Goal: Task Accomplishment & Management: Manage account settings

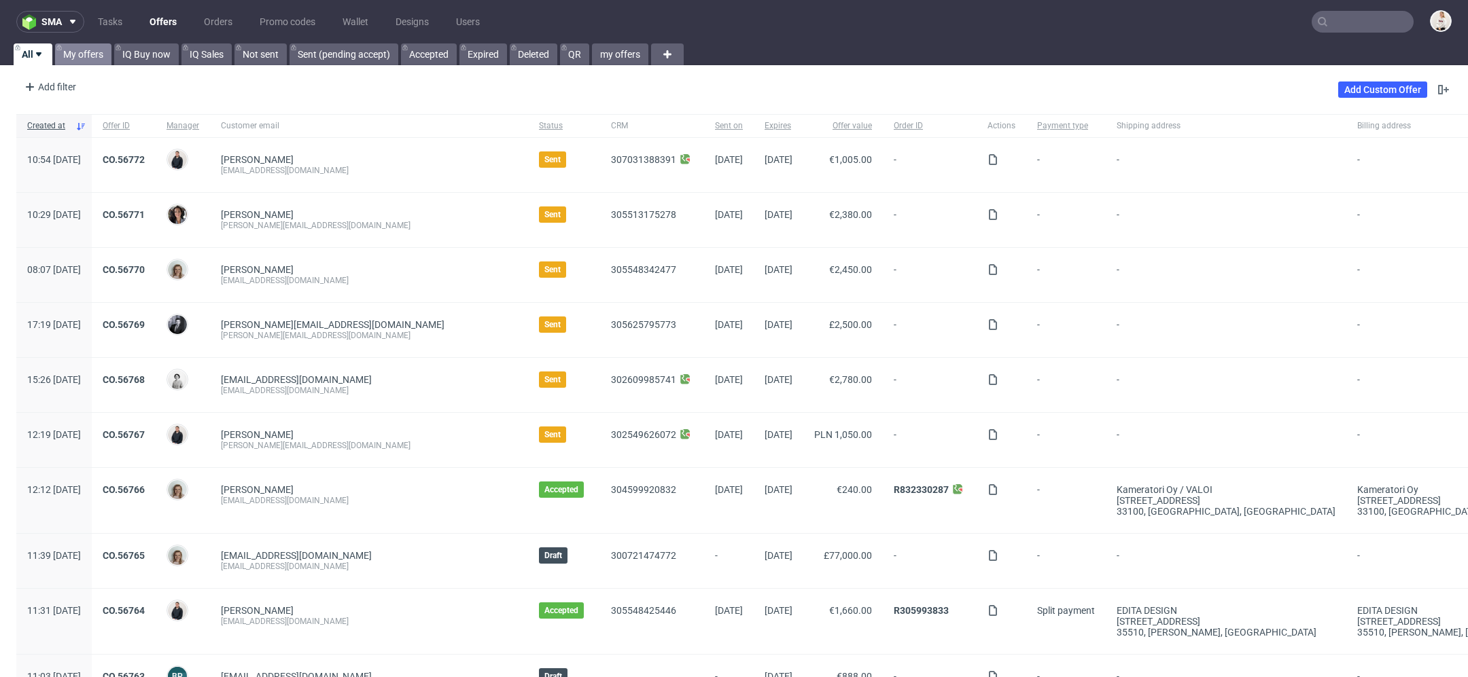
click at [84, 53] on link "My offers" at bounding box center [83, 54] width 56 height 22
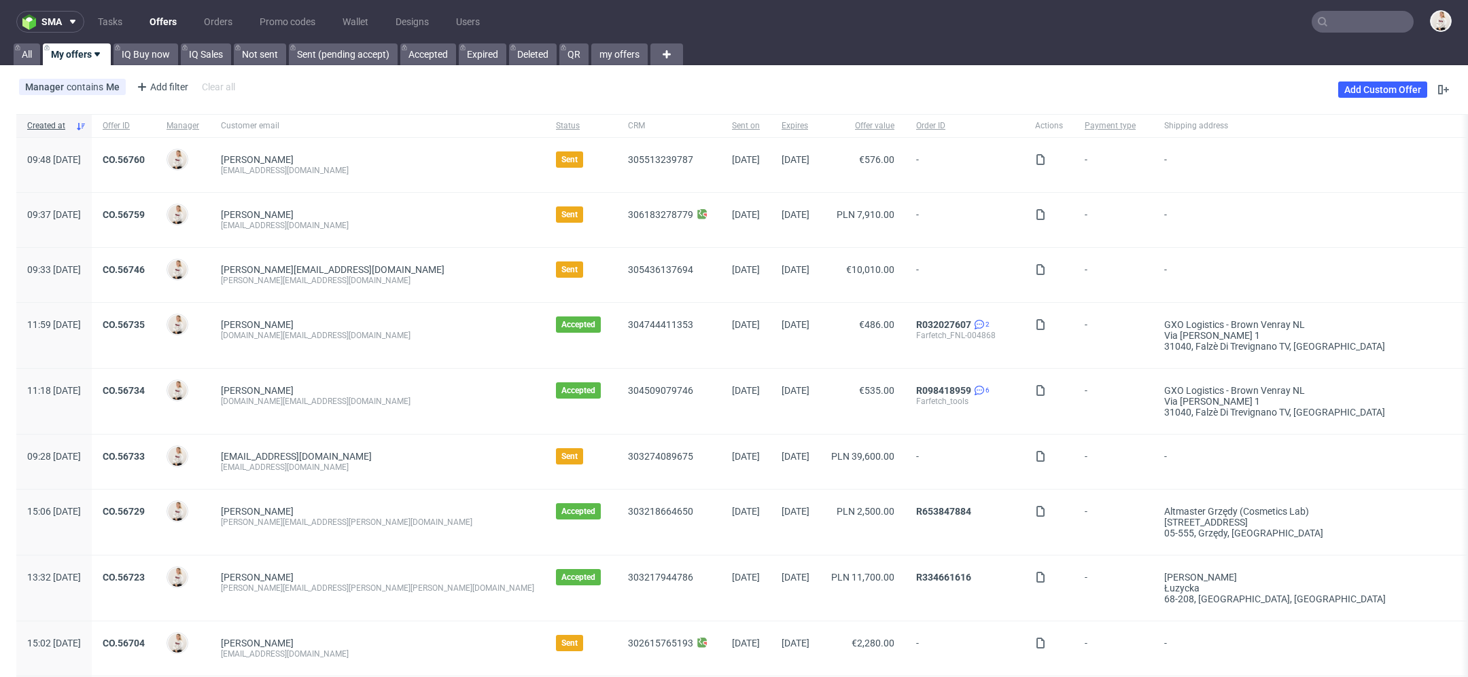
click at [1322, 21] on input "text" at bounding box center [1362, 22] width 102 height 22
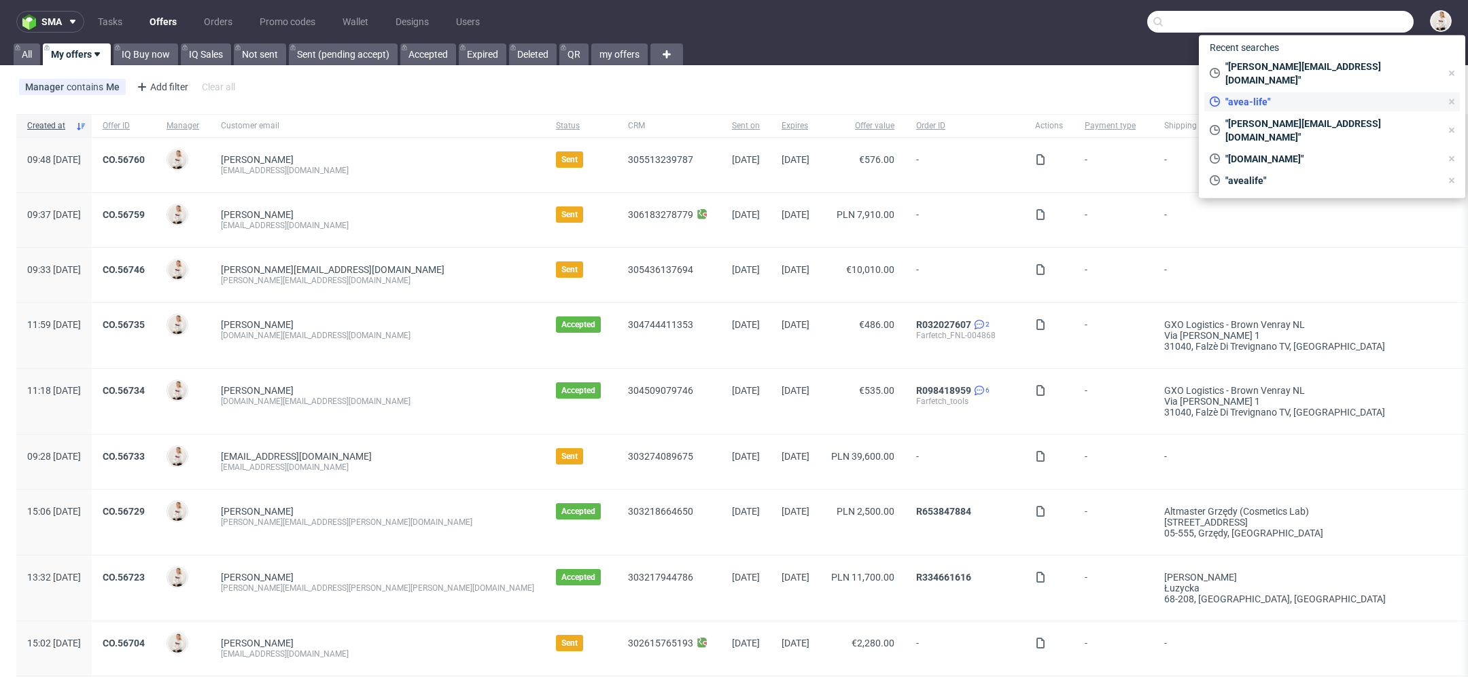
click at [1301, 95] on span ""avea-life"" at bounding box center [1330, 102] width 221 height 14
type input "avea-life"
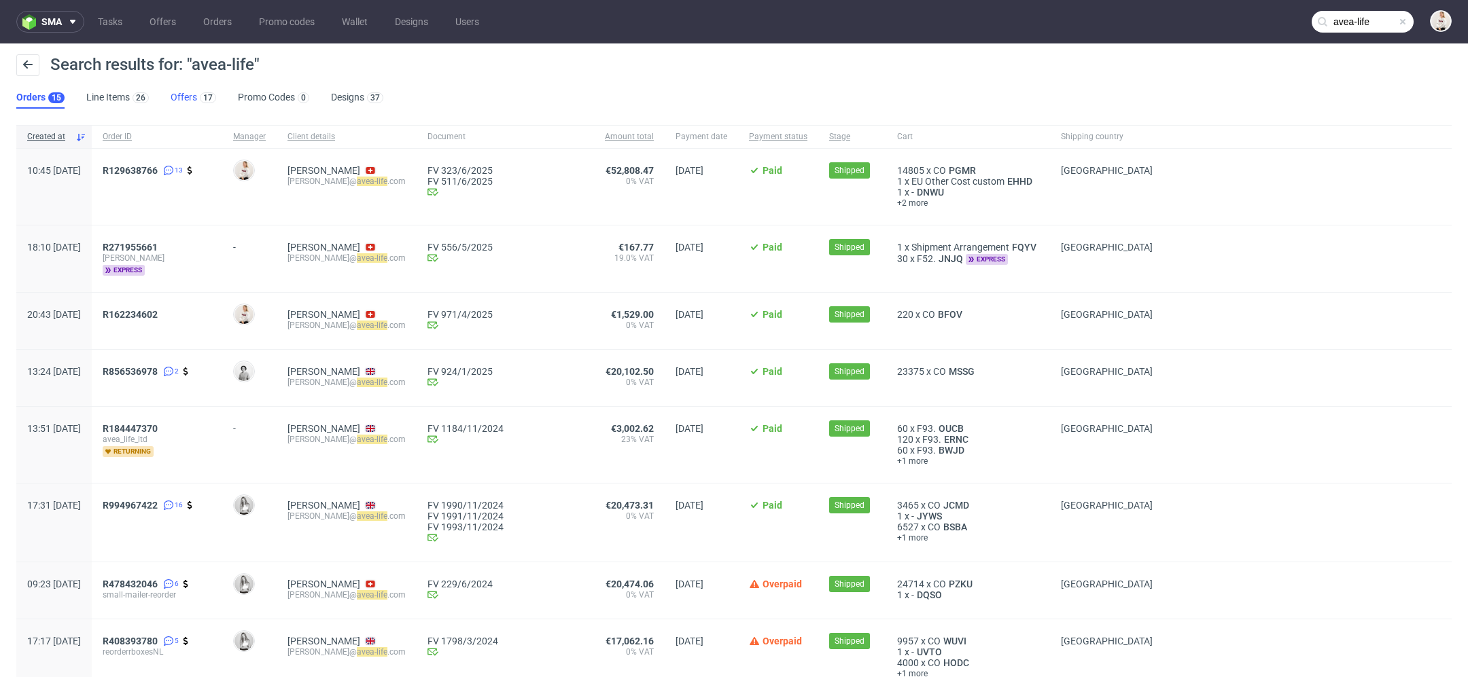
click at [188, 101] on link "Offers 17" at bounding box center [194, 98] width 46 height 22
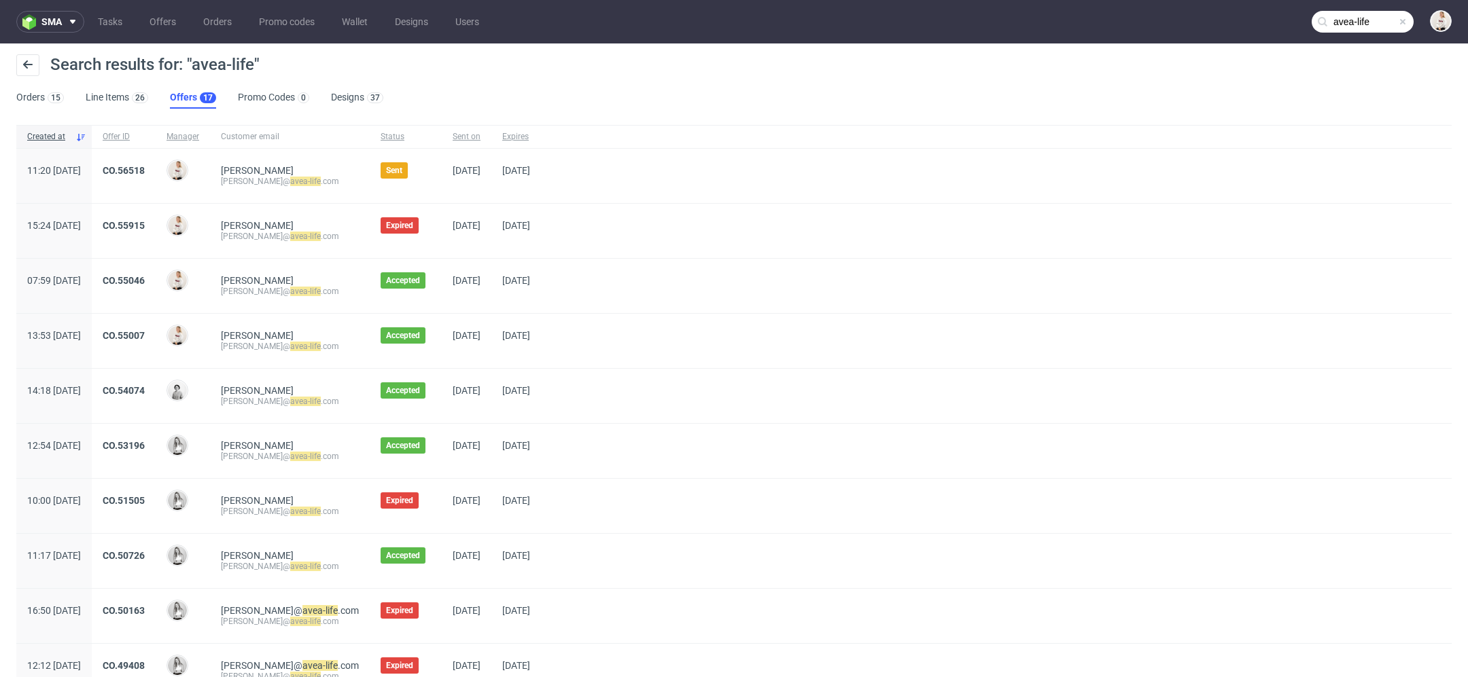
click at [156, 162] on div "CO.56518" at bounding box center [124, 176] width 64 height 54
click at [145, 171] on link "CO.56518" at bounding box center [124, 170] width 42 height 11
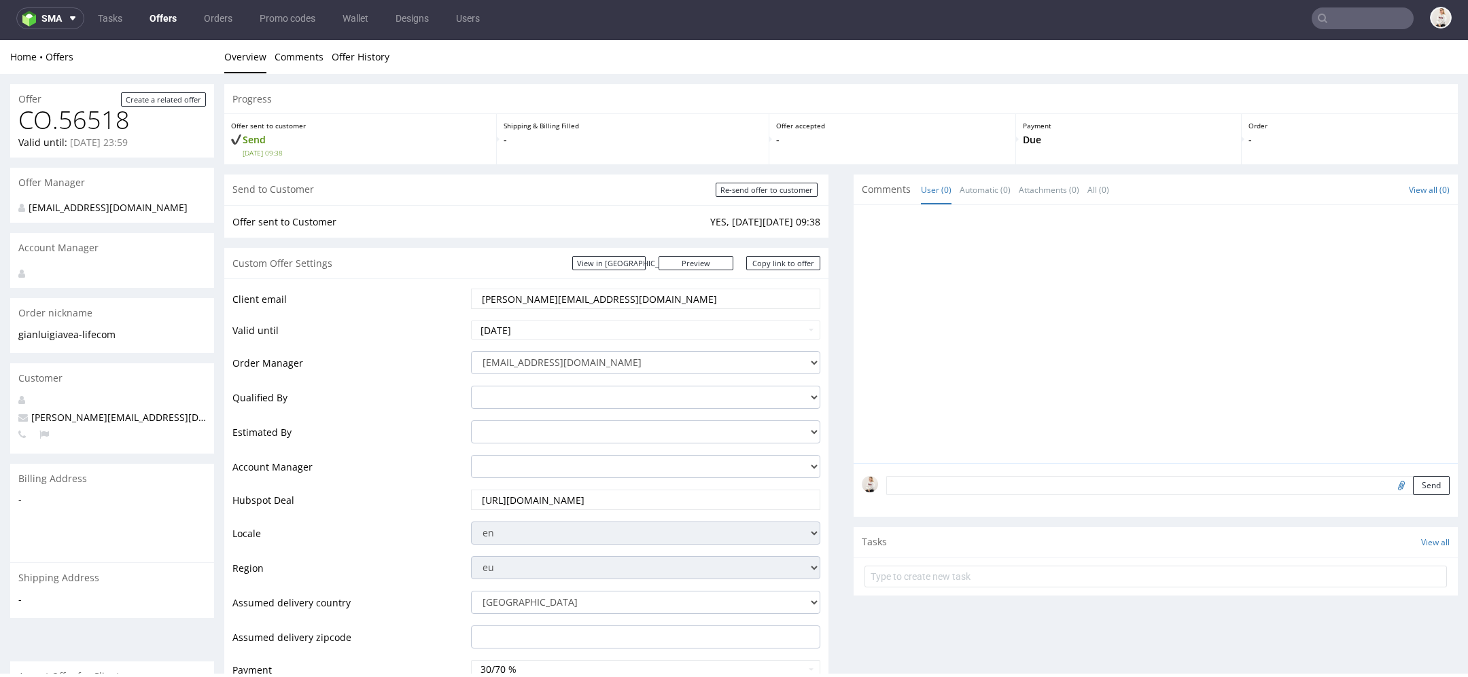
scroll to position [225, 0]
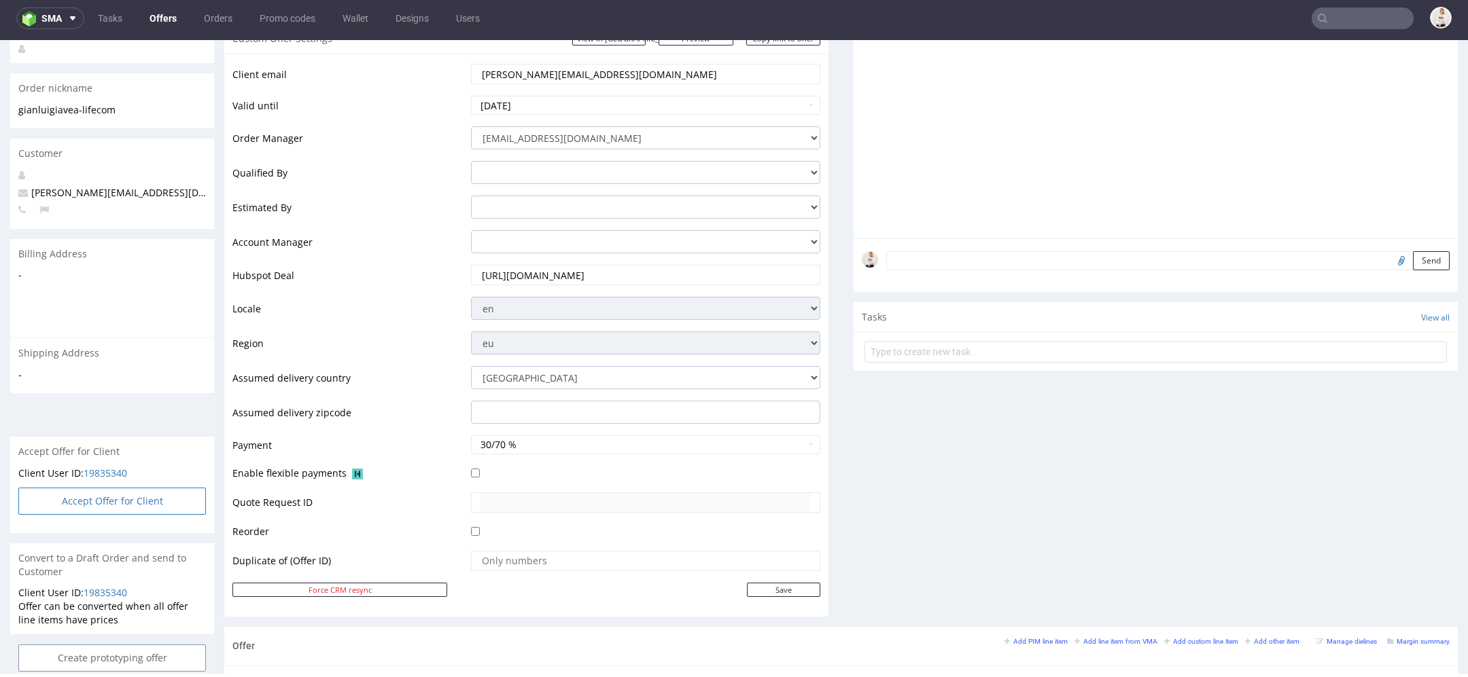
click at [141, 503] on button "Accept Offer for Client" at bounding box center [112, 501] width 188 height 27
select select "43"
select select "500"
select select "b2b"
select select "166"
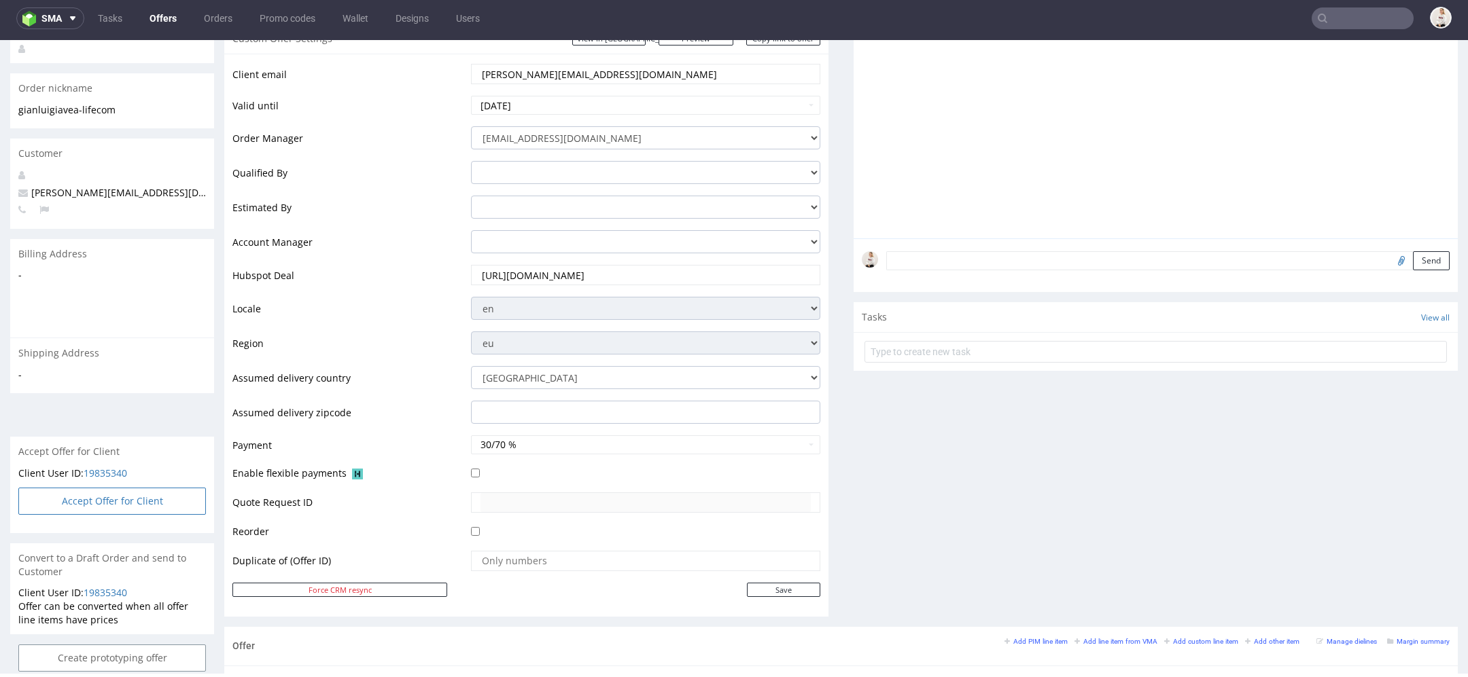
select select "2383"
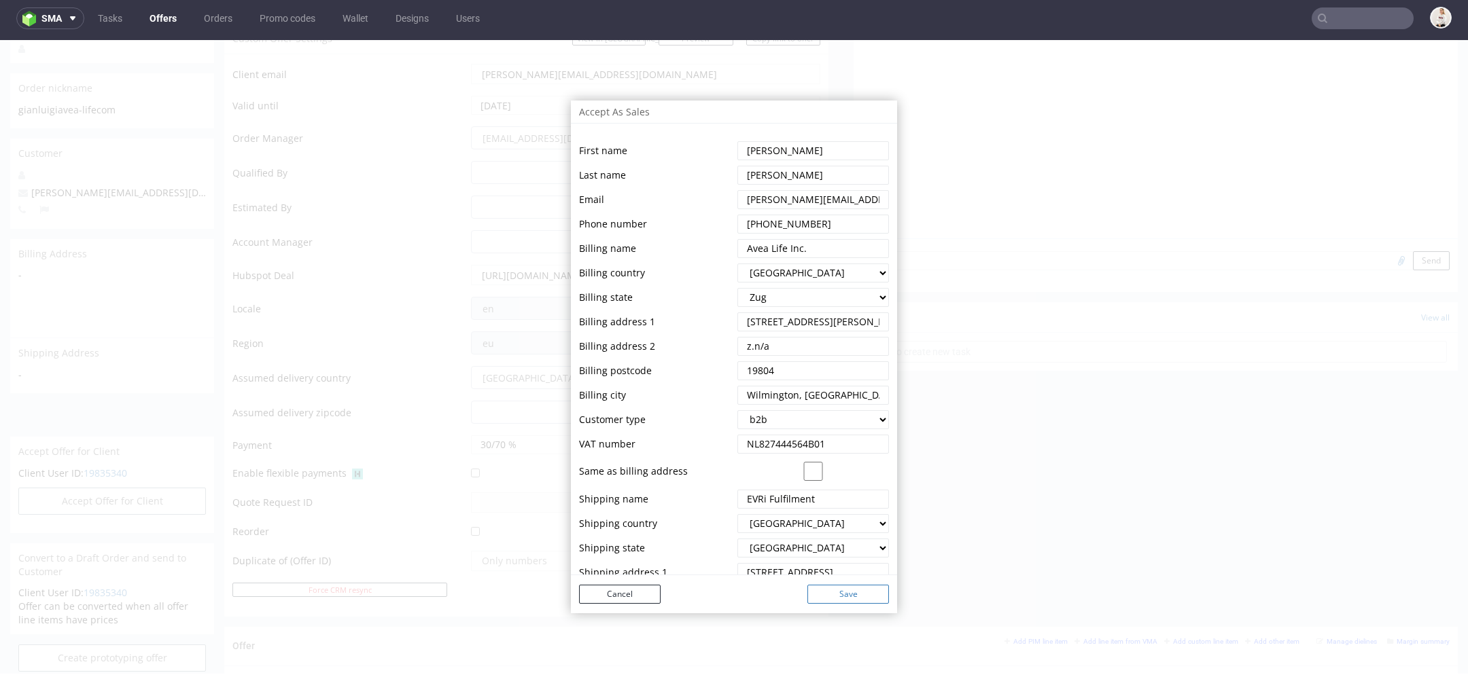
click at [844, 595] on button "Save" at bounding box center [848, 594] width 82 height 19
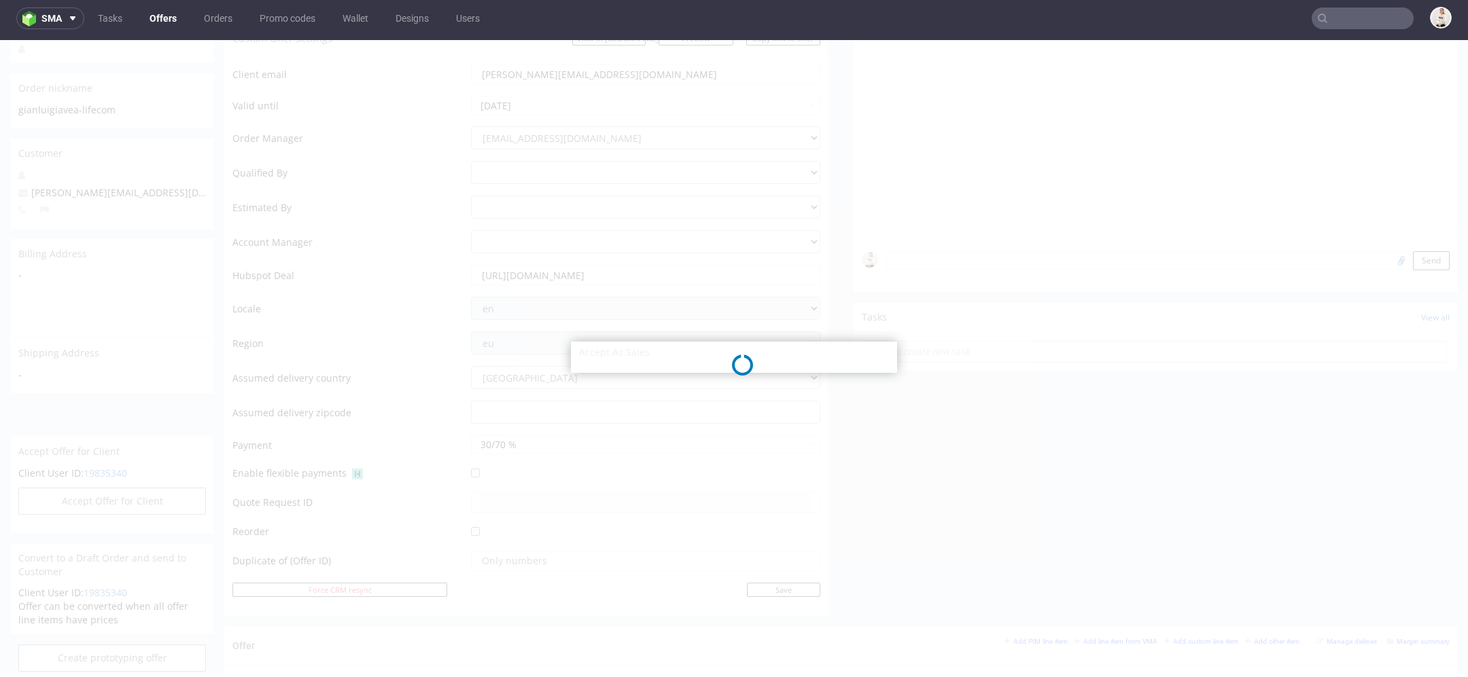
select select "43"
select select "500"
select select "b2b"
select select "166"
select select "2383"
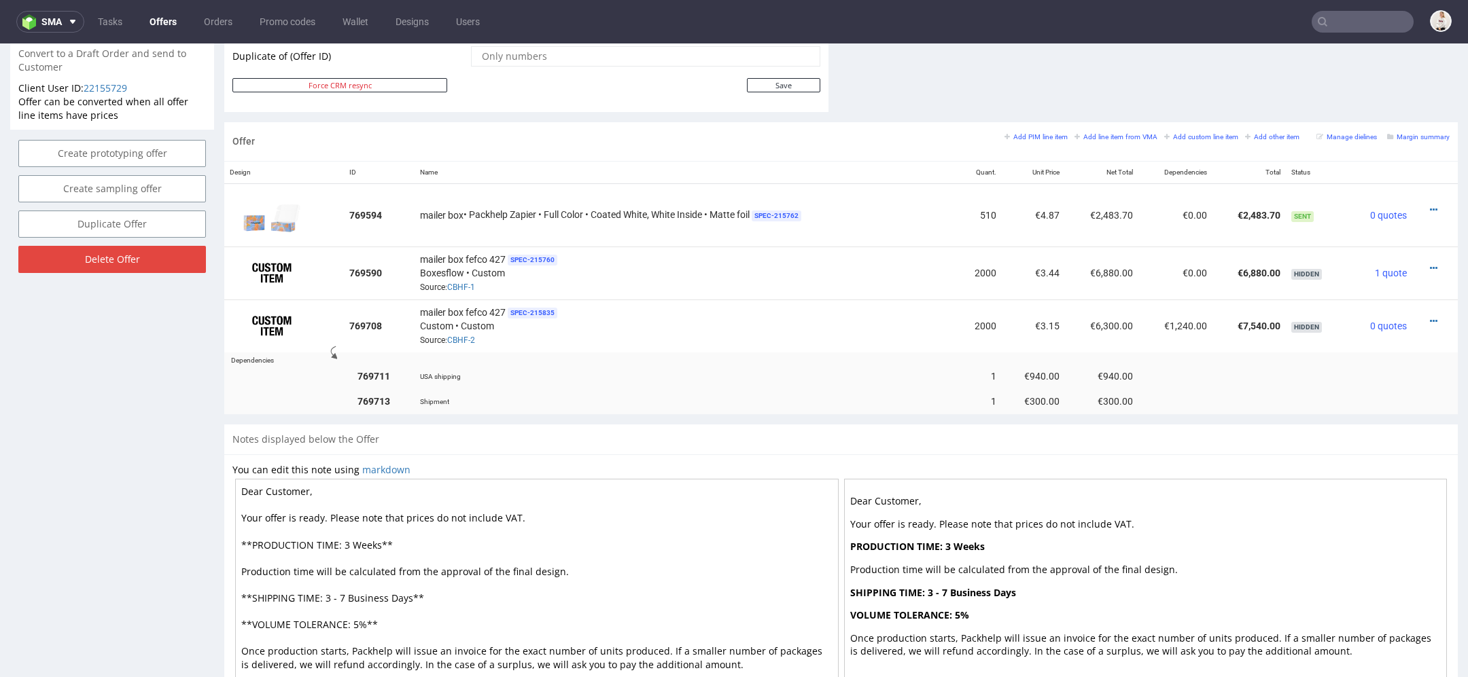
scroll to position [732, 0]
click at [1353, 18] on input "text" at bounding box center [1362, 22] width 102 height 22
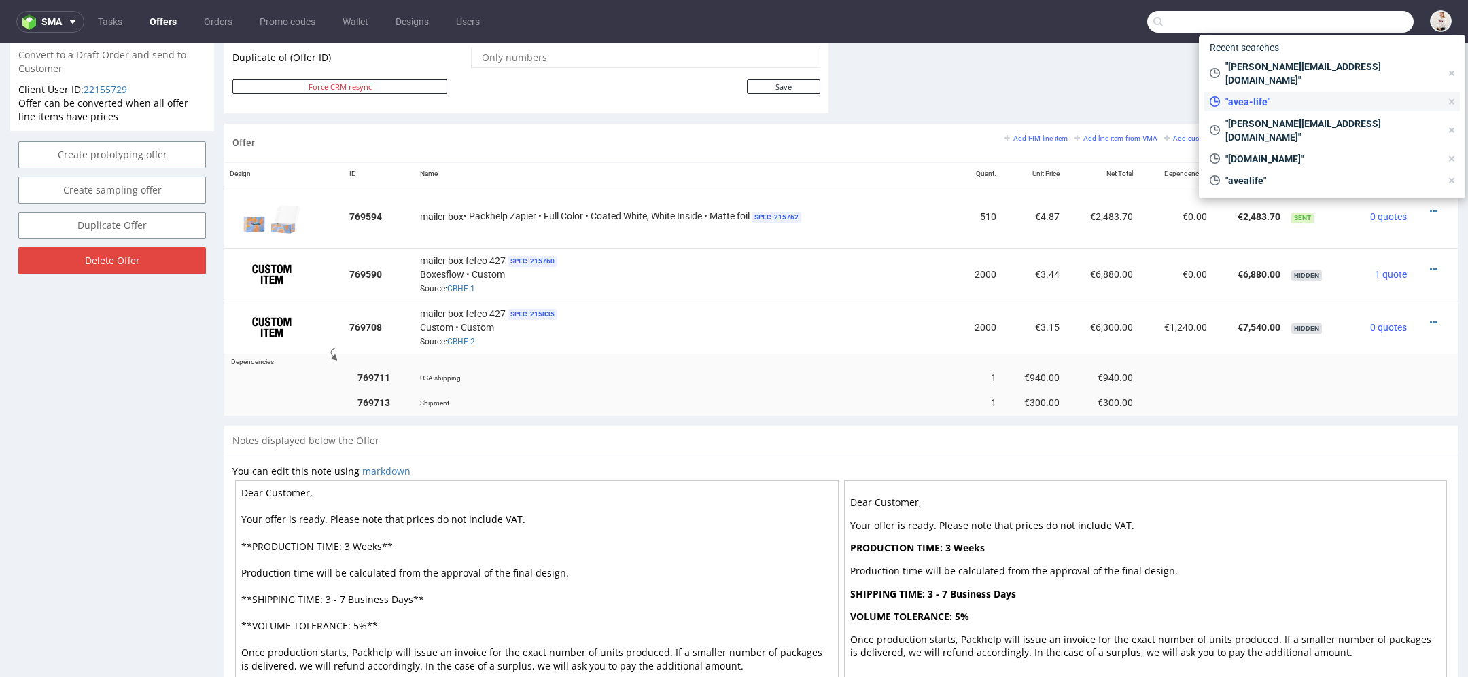
click at [1295, 95] on span ""avea-life"" at bounding box center [1330, 102] width 221 height 14
type input "avea-life"
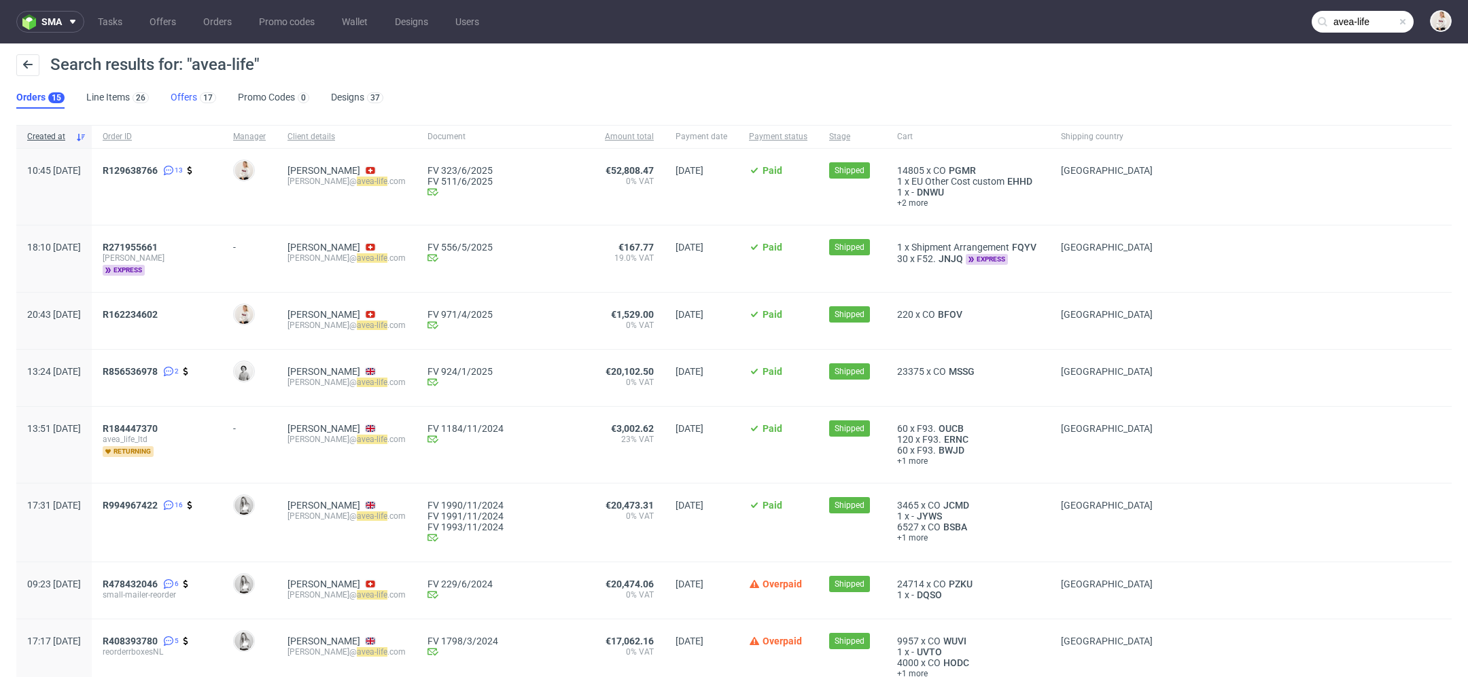
click at [193, 94] on link "Offers 17" at bounding box center [194, 98] width 46 height 22
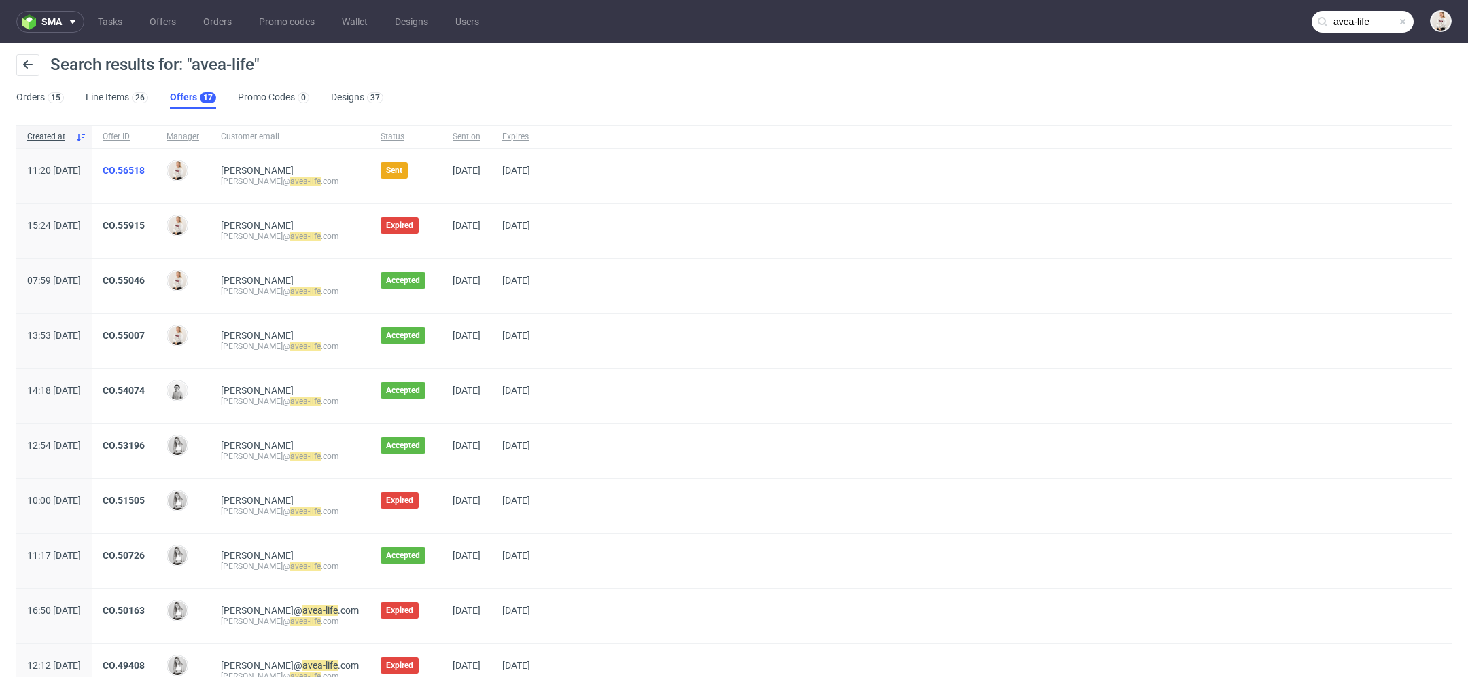
click at [145, 173] on link "CO.56518" at bounding box center [124, 170] width 42 height 11
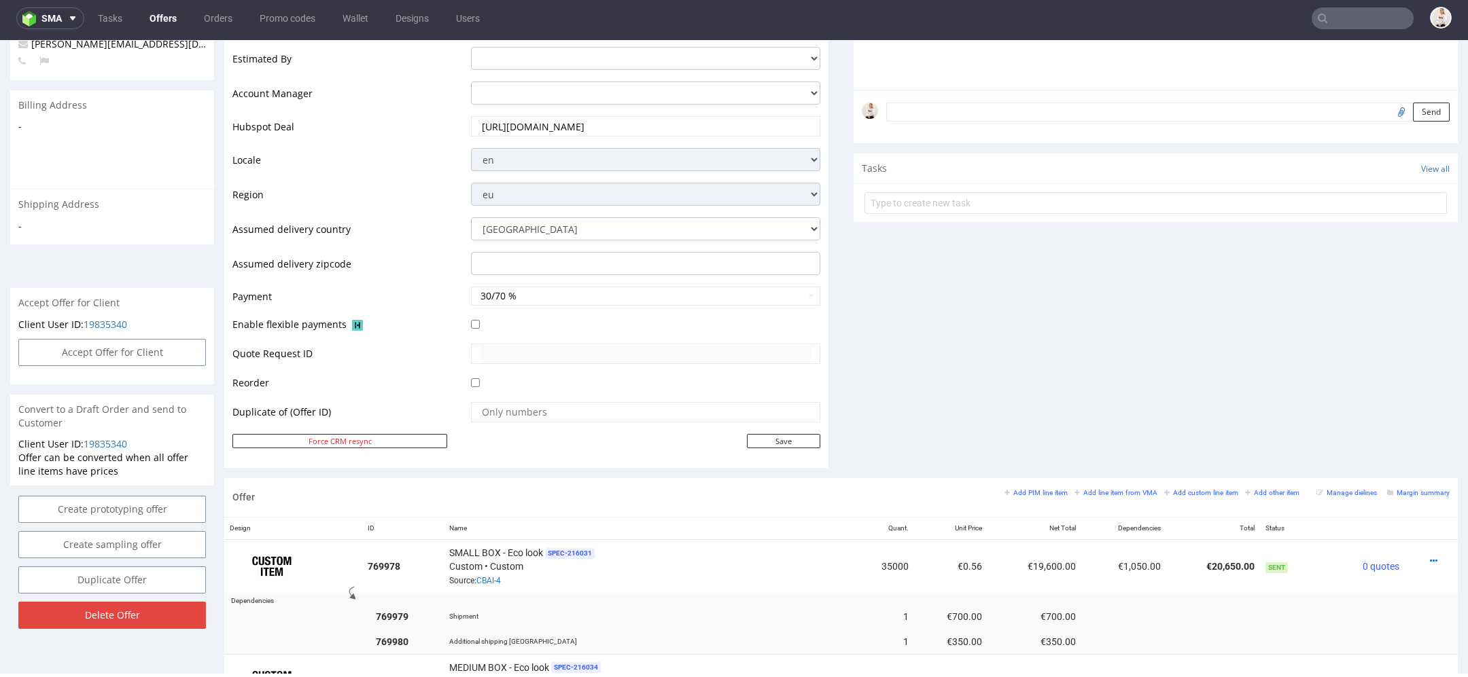
scroll to position [320, 0]
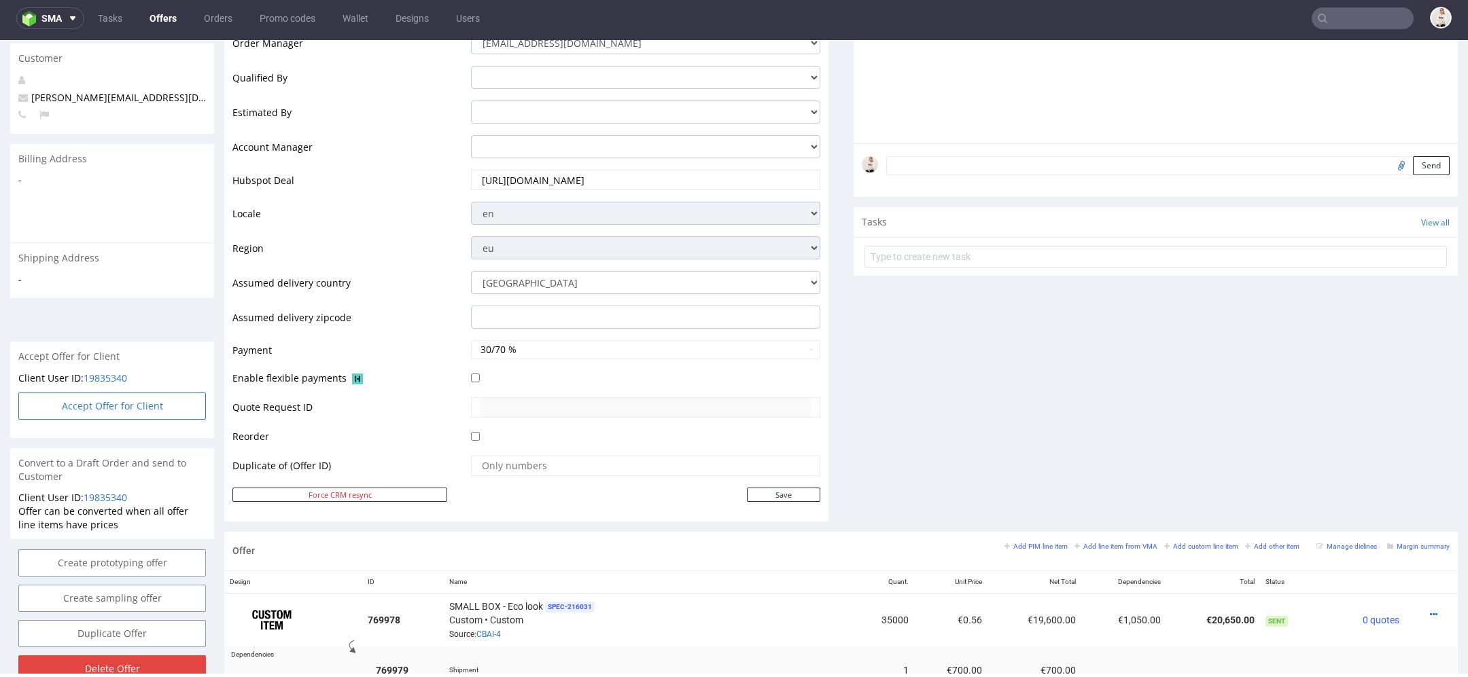
click at [135, 402] on button "Accept Offer for Client" at bounding box center [112, 406] width 188 height 27
select select "43"
select select "500"
select select "b2b"
select select "166"
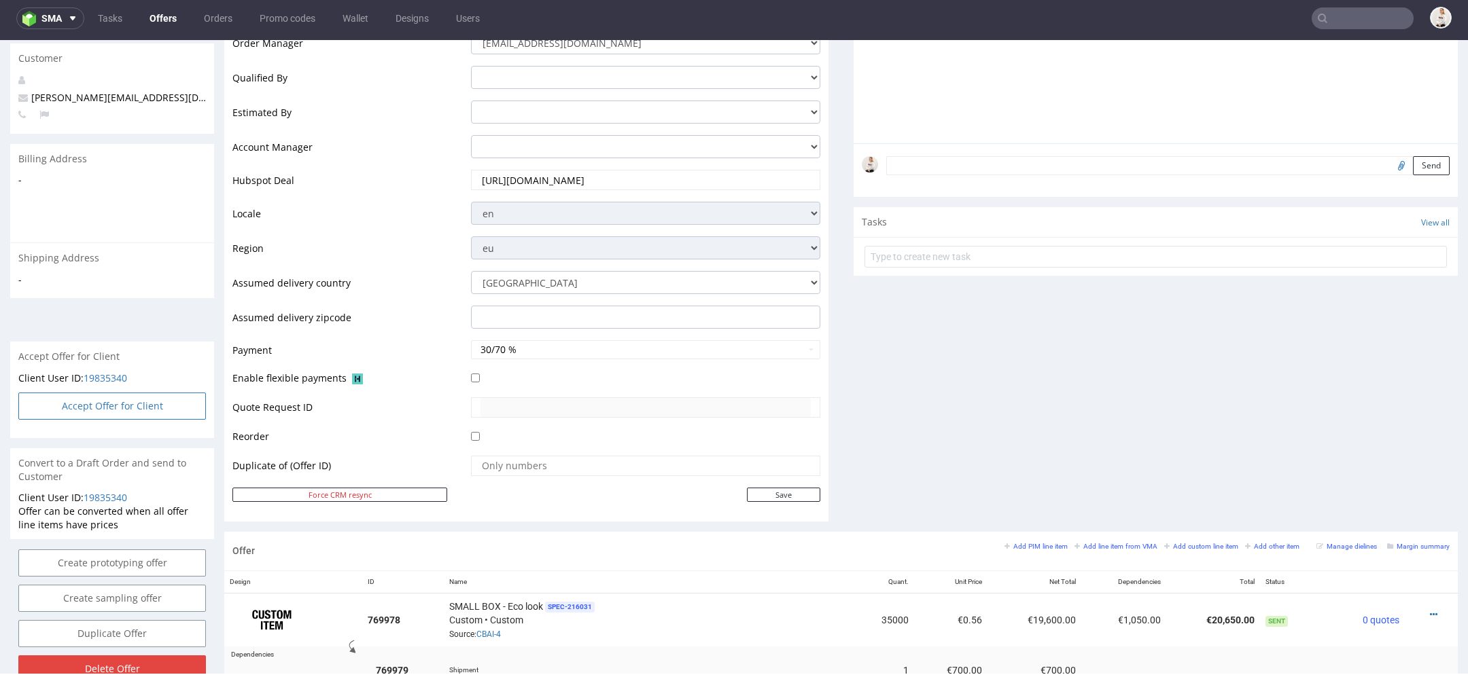
select select "2383"
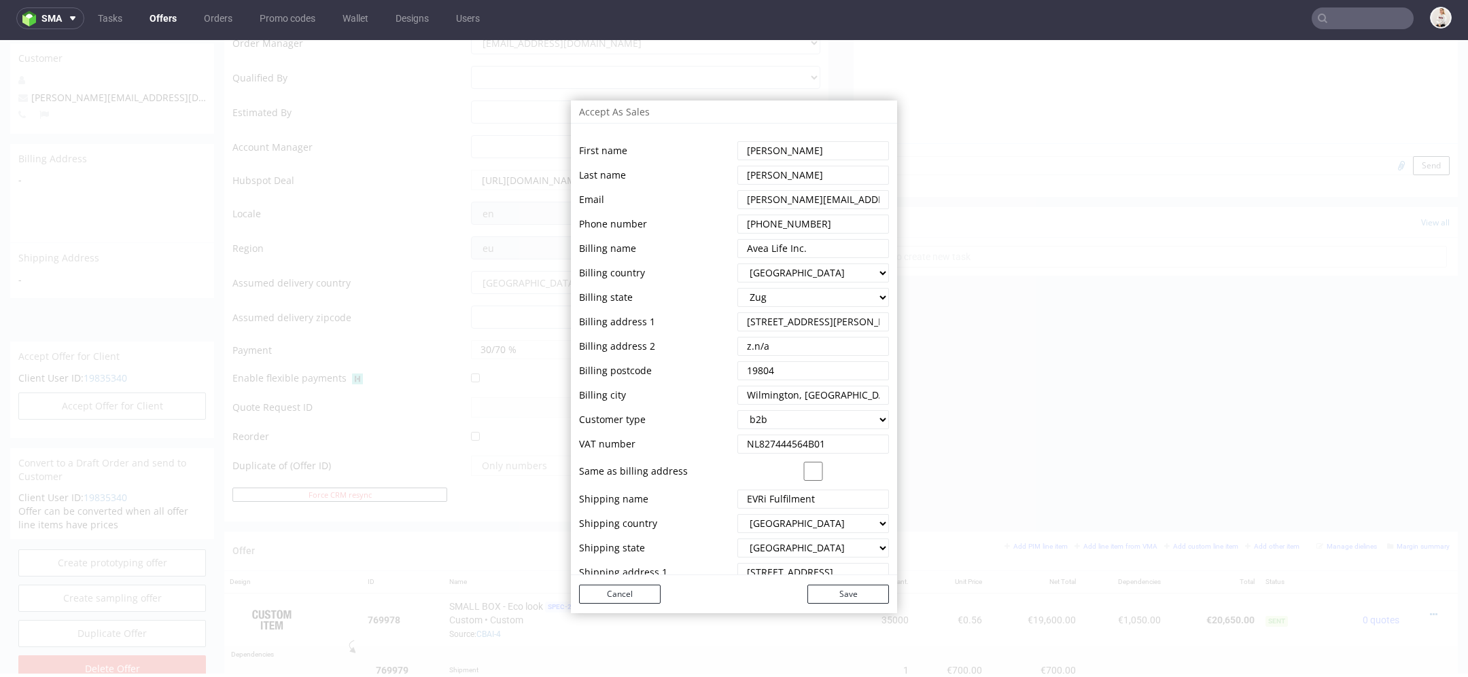
scroll to position [83, 0]
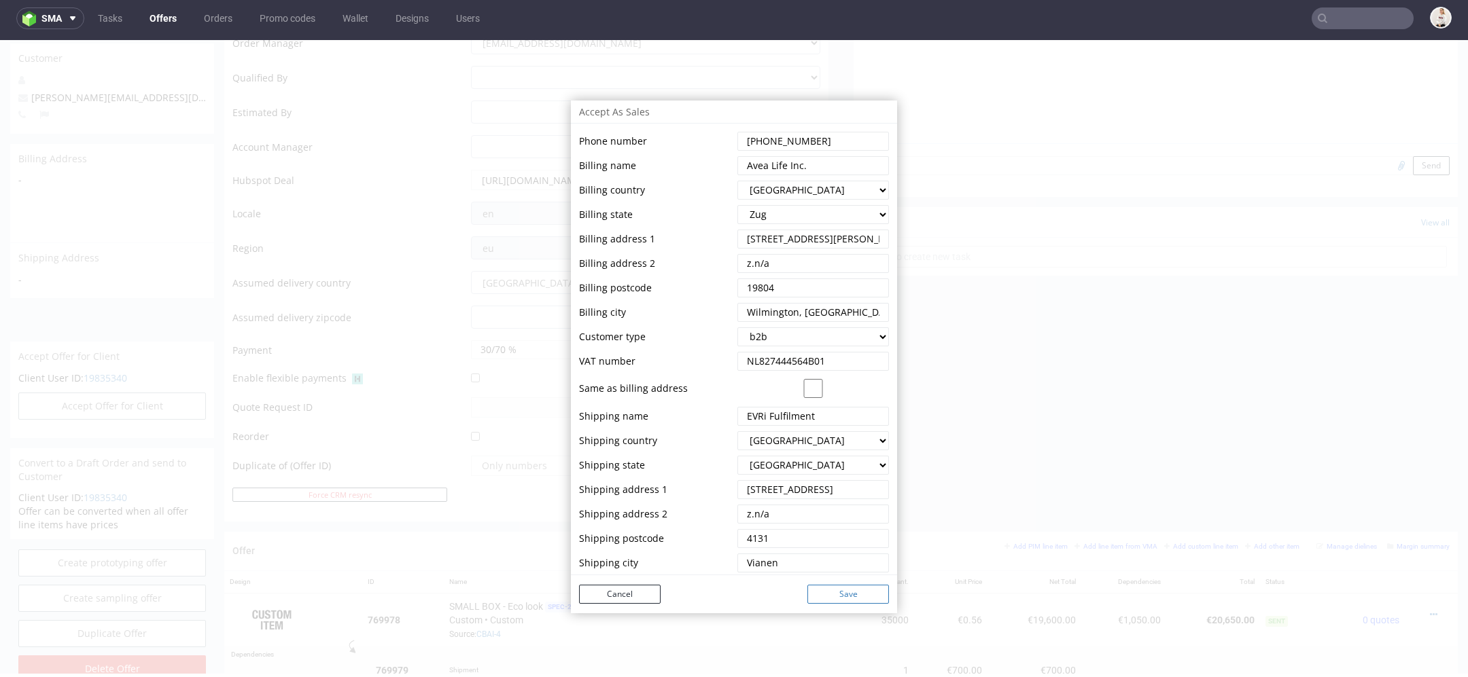
click at [849, 597] on button "Save" at bounding box center [848, 594] width 82 height 19
select select "43"
select select "500"
select select "b2b"
select select "166"
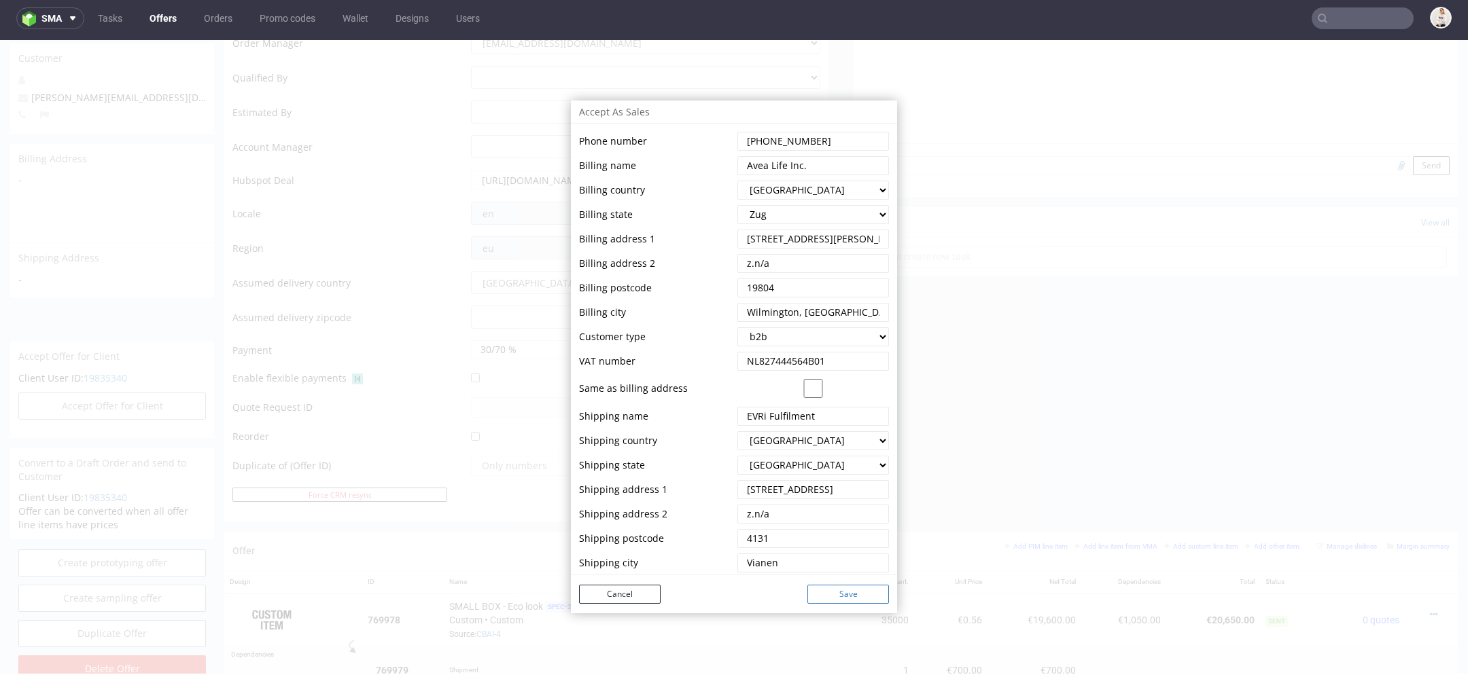
select select "2383"
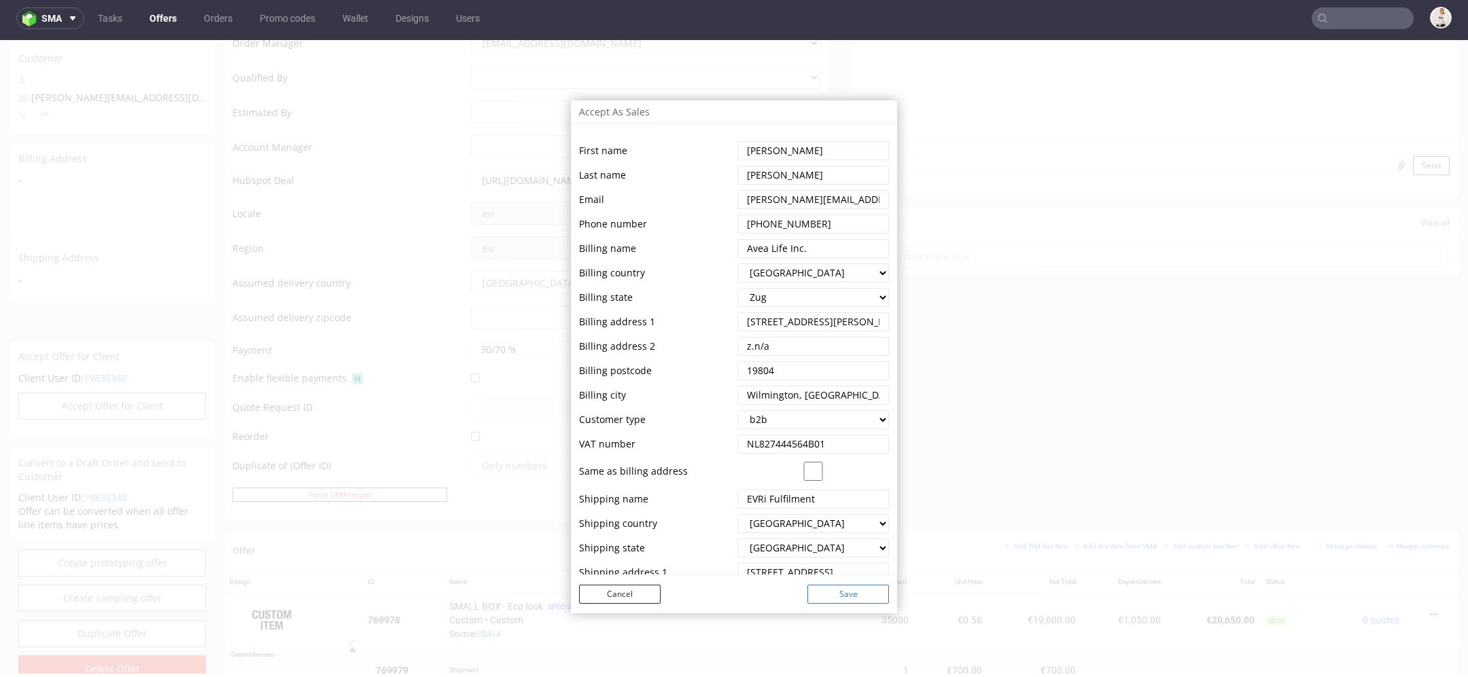
click at [845, 593] on button "Save" at bounding box center [848, 594] width 82 height 19
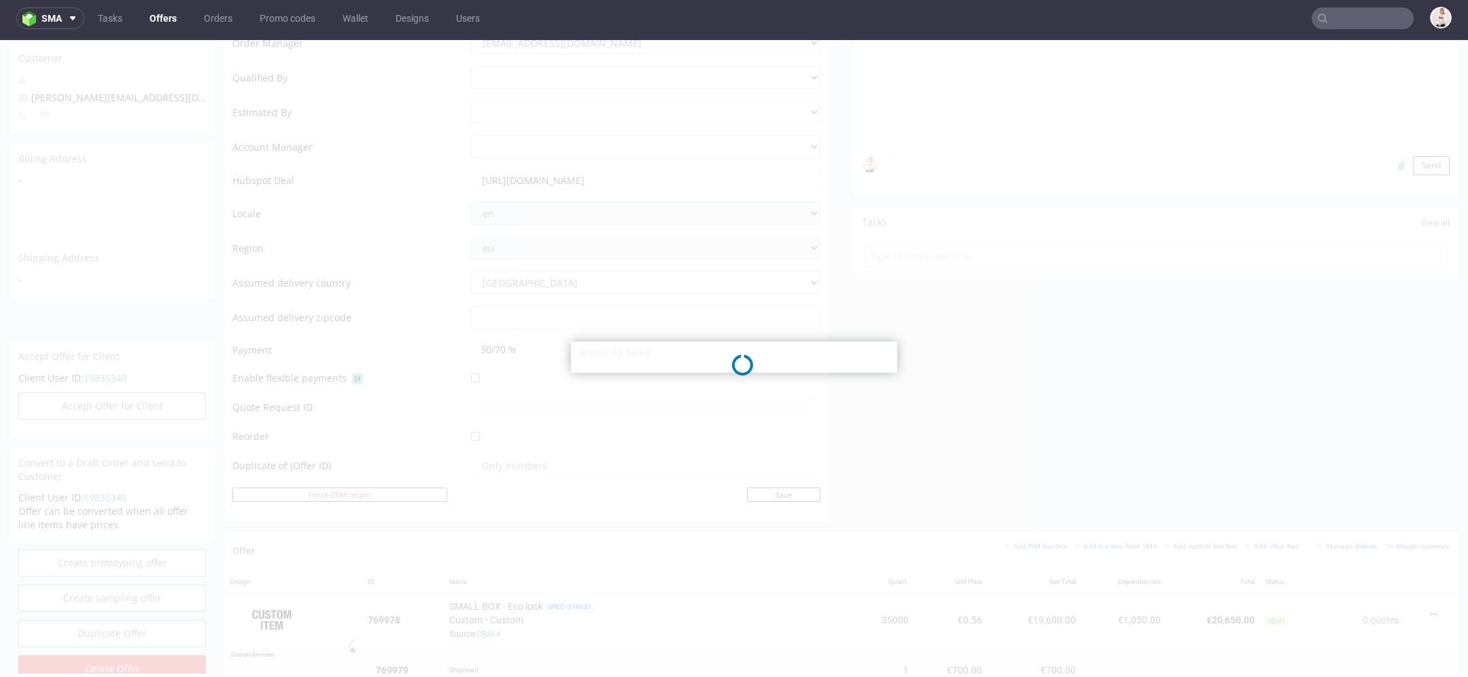
select select "43"
select select "500"
select select "b2b"
select select "166"
select select "2383"
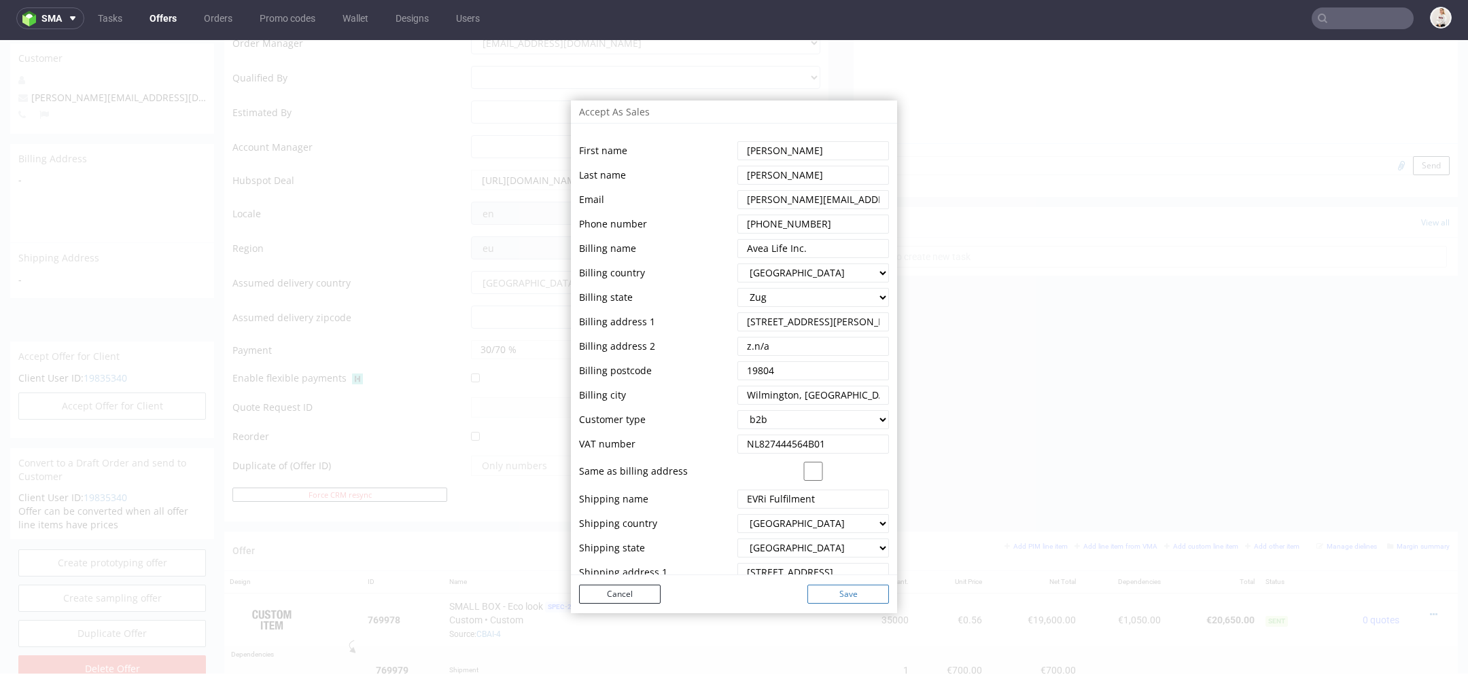
click at [854, 601] on button "Save" at bounding box center [848, 594] width 82 height 19
select select "43"
select select "500"
select select "b2b"
select select "166"
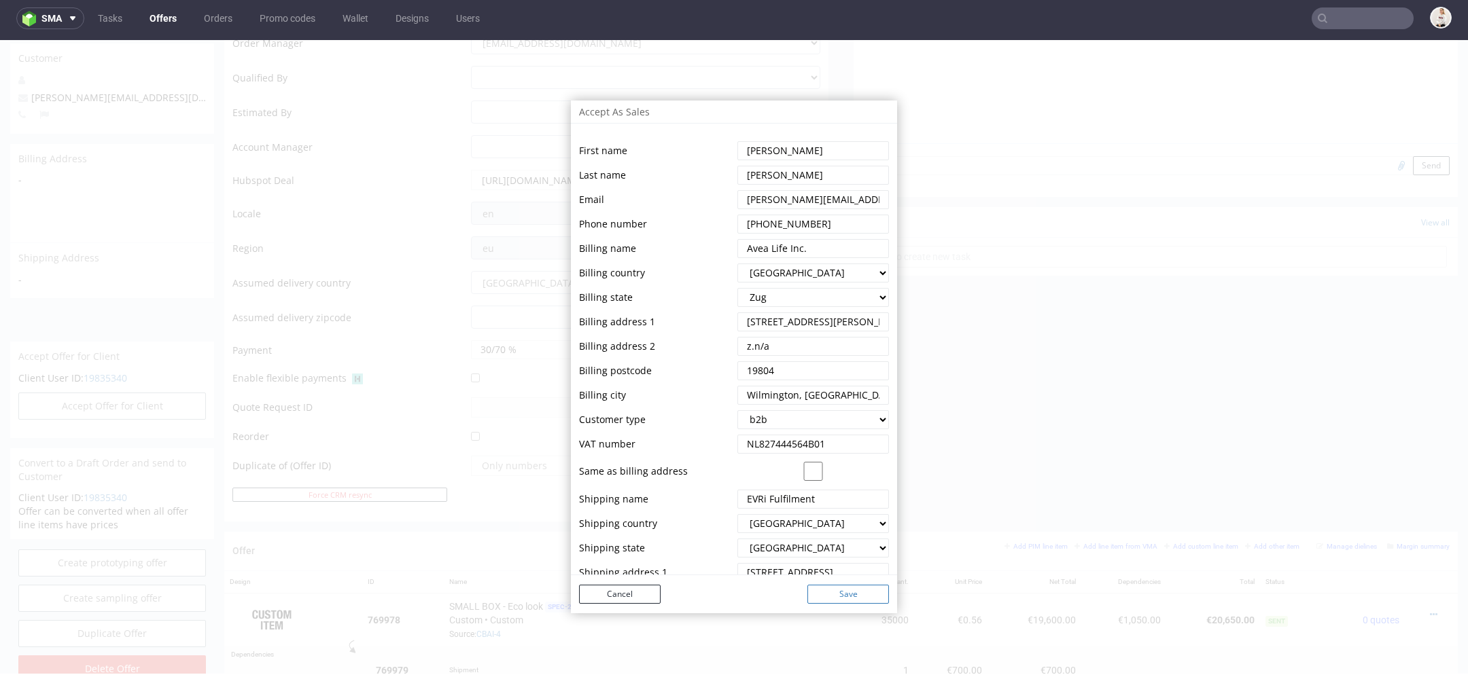
select select "2383"
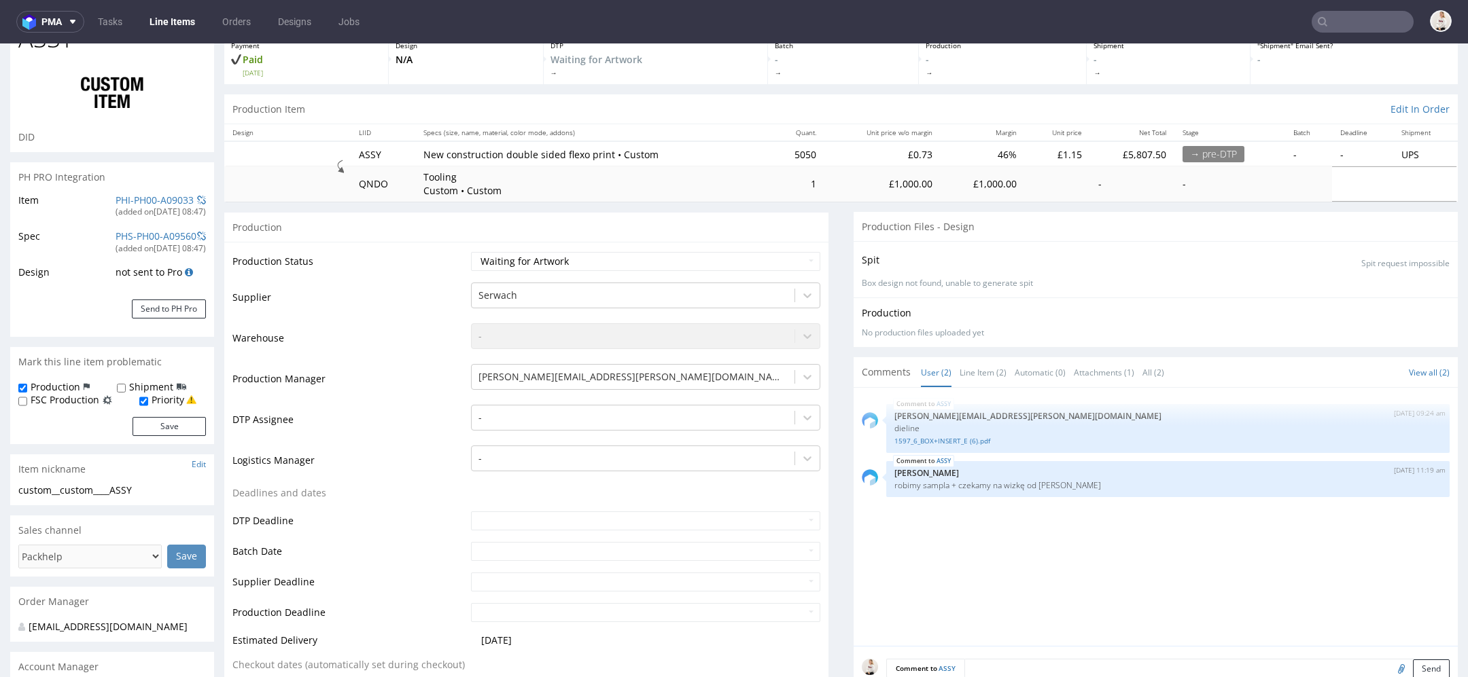
scroll to position [141, 0]
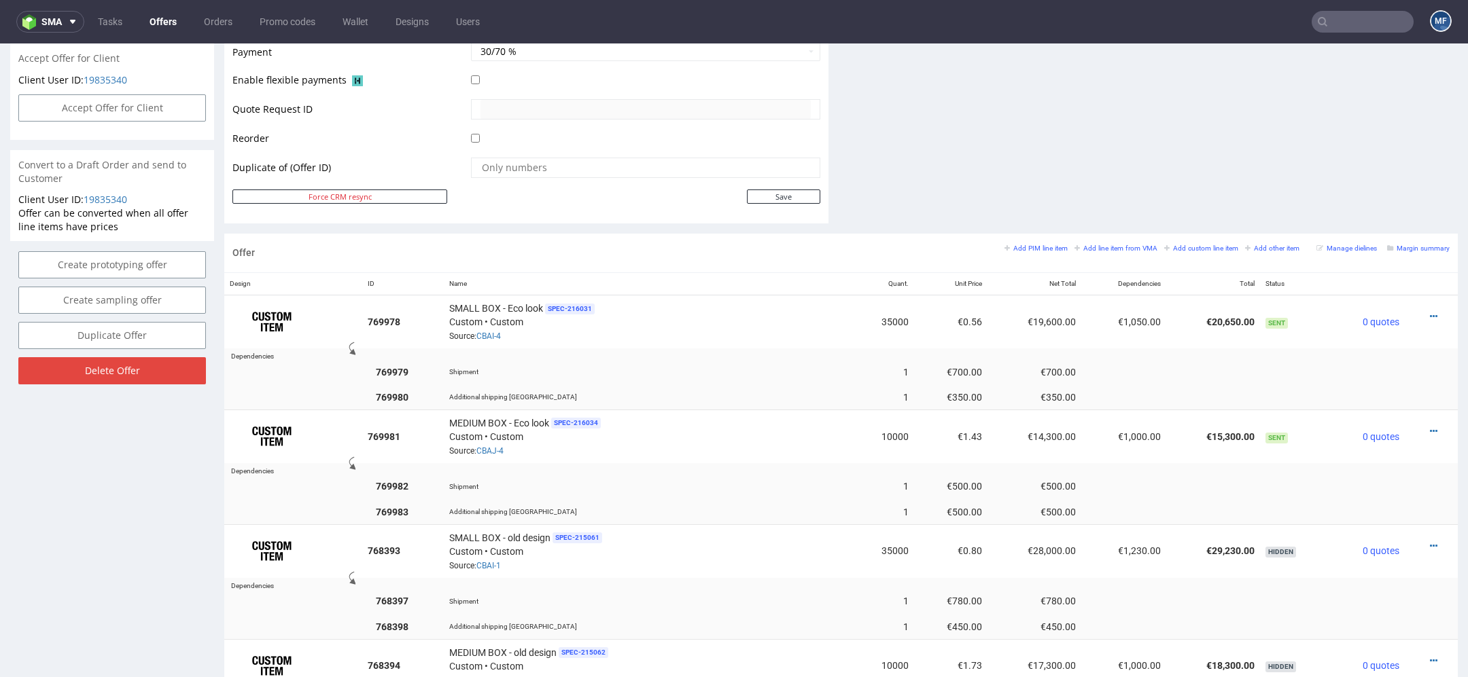
scroll to position [620, 0]
click at [139, 101] on button "Accept Offer for Client" at bounding box center [112, 109] width 188 height 27
select select "43"
select select "500"
select select "b2b"
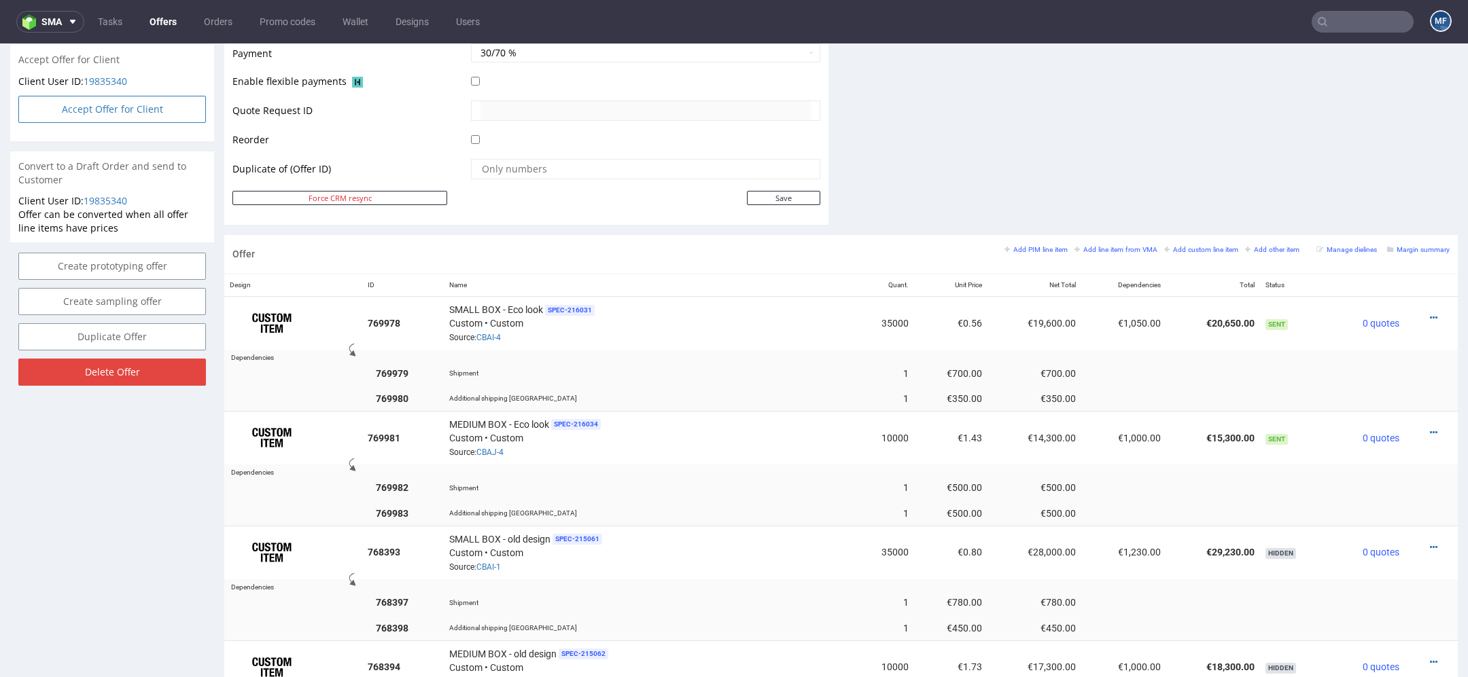
select select "166"
select select "2383"
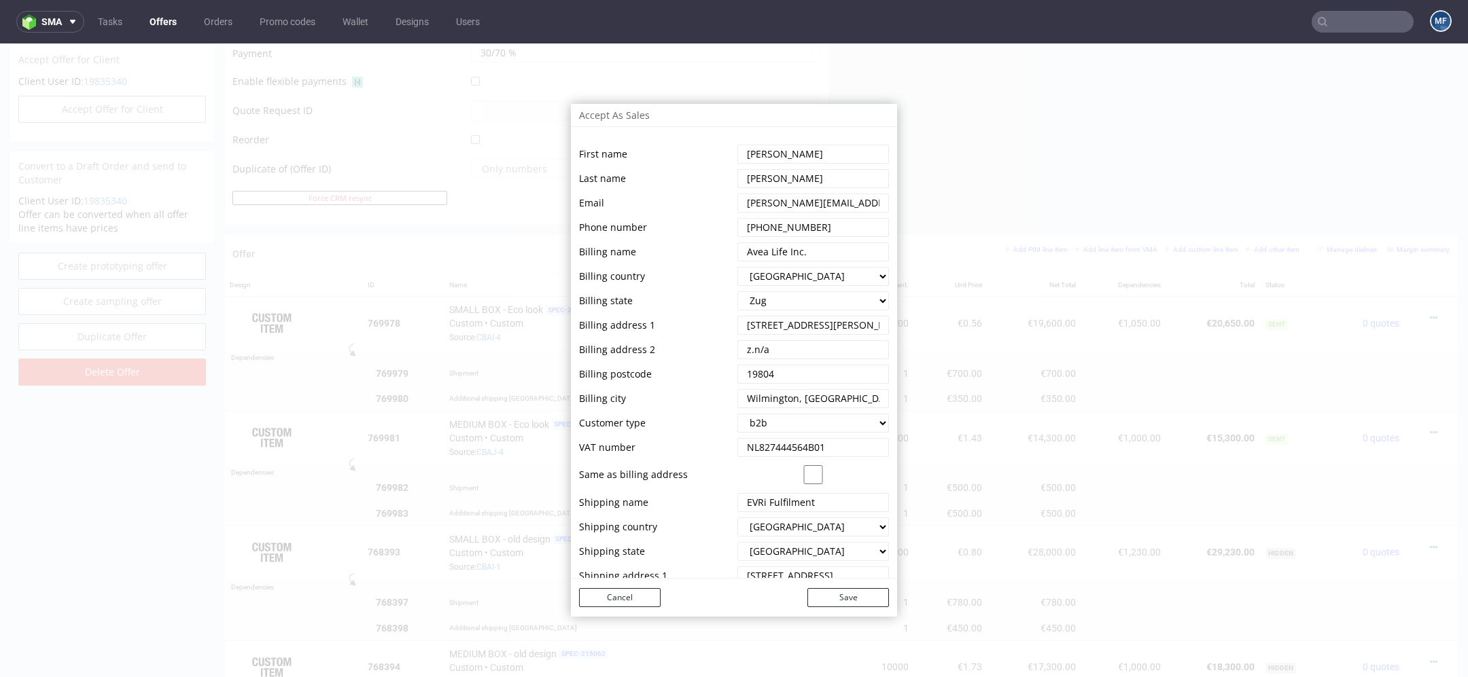
scroll to position [83, 0]
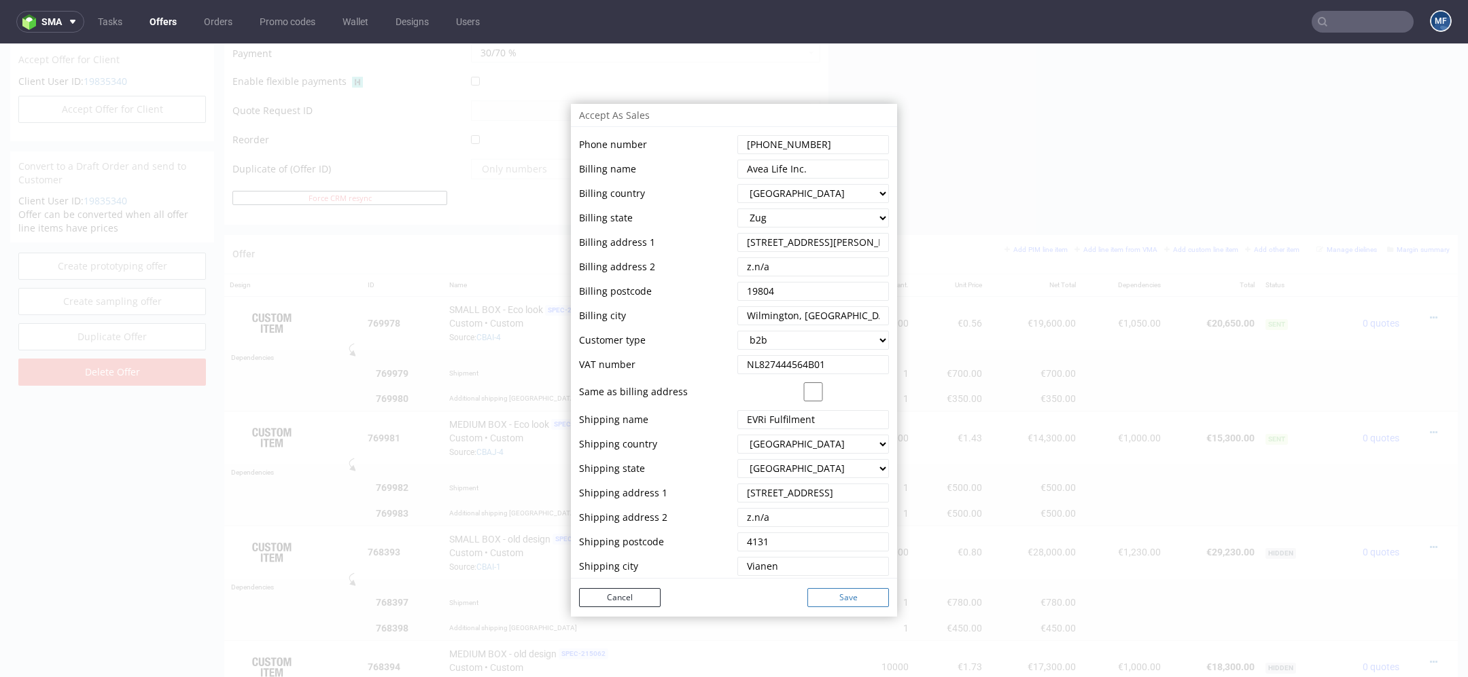
click at [859, 597] on button "Save" at bounding box center [848, 597] width 82 height 19
select select "43"
select select "500"
select select "b2b"
select select "166"
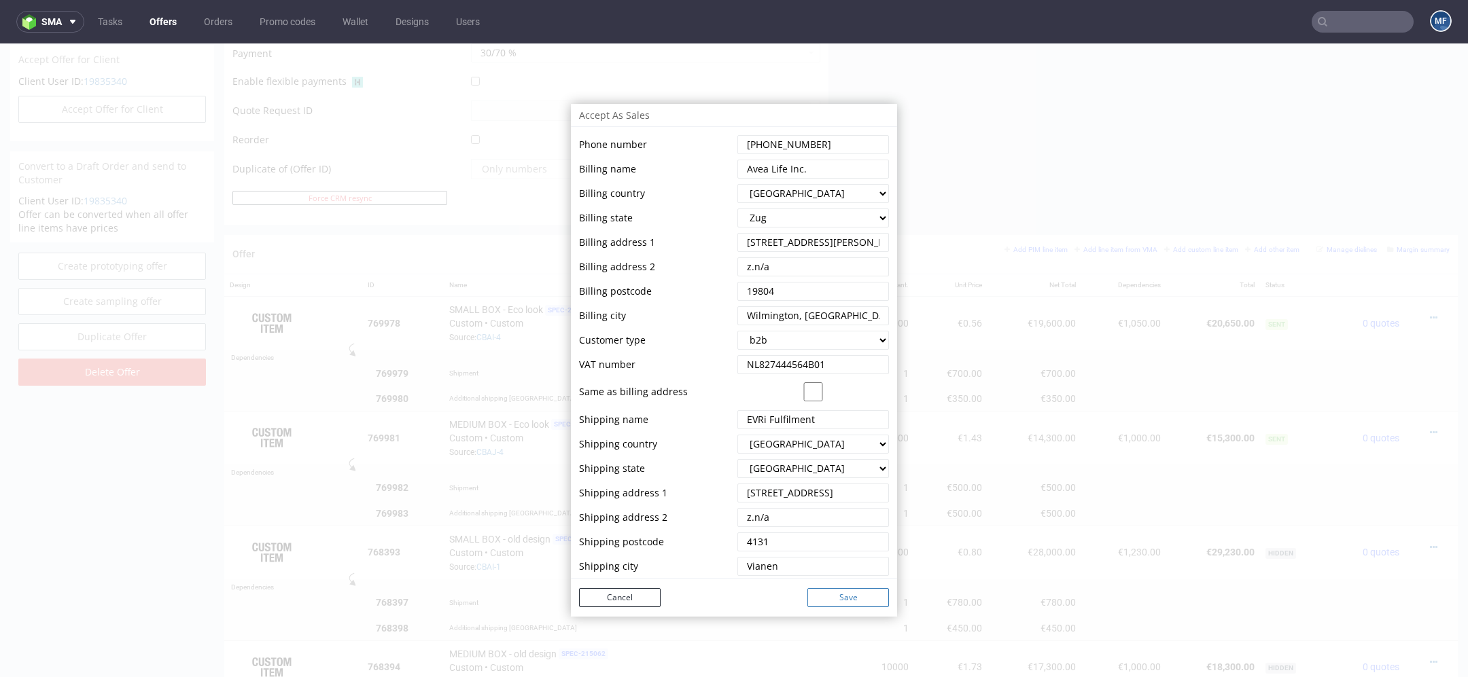
select select "2383"
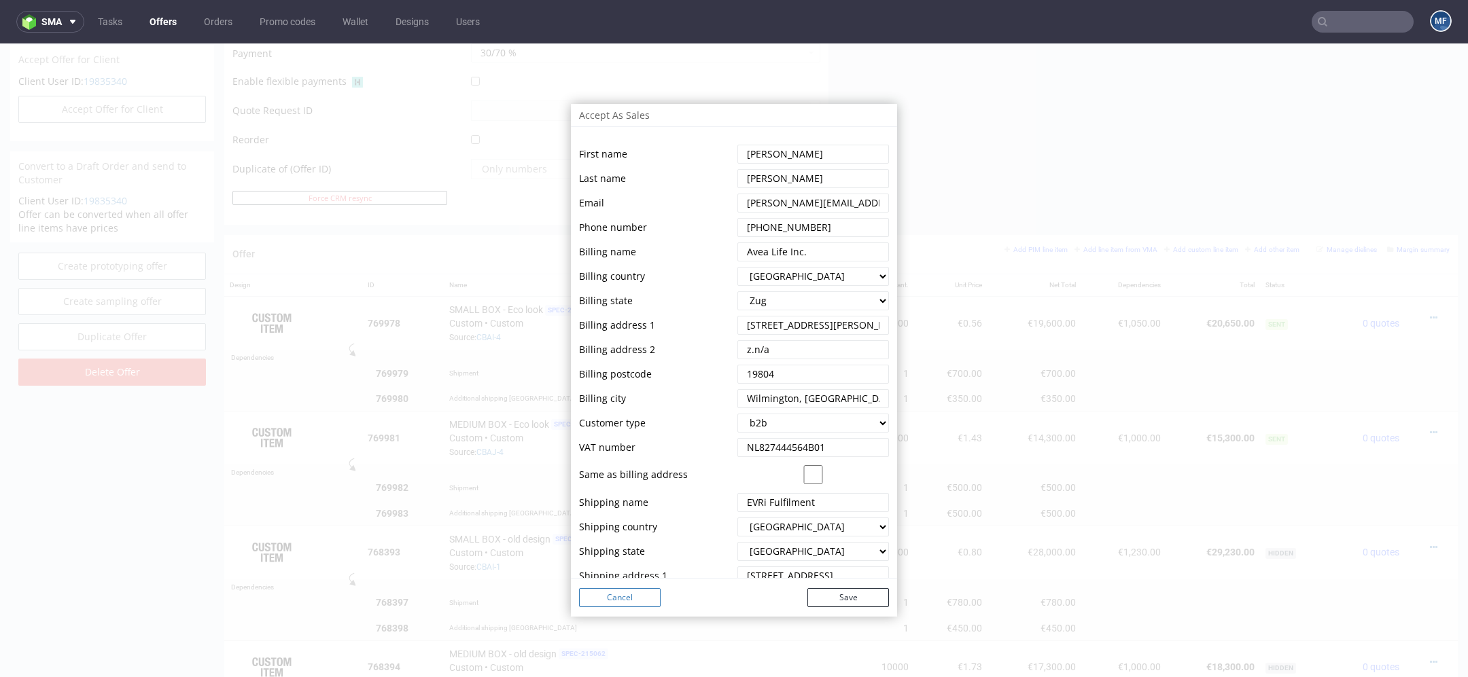
click at [610, 605] on button "Cancel" at bounding box center [620, 597] width 82 height 19
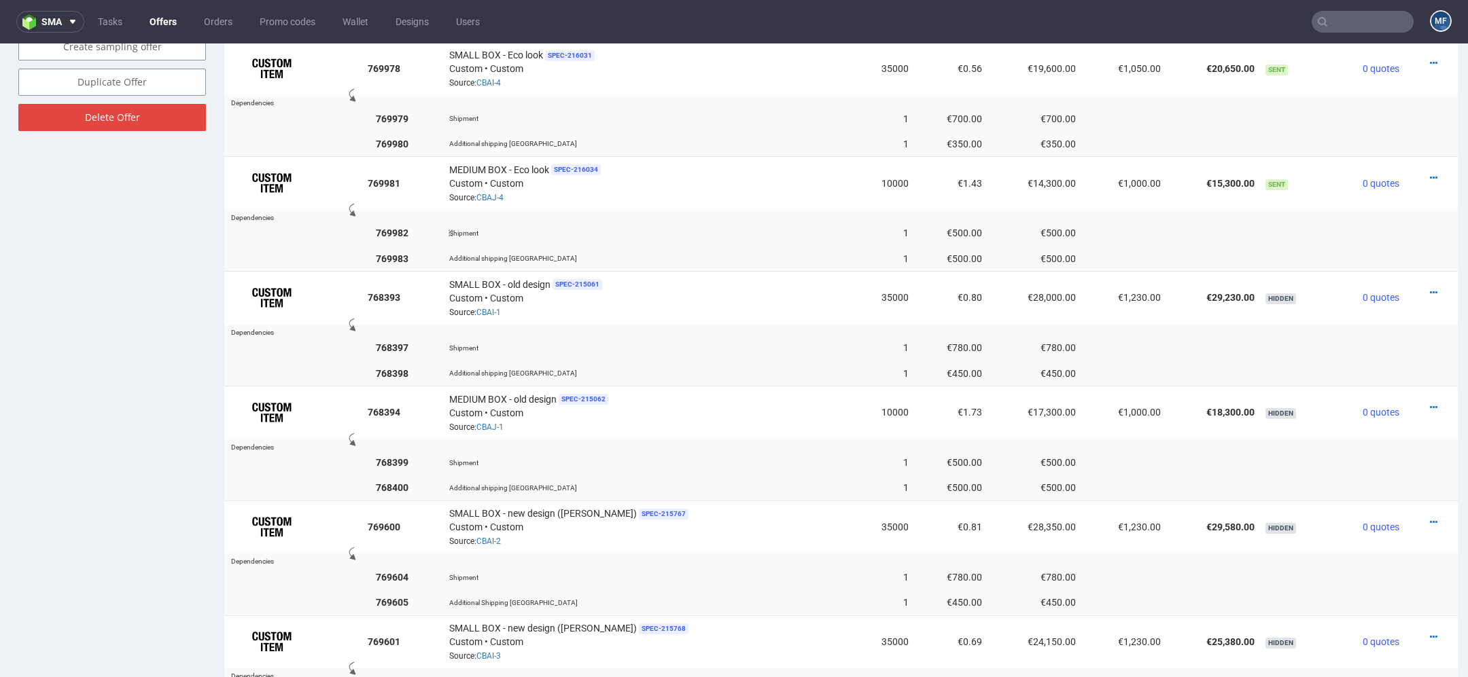
scroll to position [1496, 0]
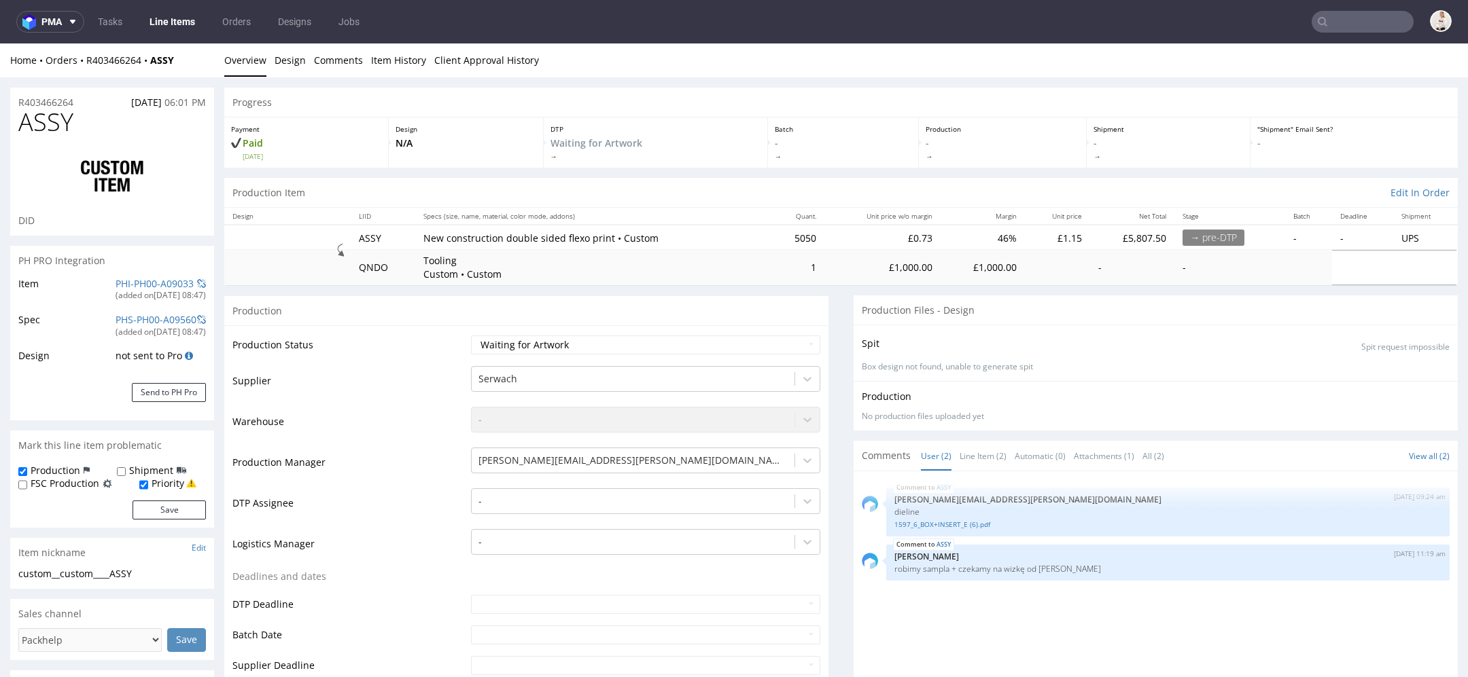
scroll to position [16, 0]
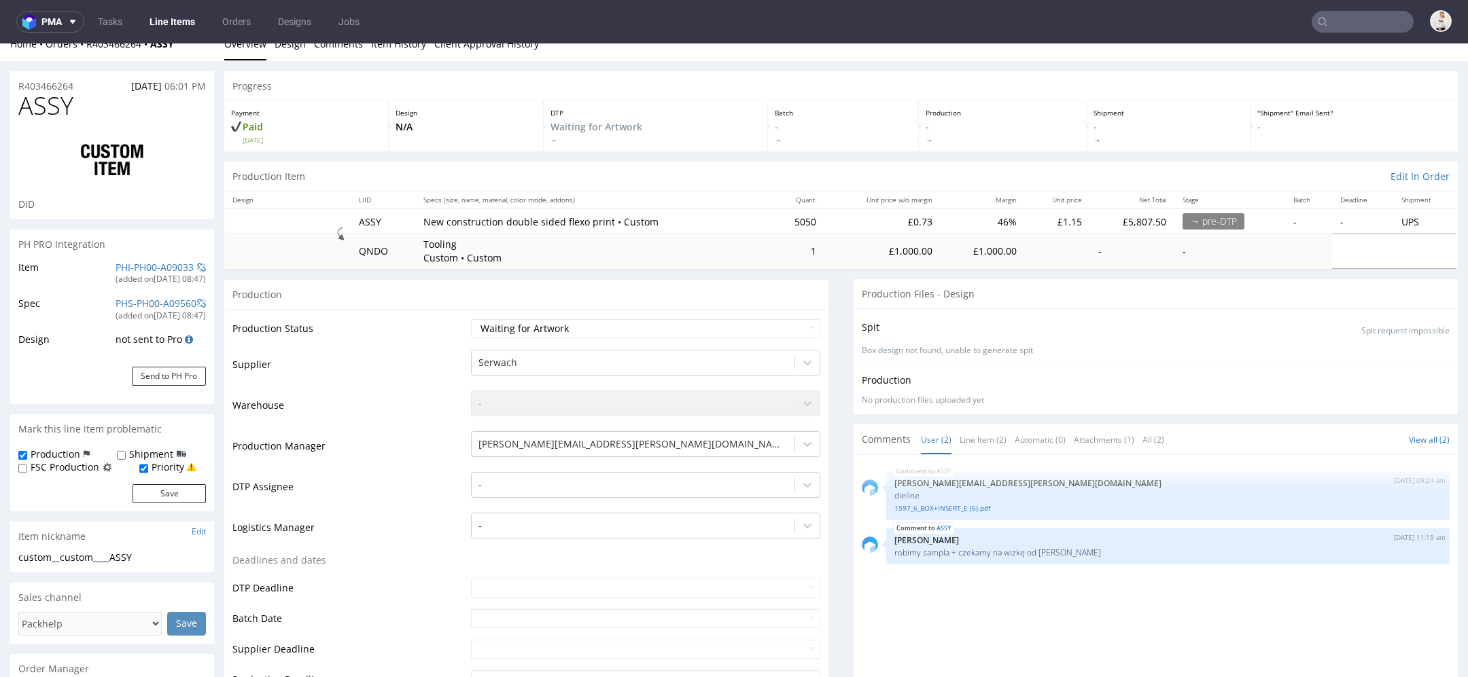
click at [1317, 23] on icon at bounding box center [1322, 21] width 11 height 11
click at [1331, 23] on input "text" at bounding box center [1362, 22] width 102 height 22
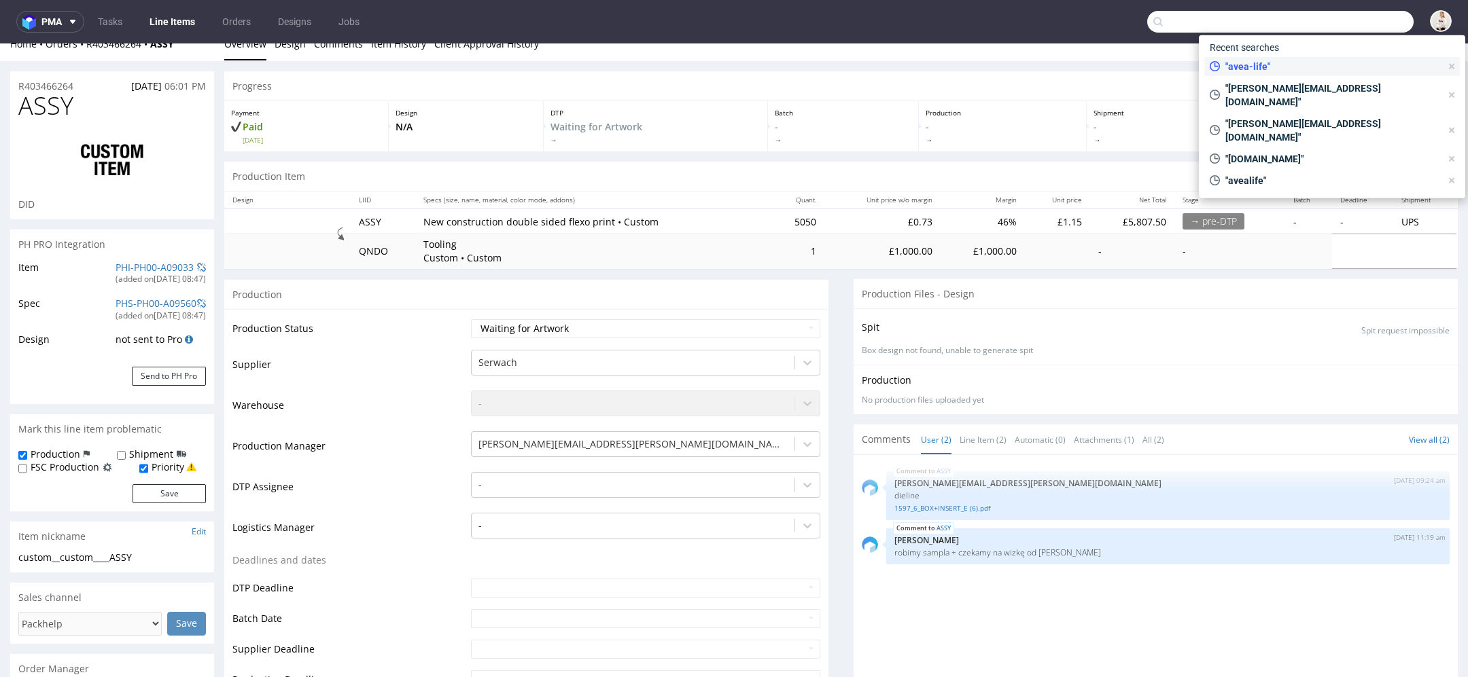
click at [1308, 66] on span ""avea-life"" at bounding box center [1330, 67] width 221 height 14
type input "avea-life"
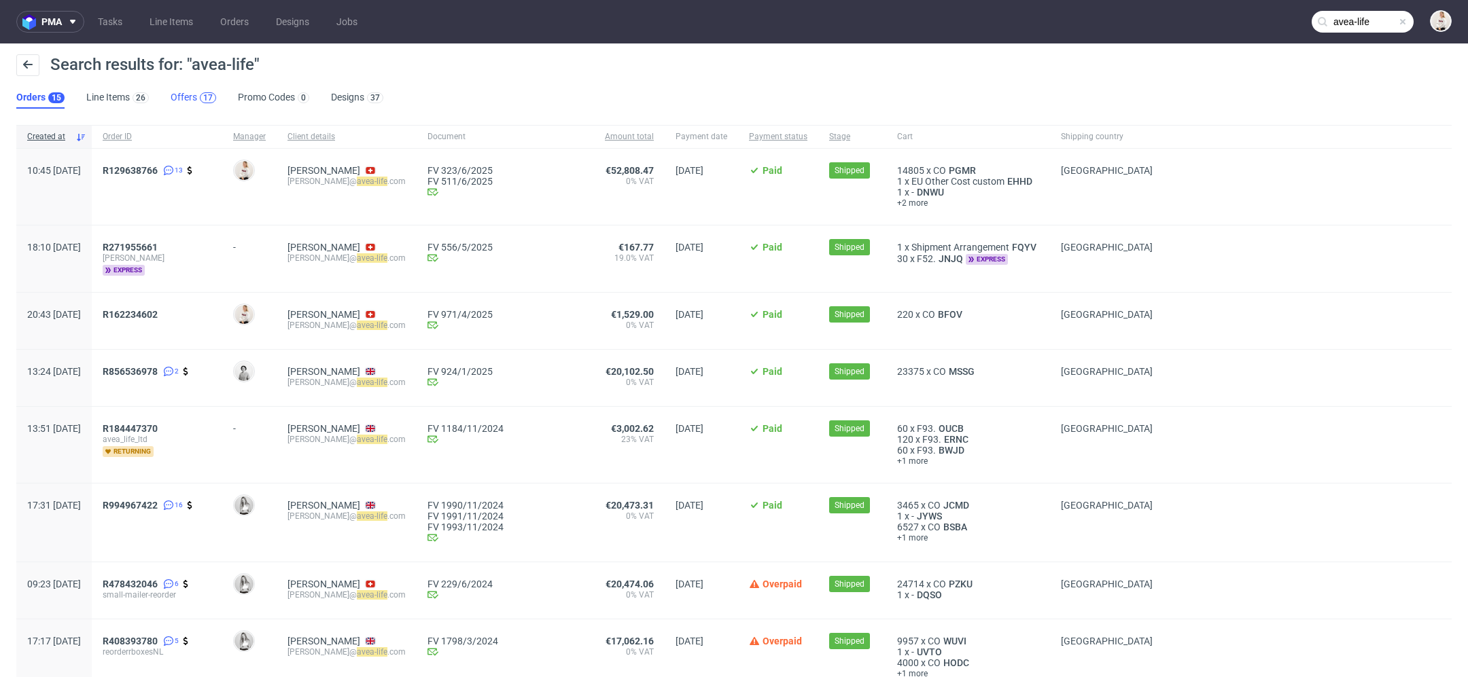
click at [203, 99] on div "17" at bounding box center [208, 98] width 10 height 10
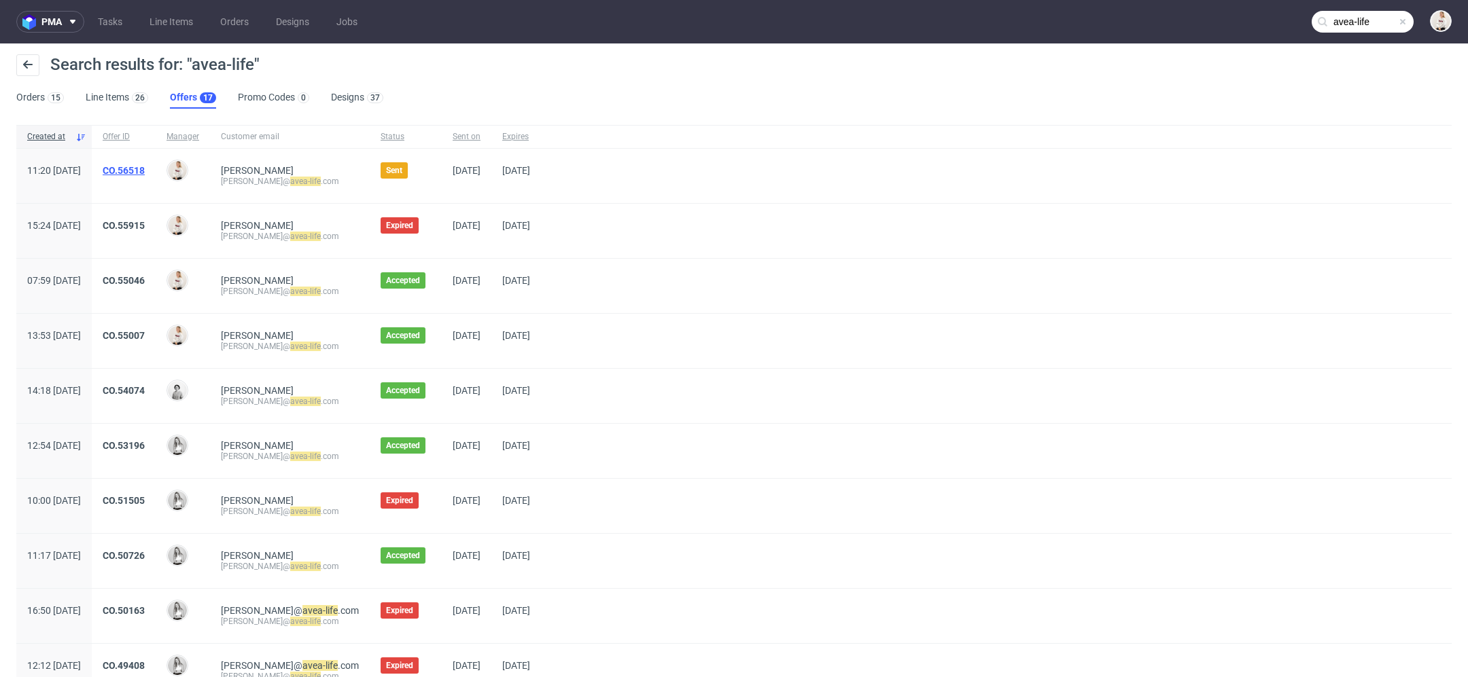
click at [145, 171] on link "CO.56518" at bounding box center [124, 170] width 42 height 11
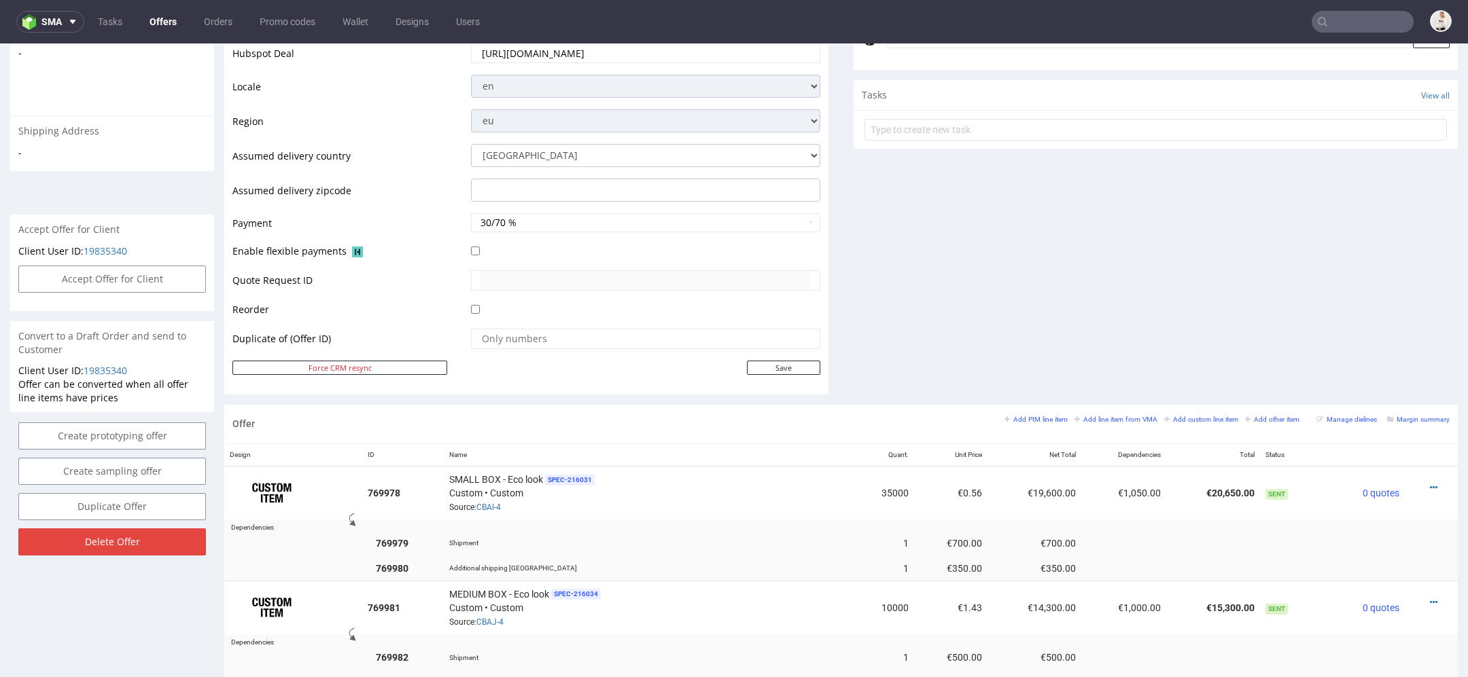
scroll to position [420, 0]
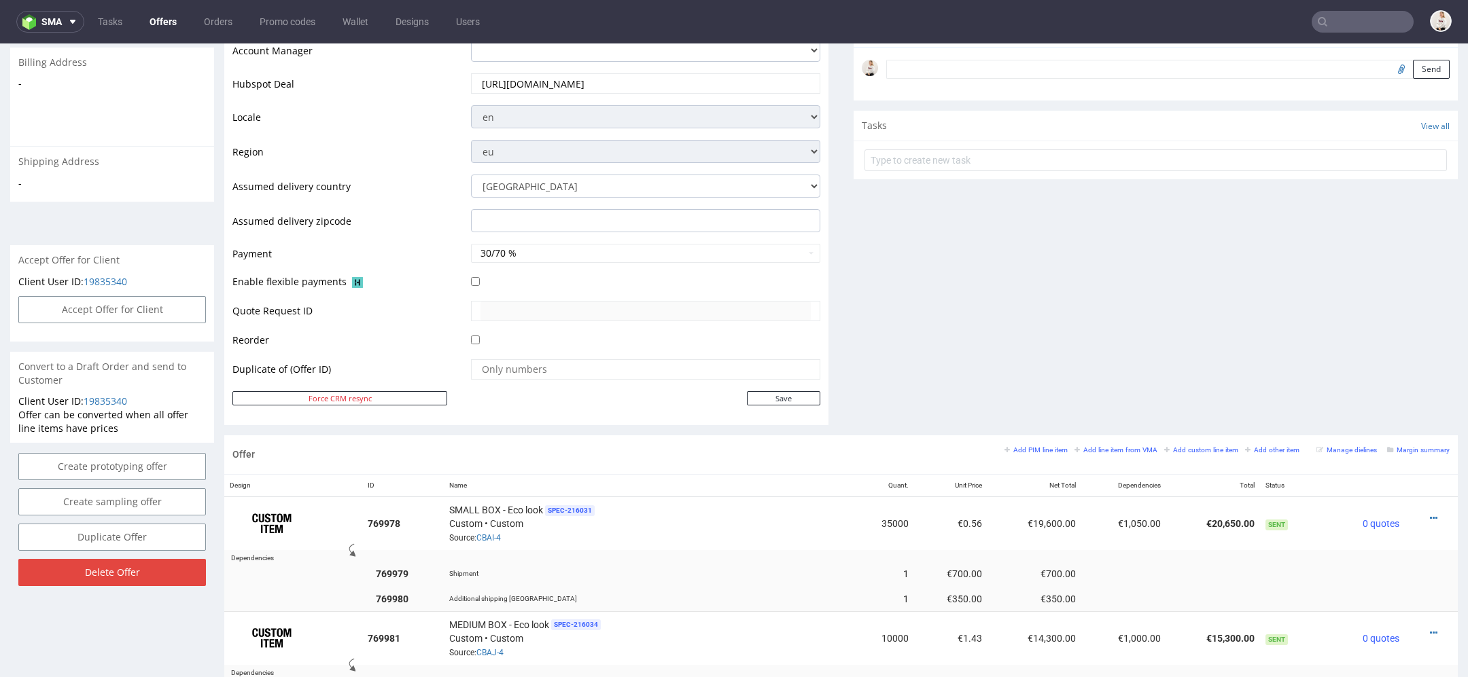
click at [971, 304] on div "Comments User (0) Automatic (0) Attachments (0) All (0) View all (0) Send Tasks…" at bounding box center [1155, 96] width 604 height 677
click at [129, 307] on button "Accept Offer for Client" at bounding box center [112, 309] width 188 height 27
select select "43"
select select "500"
select select "b2b"
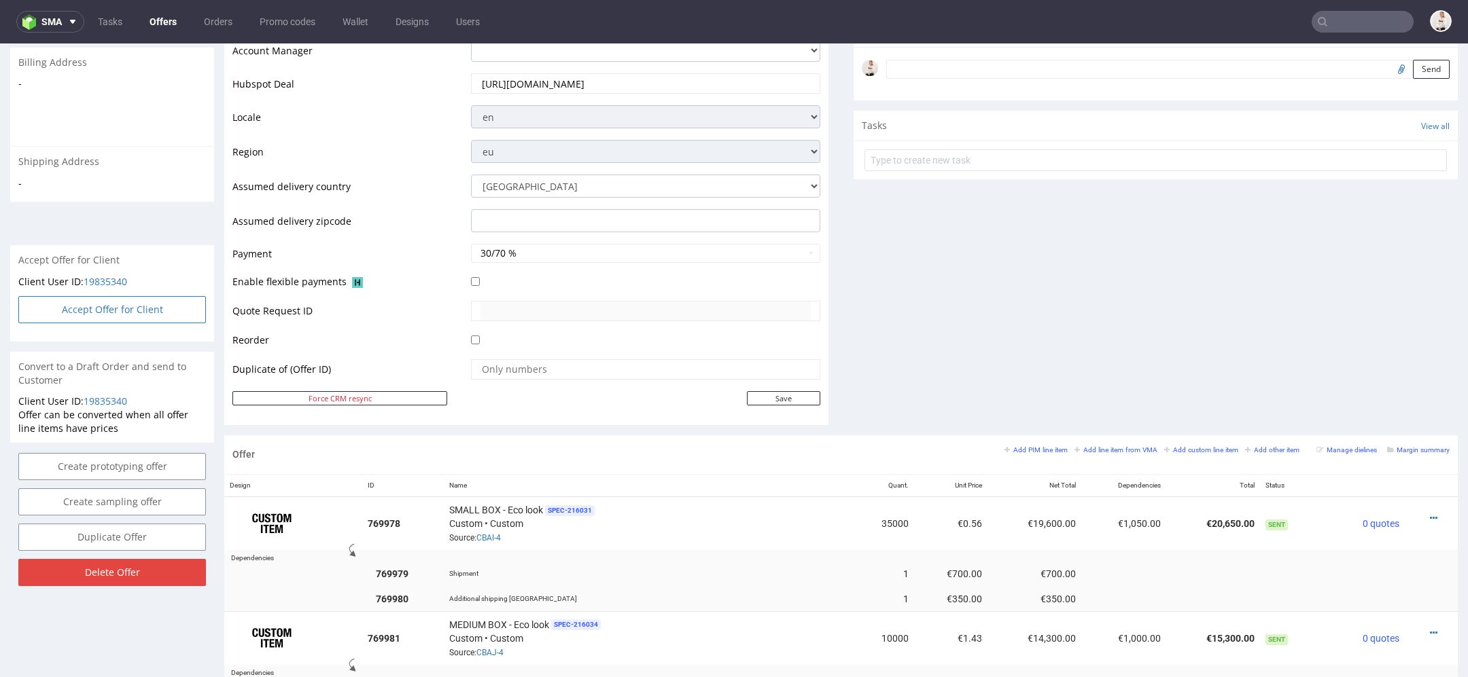
select select "166"
select select "2383"
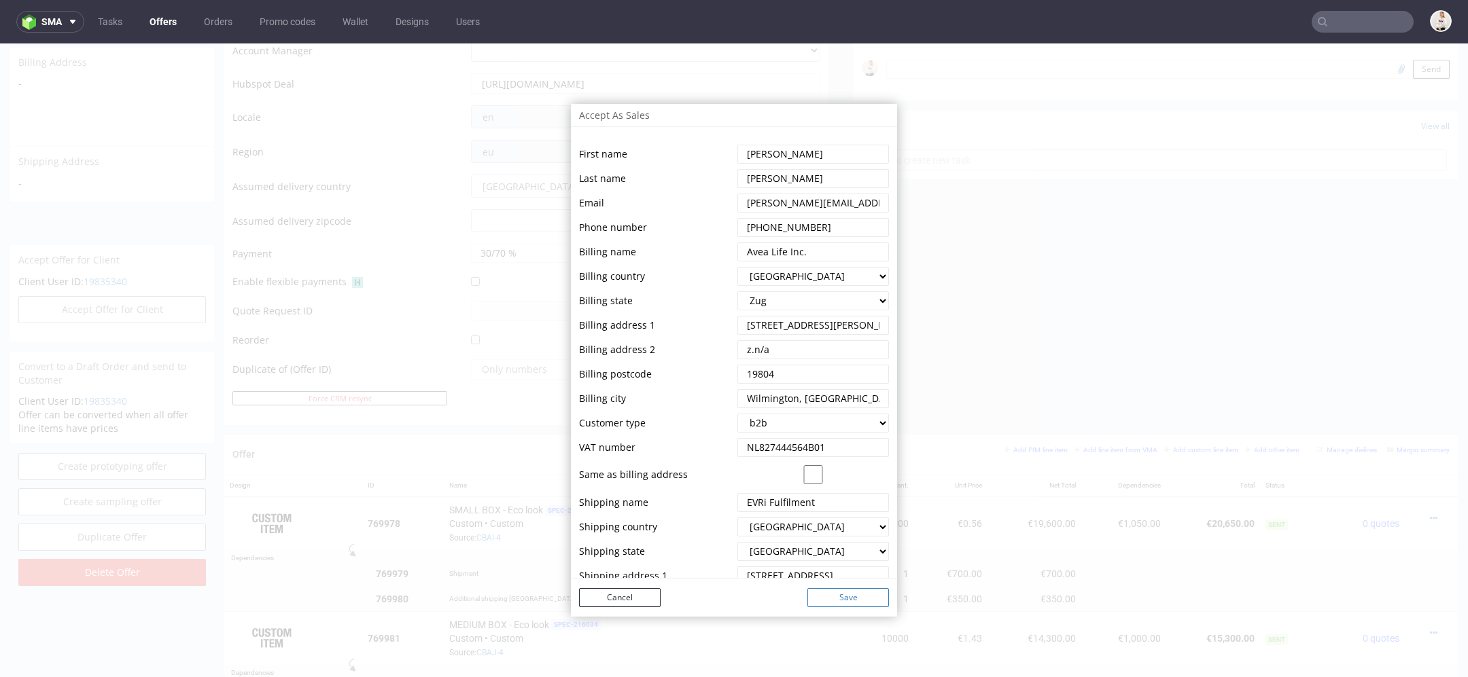
click at [854, 598] on button "Save" at bounding box center [848, 597] width 82 height 19
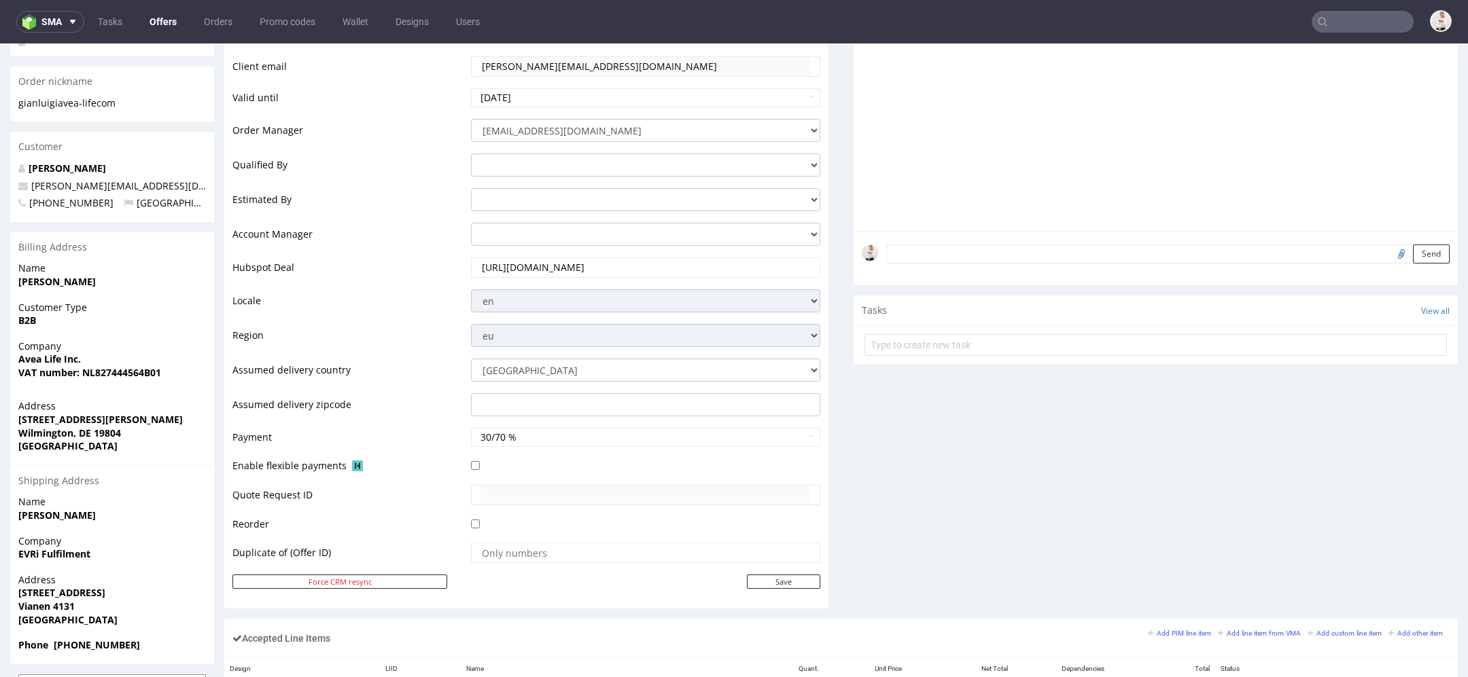
scroll to position [563, 0]
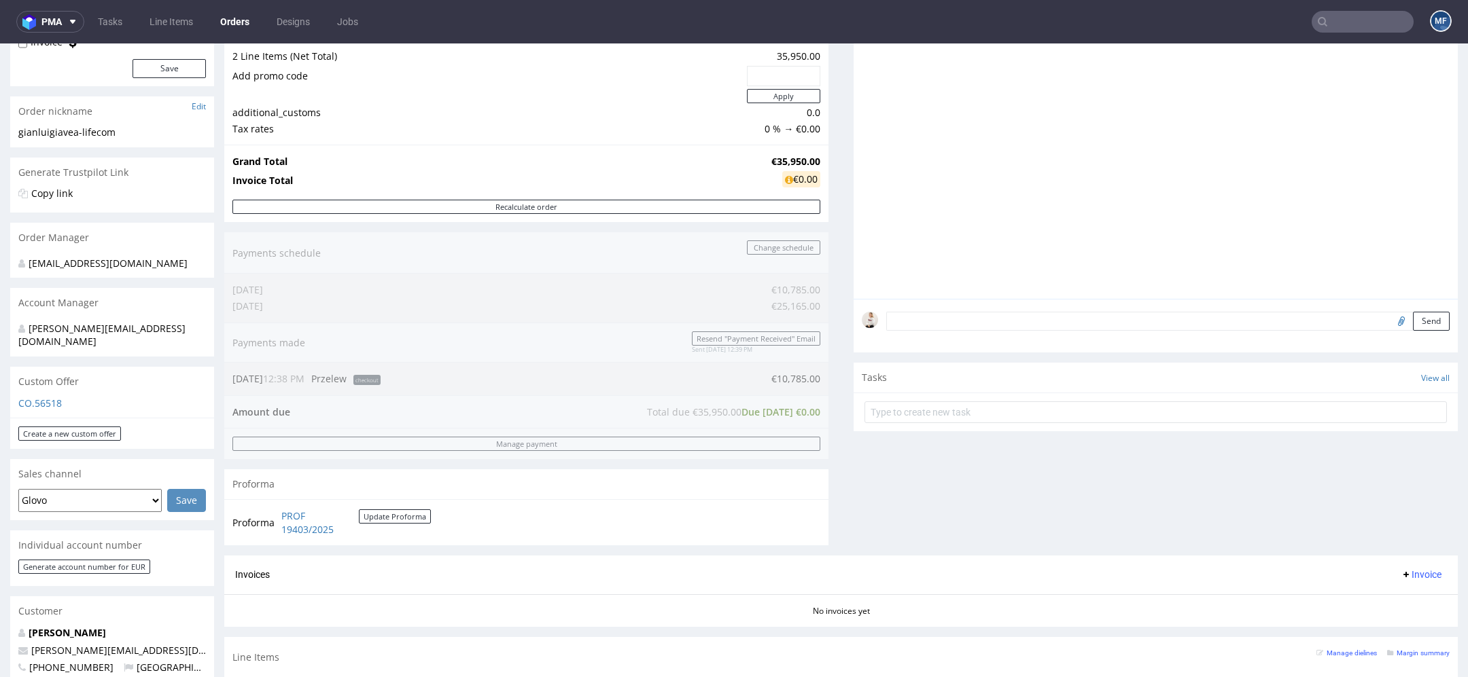
scroll to position [167, 0]
click at [308, 528] on link "PROF 19403/2025" at bounding box center [319, 523] width 77 height 27
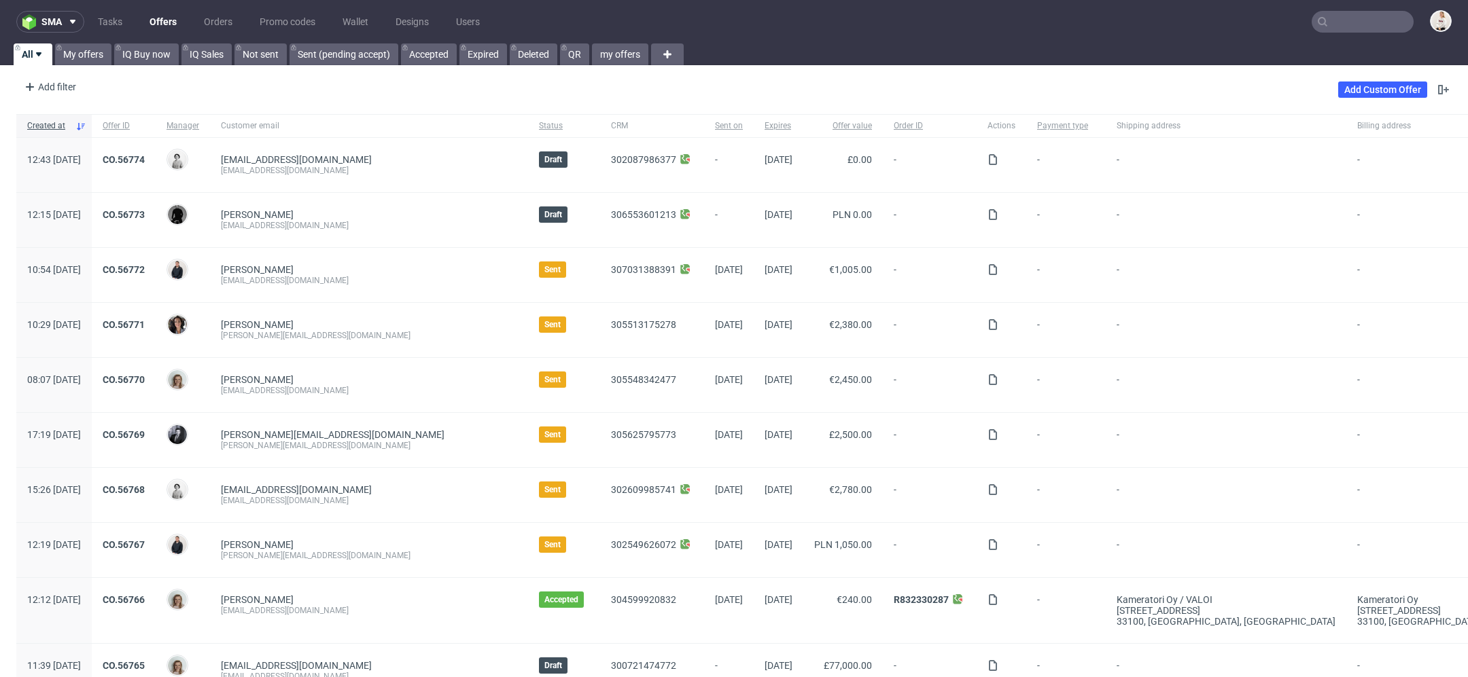
click at [1347, 3] on nav "sma Tasks Offers Orders Promo codes Wallet Designs Users" at bounding box center [734, 21] width 1468 height 43
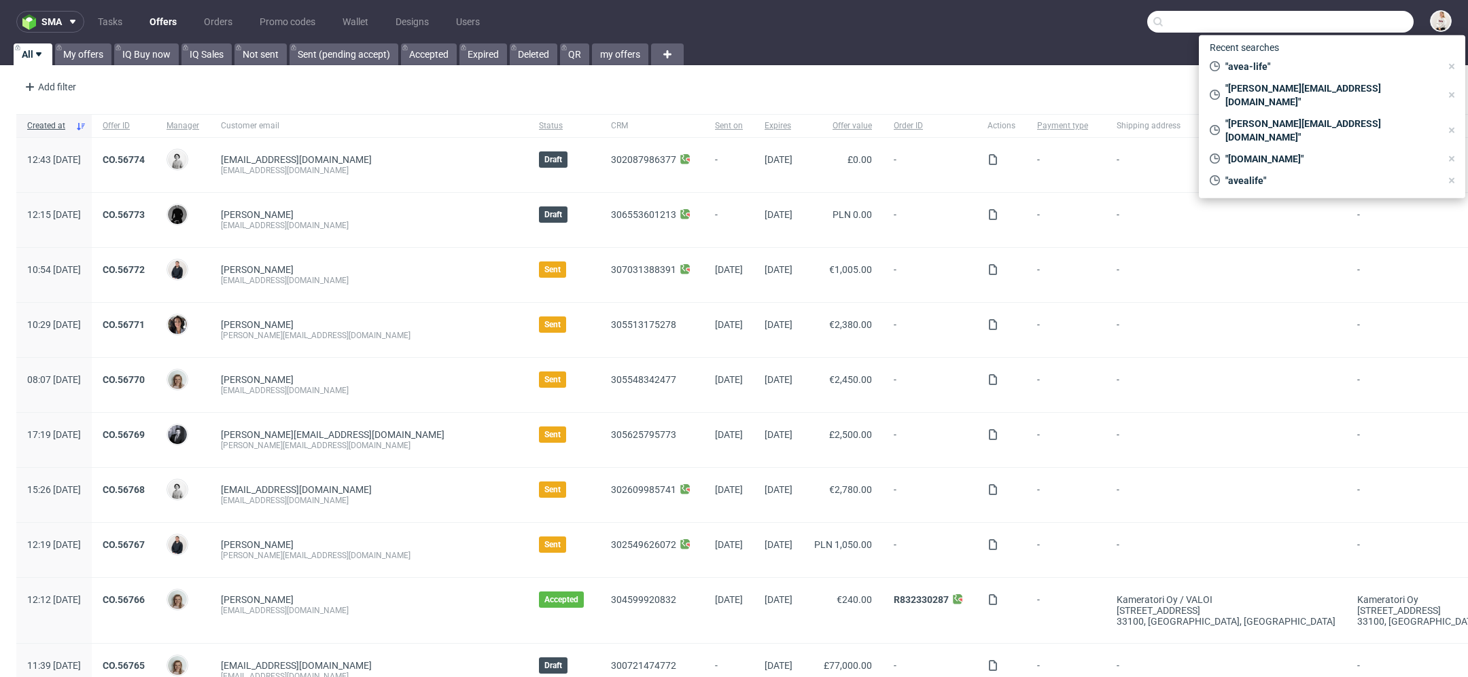
click at [1347, 20] on input "text" at bounding box center [1280, 22] width 266 height 22
paste input "[PERSON_NAME][EMAIL_ADDRESS][PERSON_NAME][DOMAIN_NAME]"
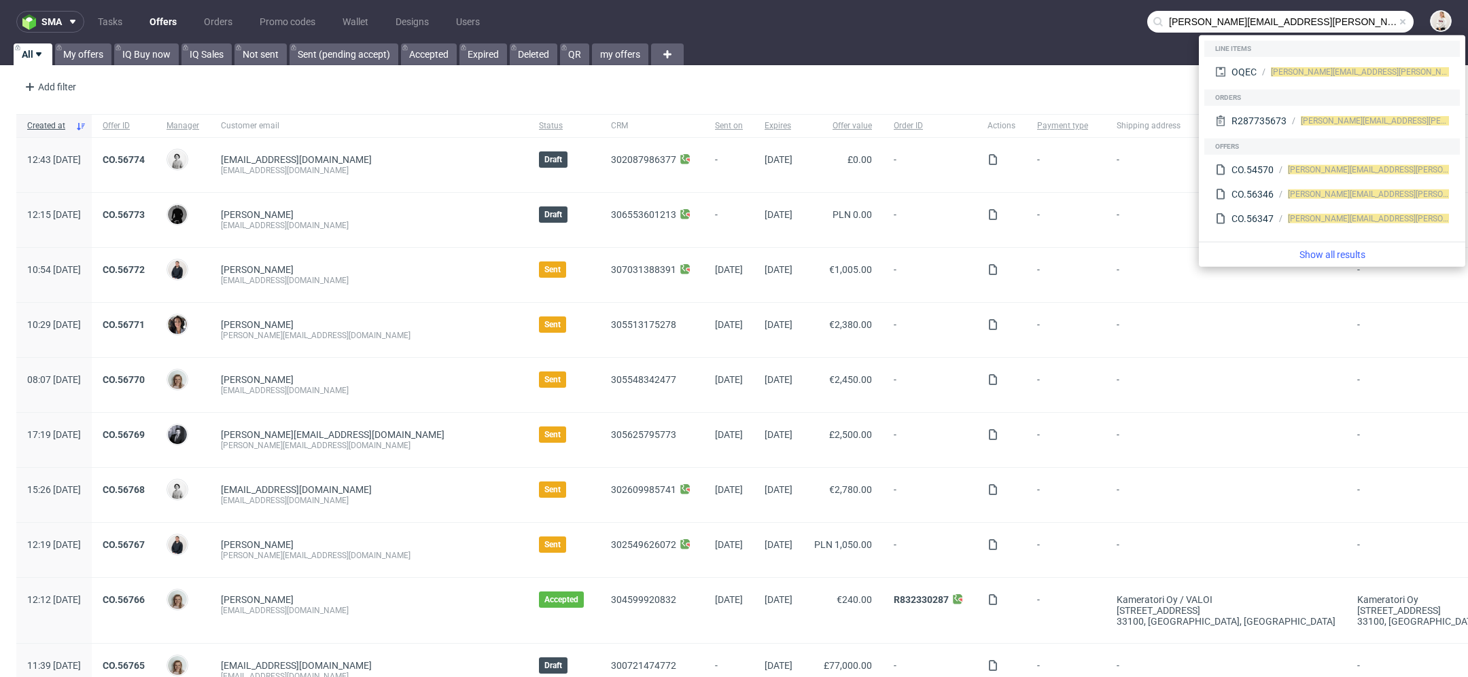
drag, startPoint x: 1212, startPoint y: 24, endPoint x: 966, endPoint y: 13, distance: 246.3
click at [966, 13] on nav "sma Tasks Offers Orders Promo codes Wallet Designs Users [PERSON_NAME][EMAIL_AD…" at bounding box center [734, 21] width 1468 height 43
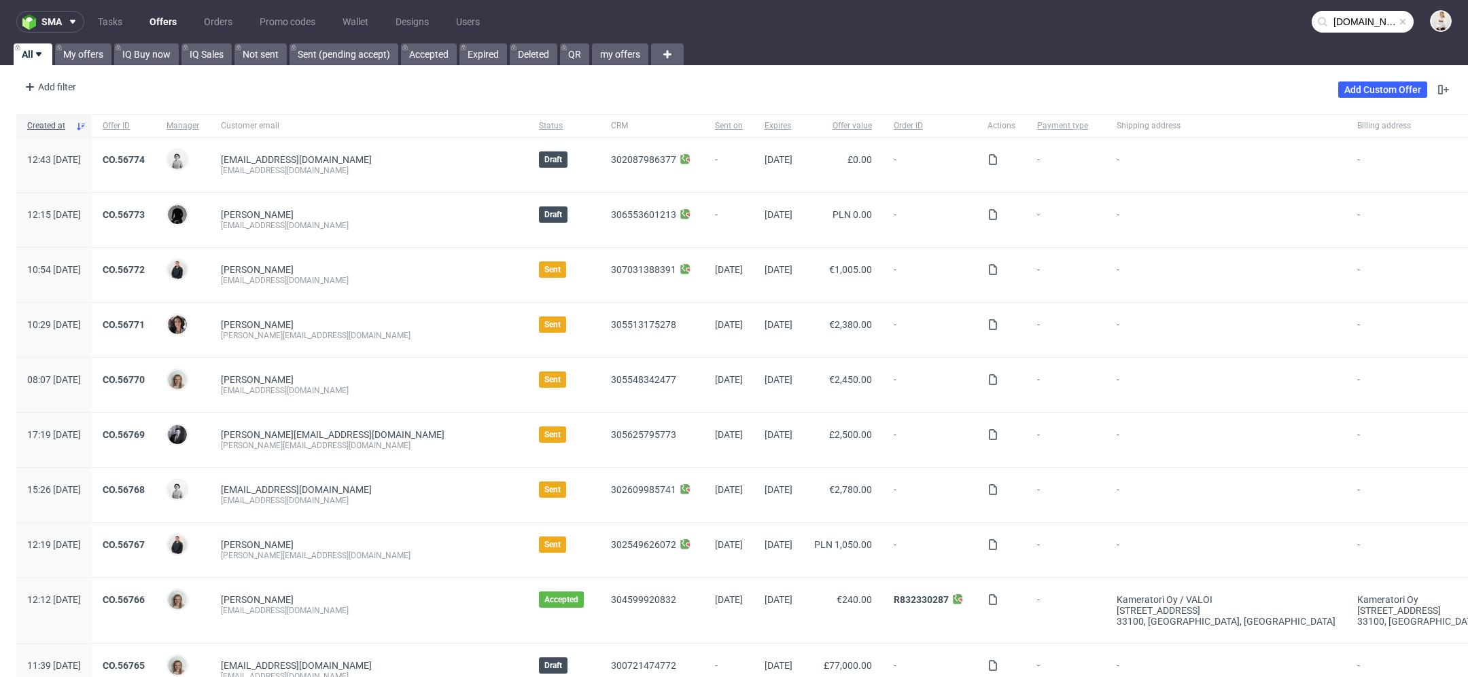
type input "[DOMAIN_NAME]"
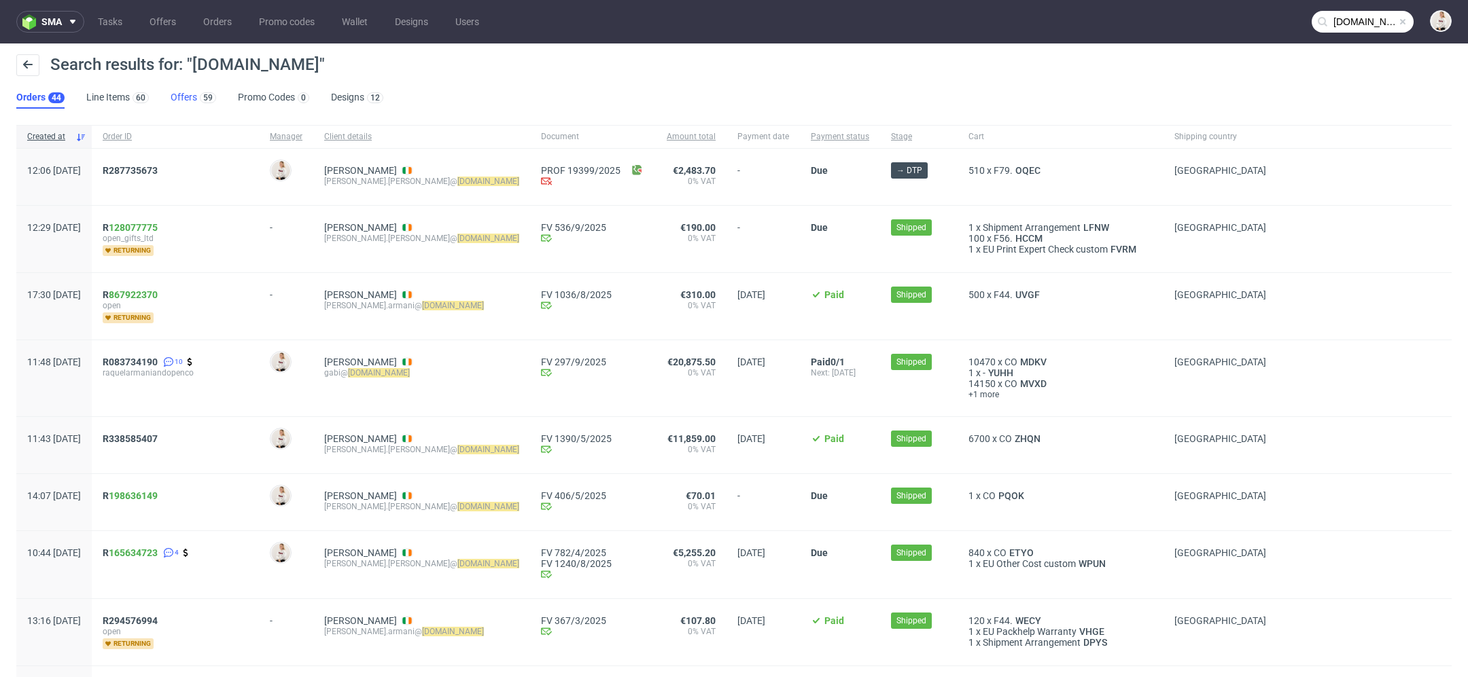
click at [183, 102] on link "Offers 59" at bounding box center [194, 98] width 46 height 22
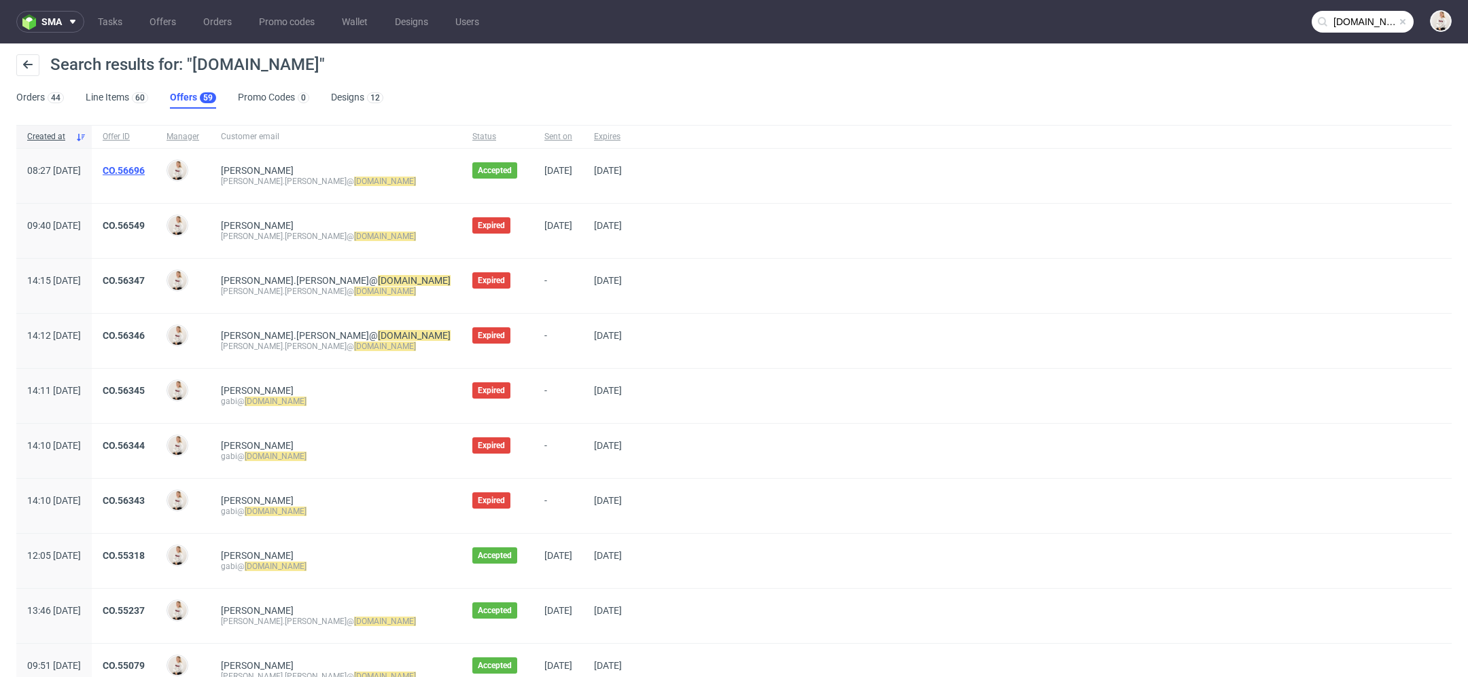
click at [145, 167] on link "CO.56696" at bounding box center [124, 170] width 42 height 11
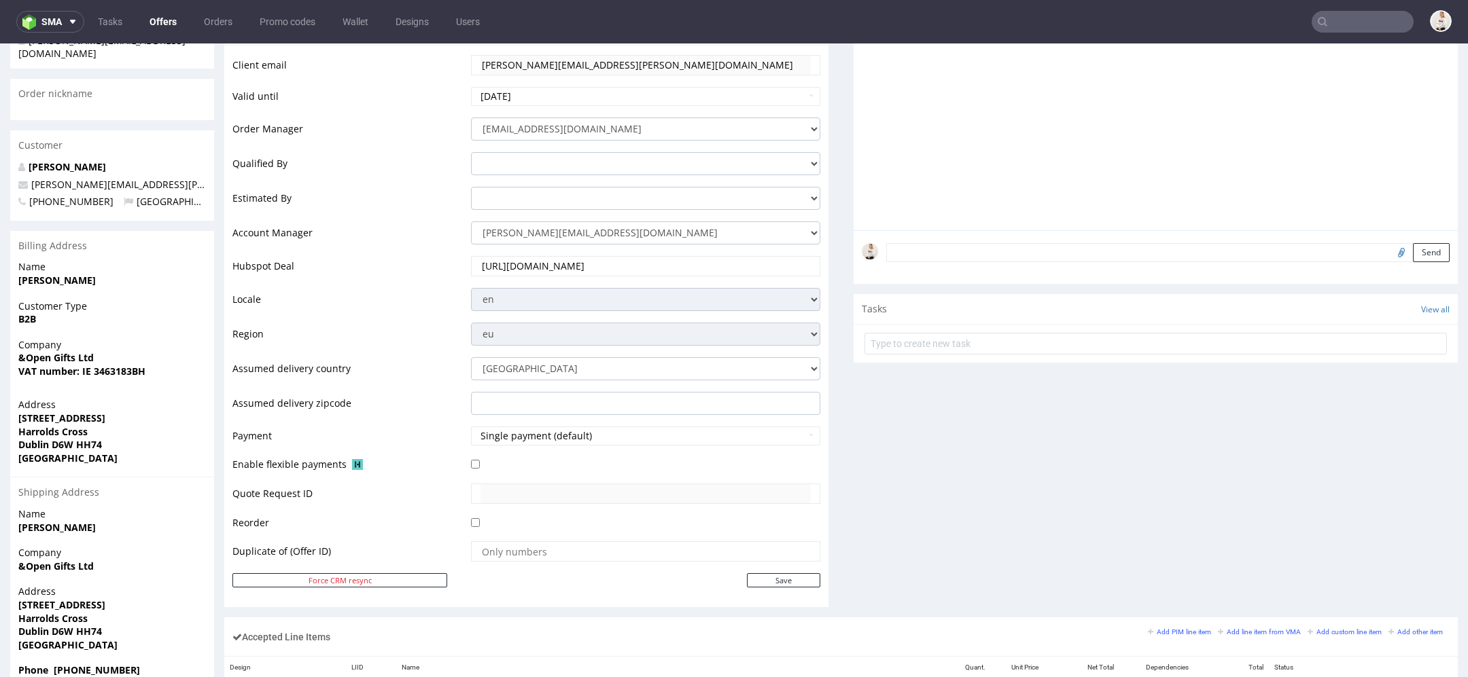
scroll to position [308, 0]
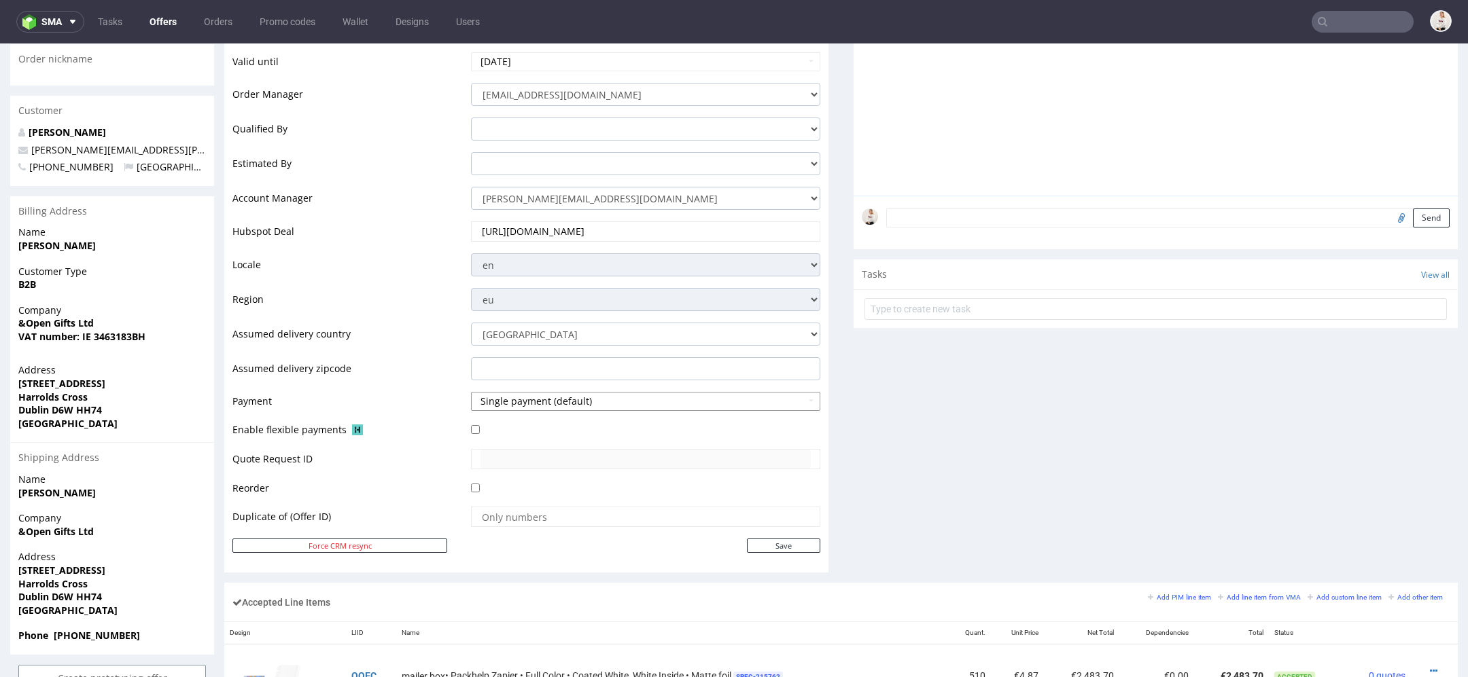
click at [565, 393] on button "Single payment (default)" at bounding box center [645, 401] width 349 height 19
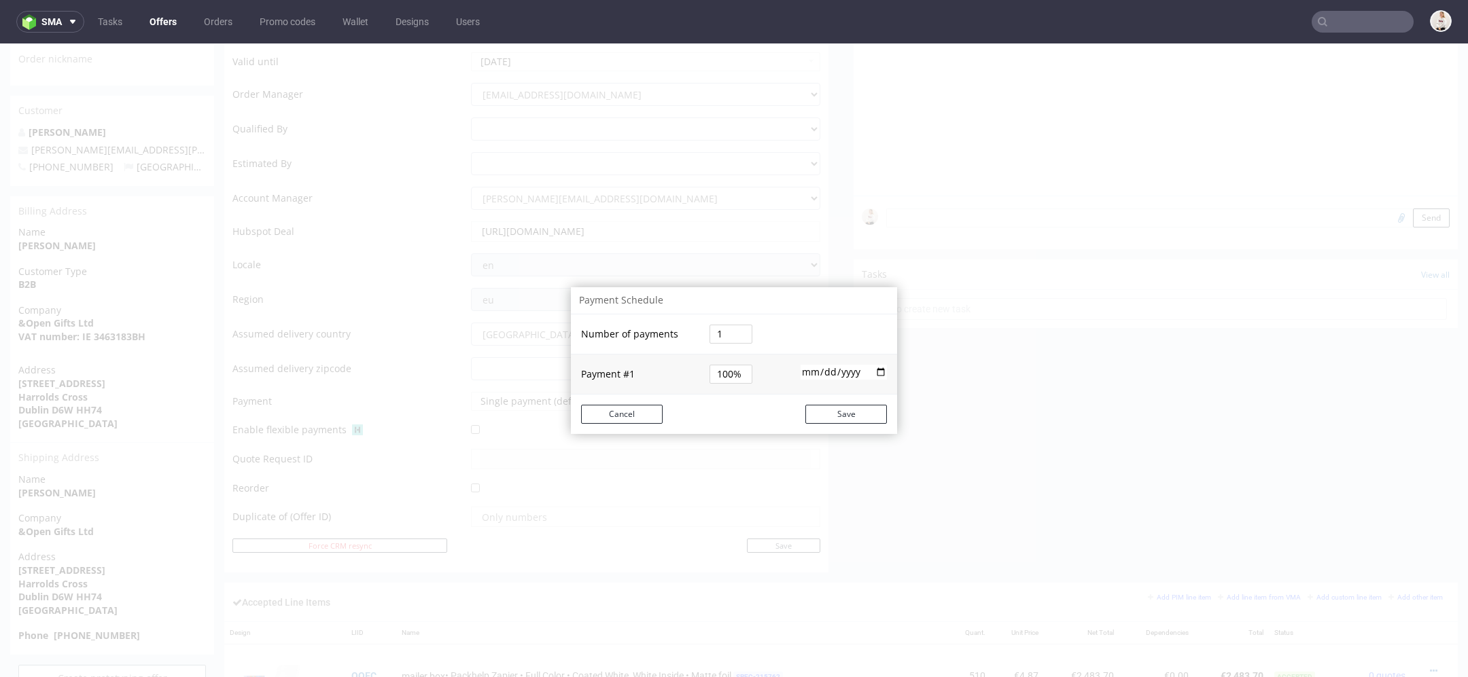
click at [832, 368] on input "2025-09-10" at bounding box center [843, 372] width 86 height 15
click at [875, 371] on input "2025-09-10" at bounding box center [843, 372] width 86 height 15
type input "2025-09-30"
click at [853, 417] on button "Save" at bounding box center [846, 414] width 82 height 19
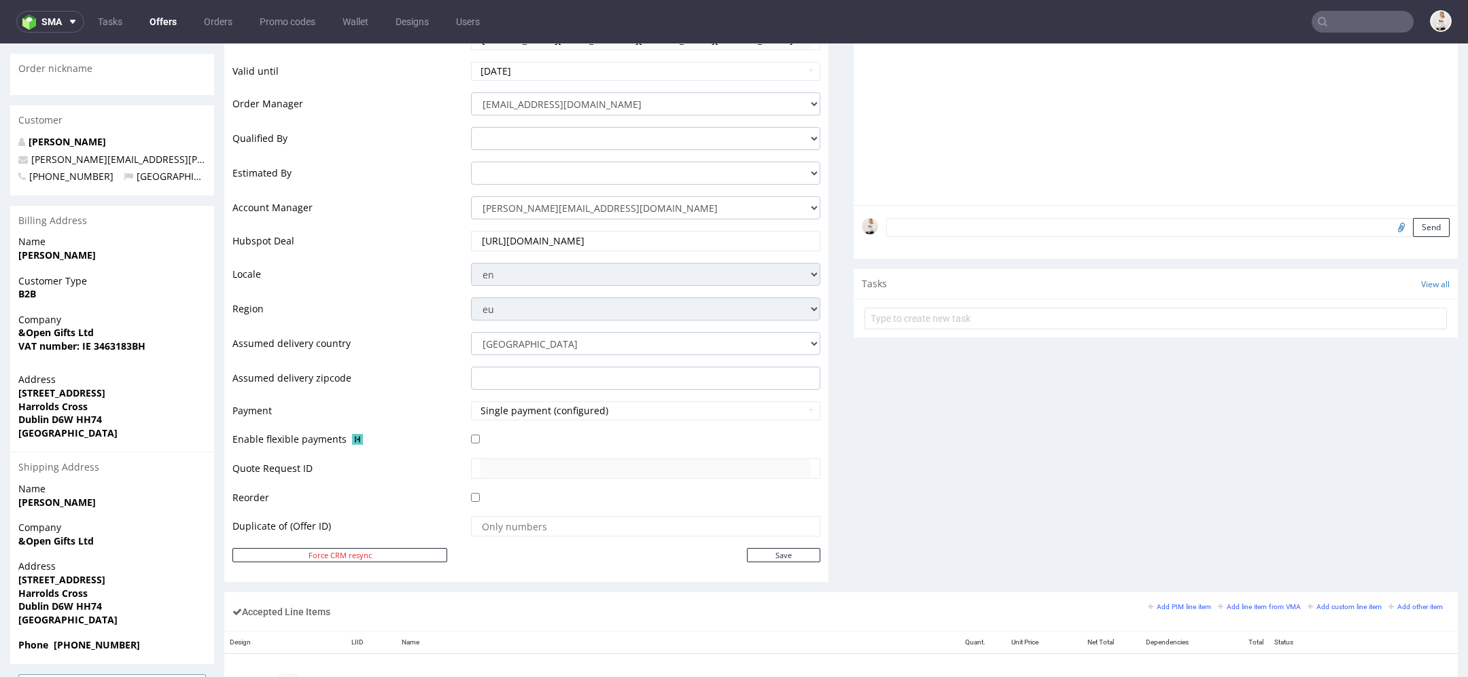
scroll to position [0, 0]
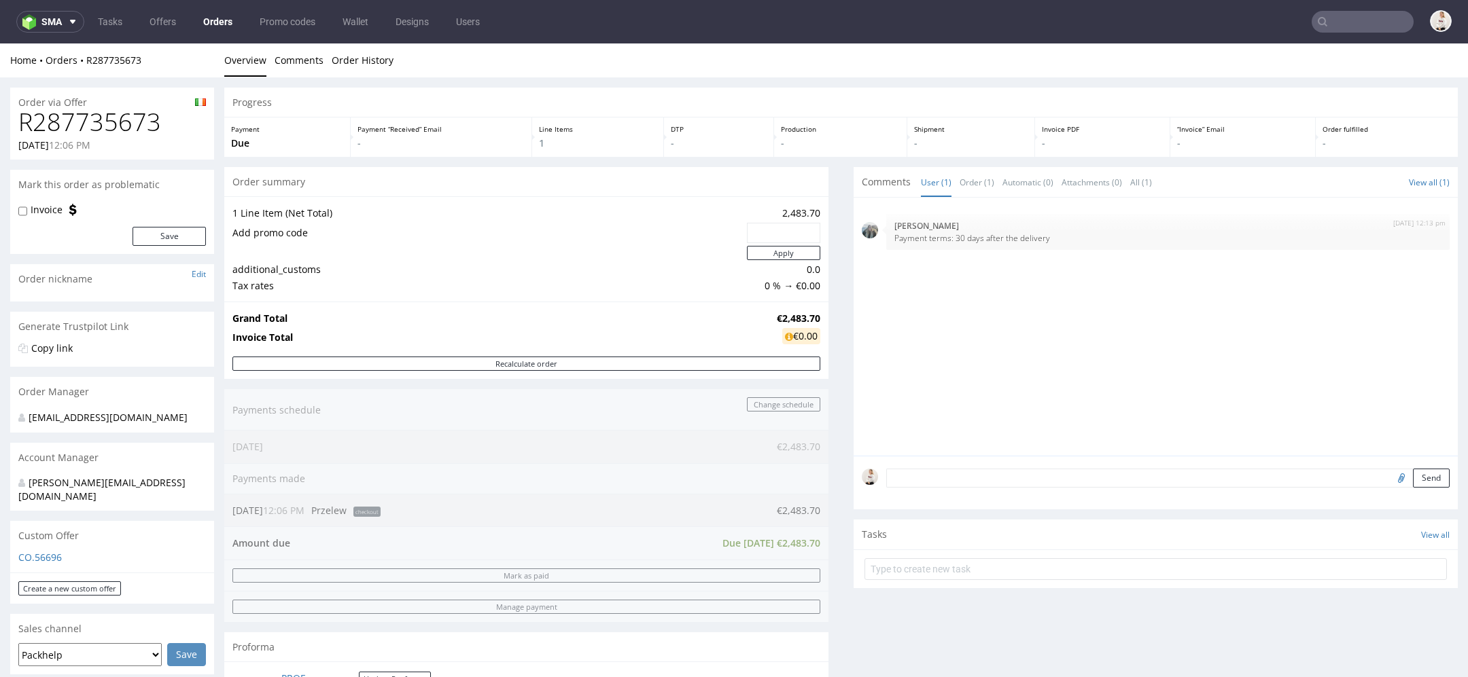
click at [127, 125] on h1 "R287735673" at bounding box center [112, 122] width 188 height 27
copy h1 "R287735673"
click at [792, 316] on strong "€2,483.70" at bounding box center [798, 318] width 43 height 13
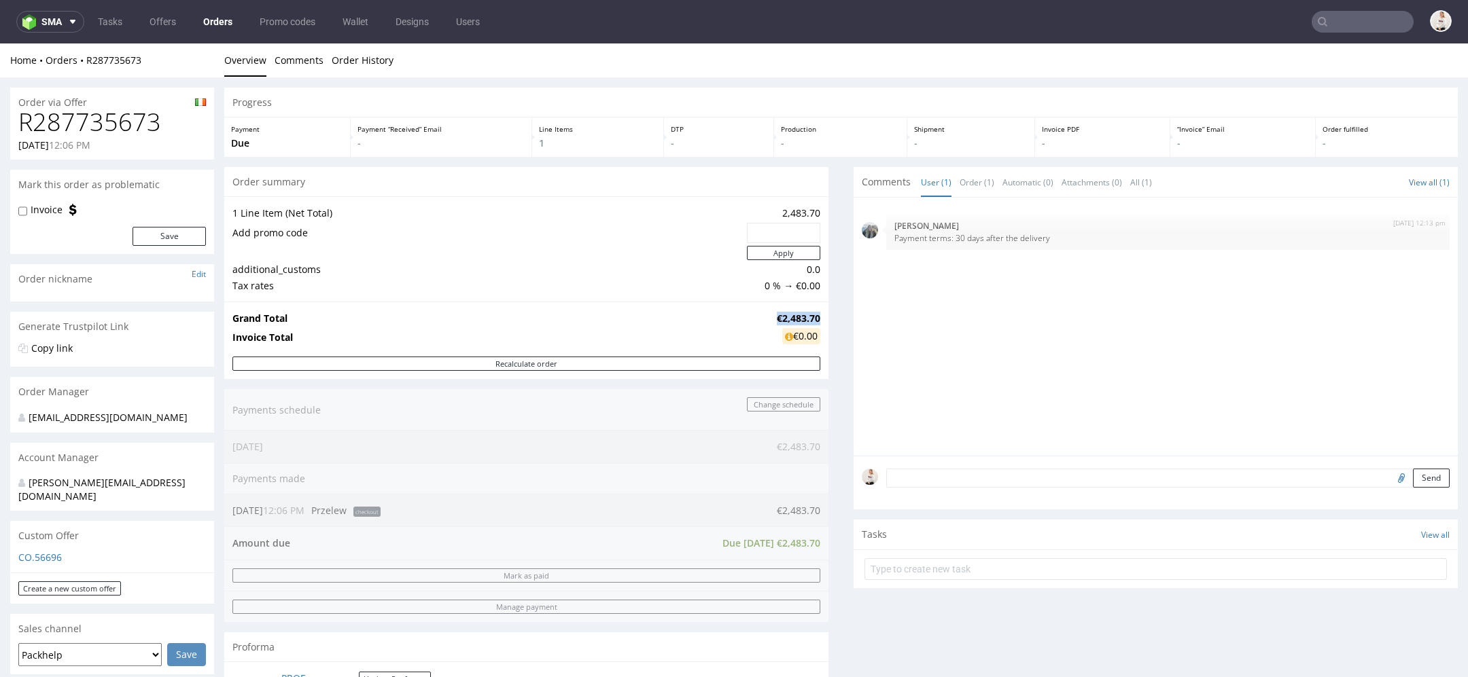
click at [792, 316] on strong "€2,483.70" at bounding box center [798, 318] width 43 height 13
copy strong "€2,483.70"
click at [158, 16] on link "Offers" at bounding box center [162, 22] width 43 height 22
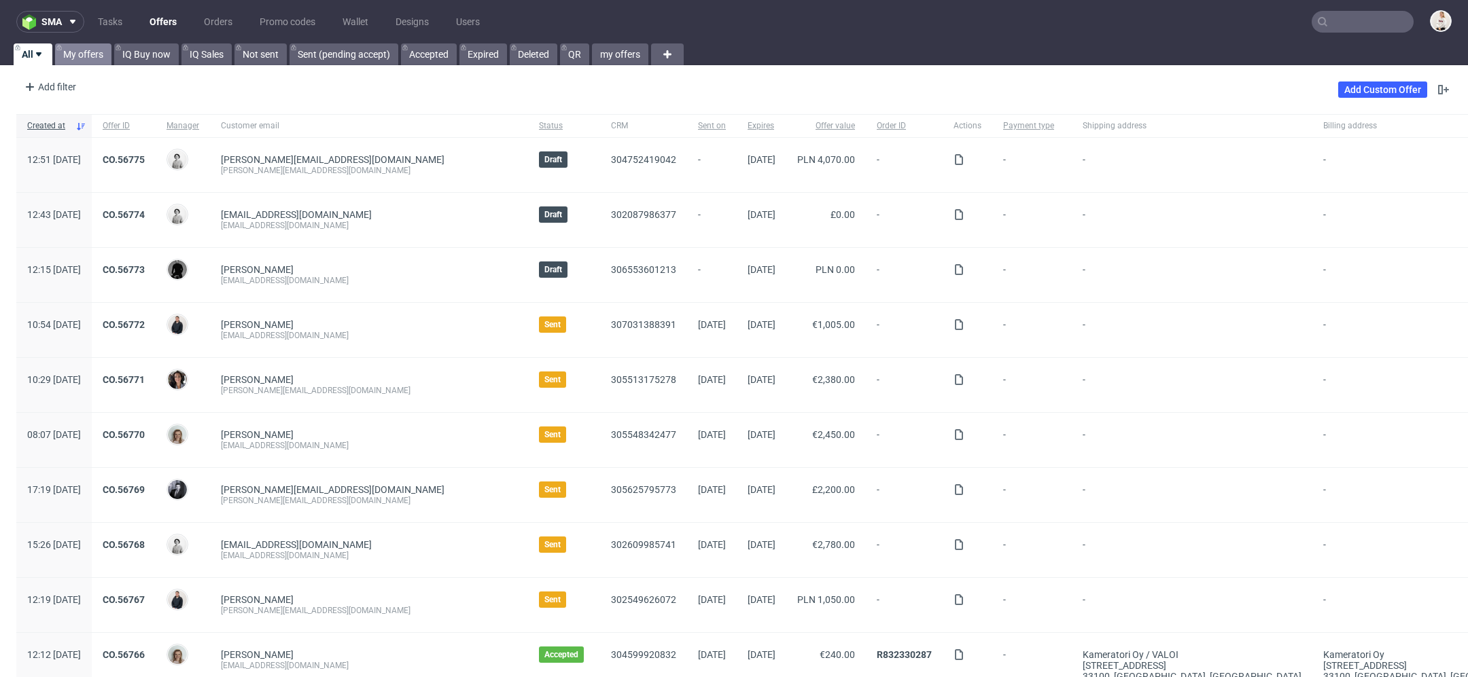
click at [90, 61] on link "My offers" at bounding box center [83, 54] width 56 height 22
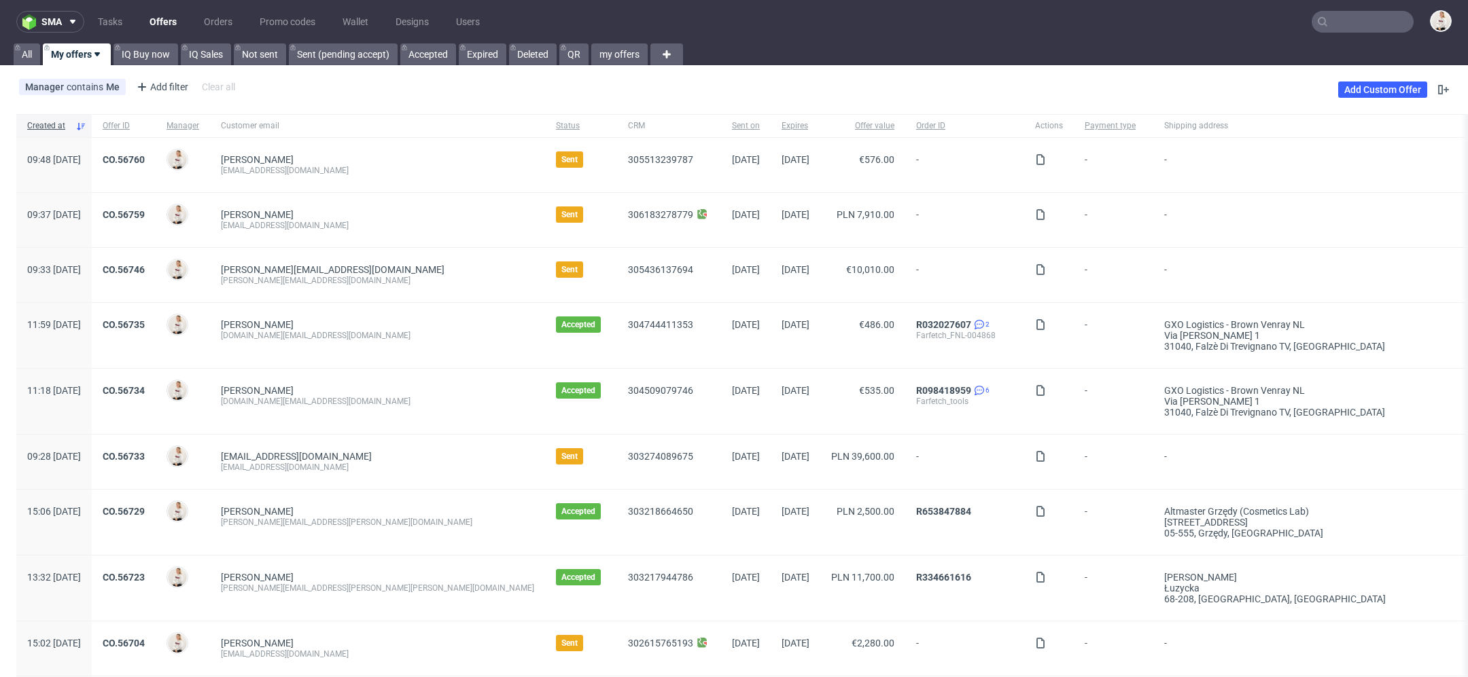
click at [1360, 16] on input "text" at bounding box center [1362, 22] width 102 height 22
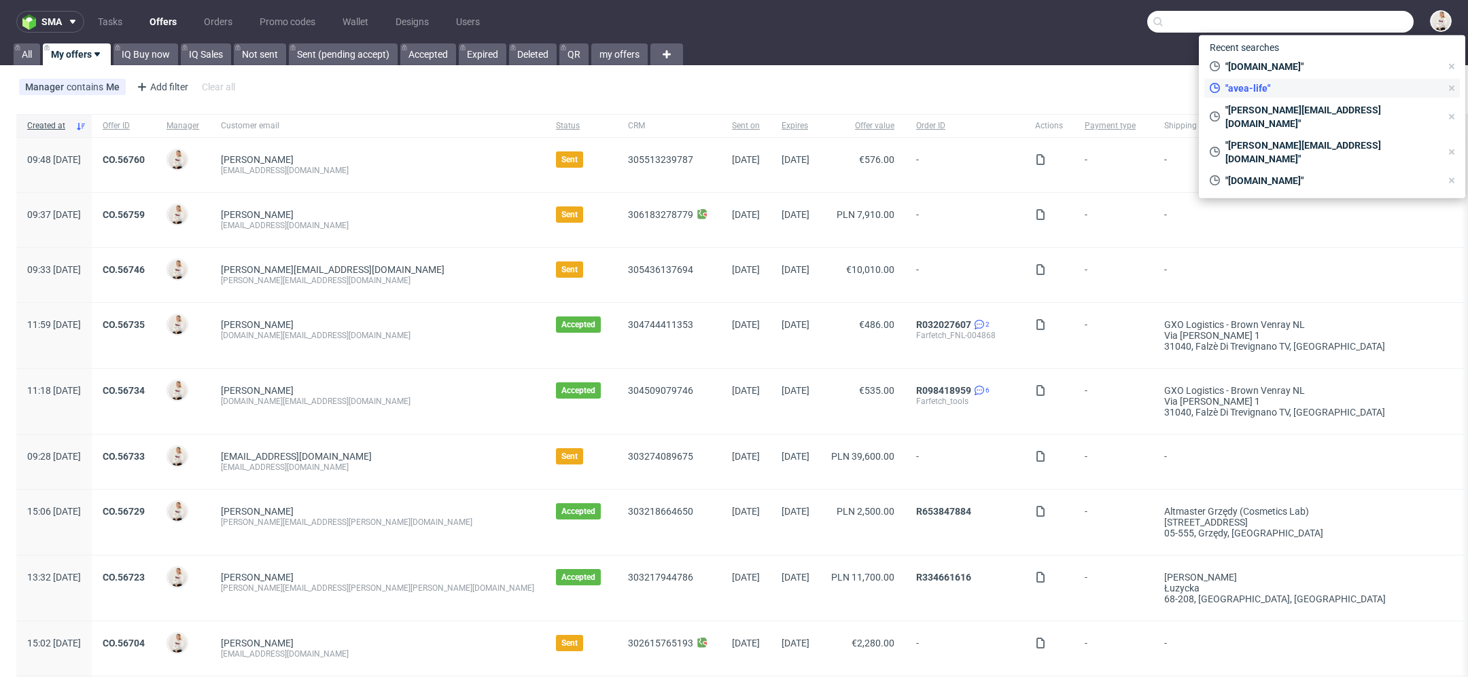
click at [1324, 86] on span ""avea-life"" at bounding box center [1330, 89] width 221 height 14
type input "avea-life"
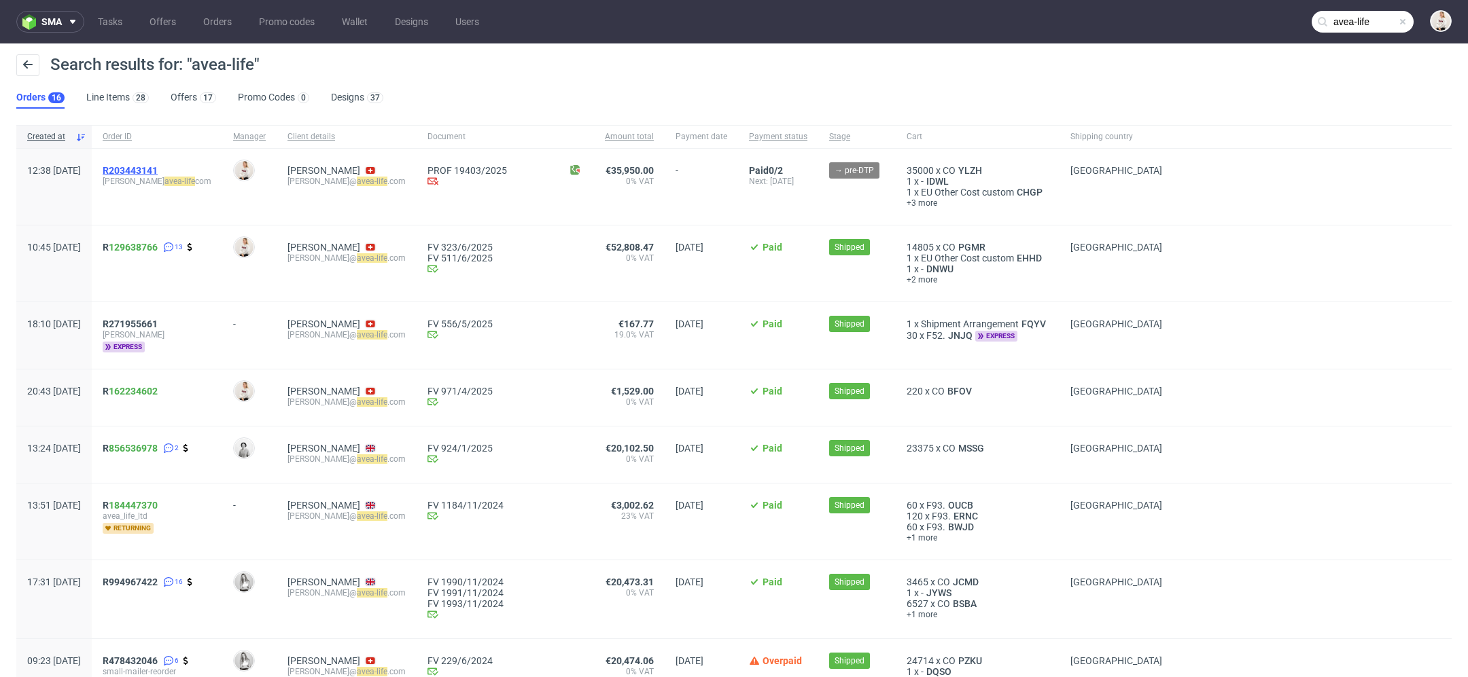
click at [147, 171] on span "R203443141" at bounding box center [130, 170] width 55 height 11
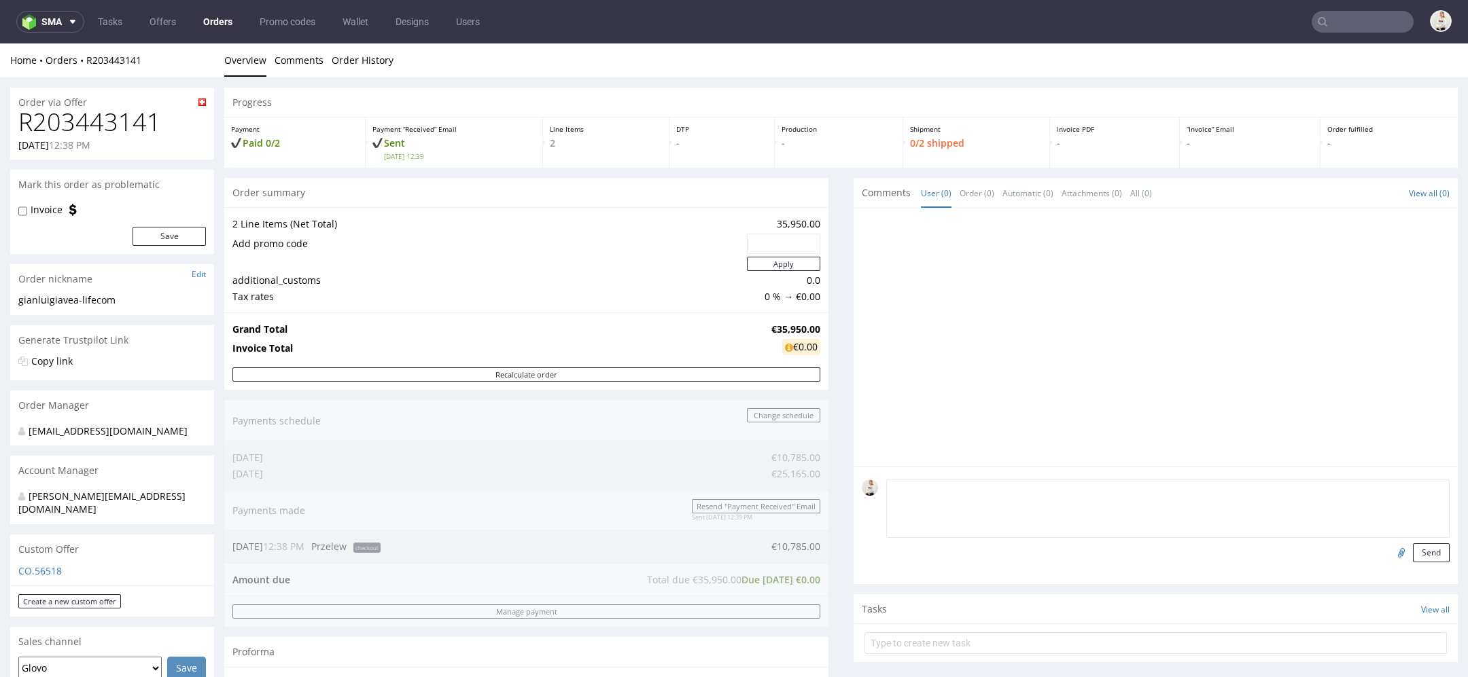
click at [1045, 491] on textarea at bounding box center [1167, 509] width 563 height 58
drag, startPoint x: 939, startPoint y: 491, endPoint x: 759, endPoint y: 491, distance: 180.1
click at [759, 491] on div "Progress Payment Paid 0/2 Payment “Received” Email Sent Thu 11 Sep 12:39 Line I…" at bounding box center [840, 606] width 1233 height 1037
paste textarea "packhelp growth + programme"
type textarea "packhelp growth + programme"
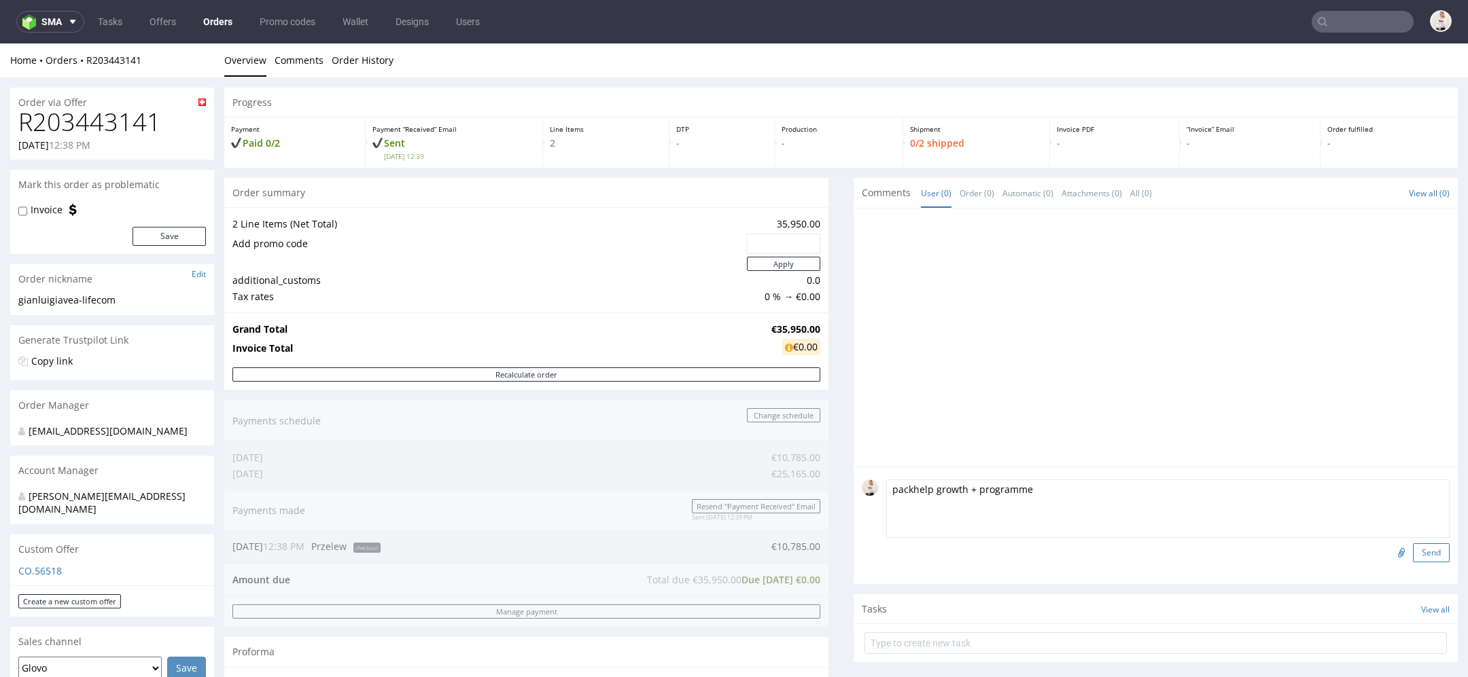
click at [1419, 556] on button "Send" at bounding box center [1431, 553] width 37 height 19
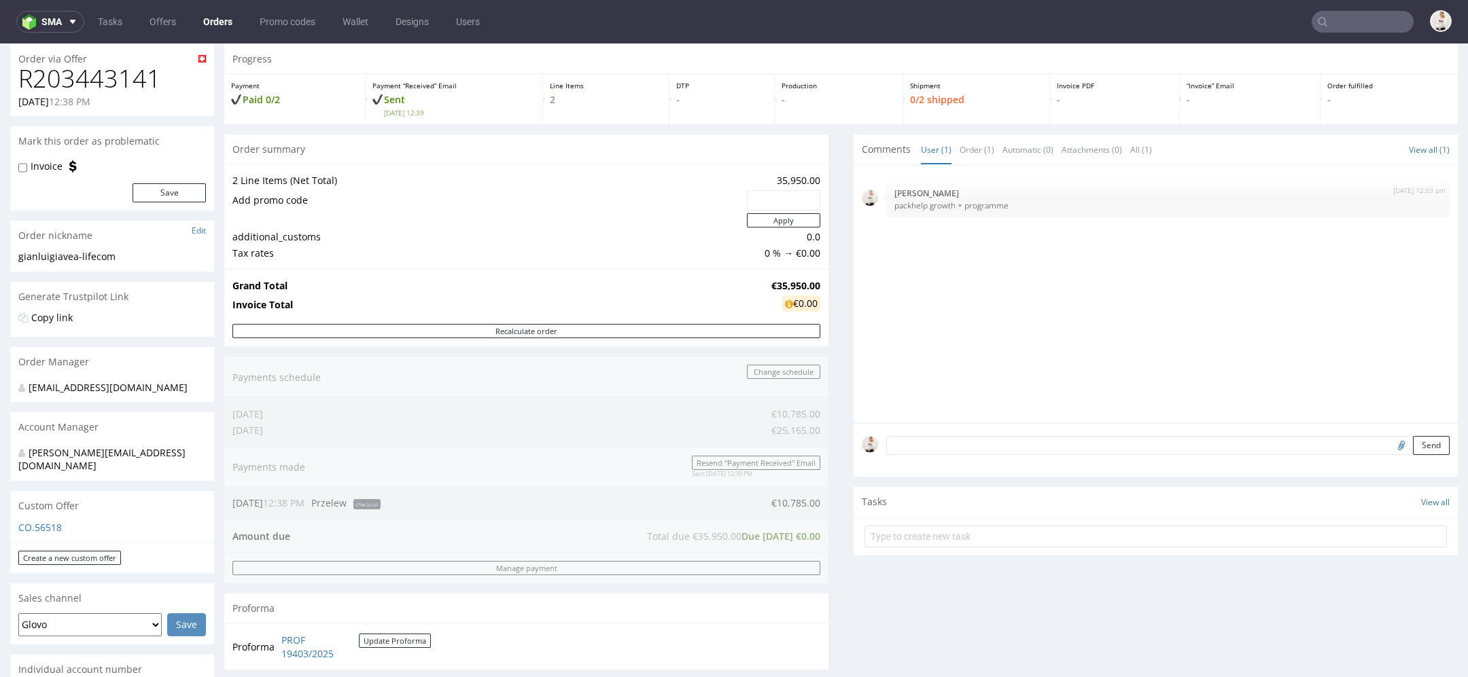
scroll to position [45, 0]
click at [128, 73] on h1 "R203443141" at bounding box center [112, 77] width 188 height 27
copy h1 "R203443141"
click at [787, 281] on strong "€35,950.00" at bounding box center [795, 284] width 49 height 13
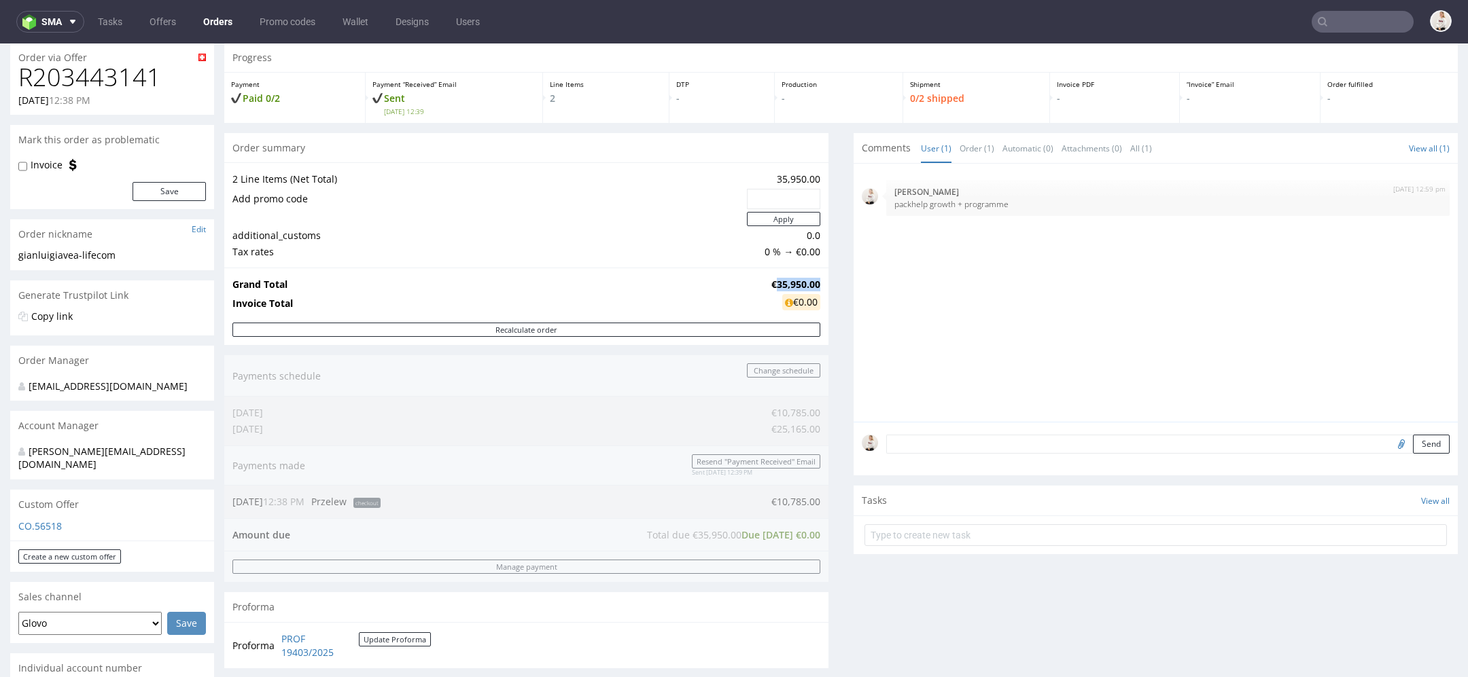
click at [787, 281] on strong "€35,950.00" at bounding box center [795, 284] width 49 height 13
copy strong "€35,950.00"
click at [1230, 390] on div "11th Sep 25 | 12:59 pm Mari Fok packhelp growth + programme" at bounding box center [1160, 297] width 596 height 250
click at [1390, 442] on input "file" at bounding box center [1399, 444] width 19 height 18
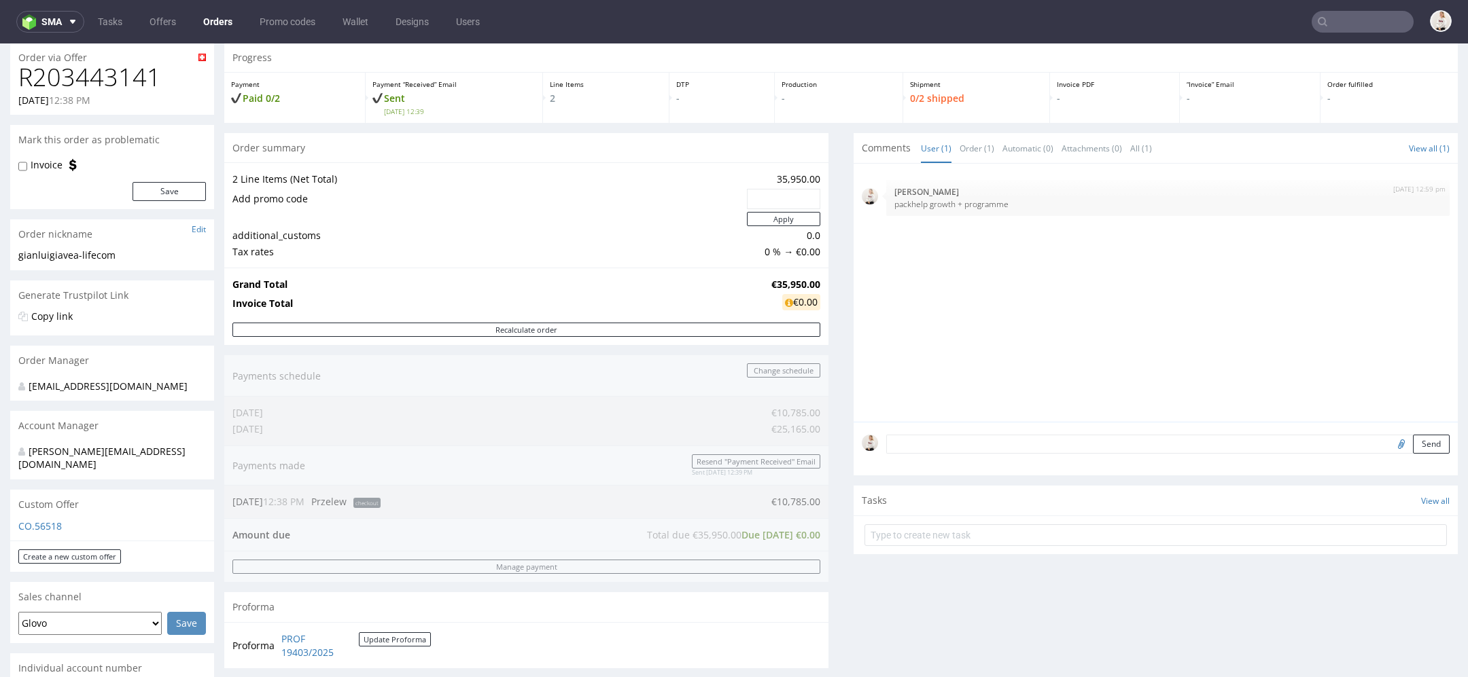
type input "C:\fakepath\Shipping_Box_Mockup_OPEN.jpg"
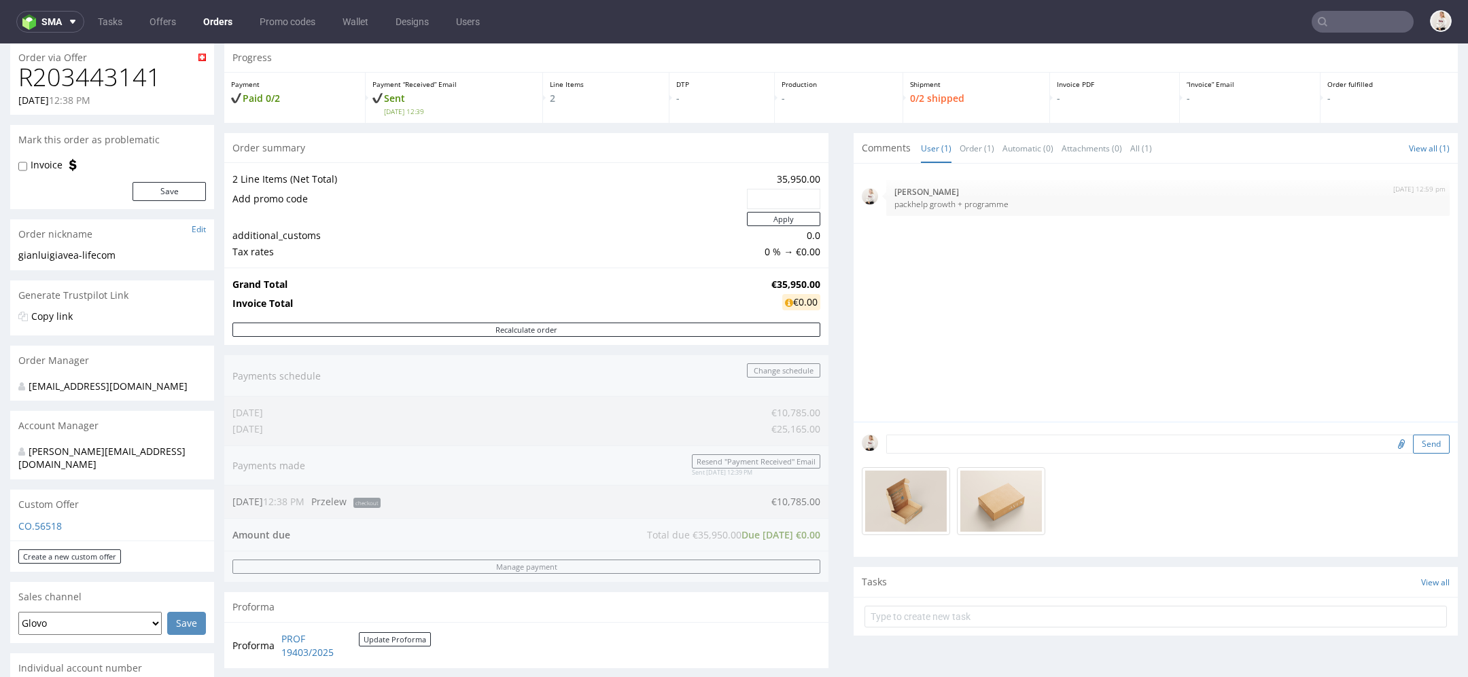
click at [1413, 441] on button "Send" at bounding box center [1431, 444] width 37 height 19
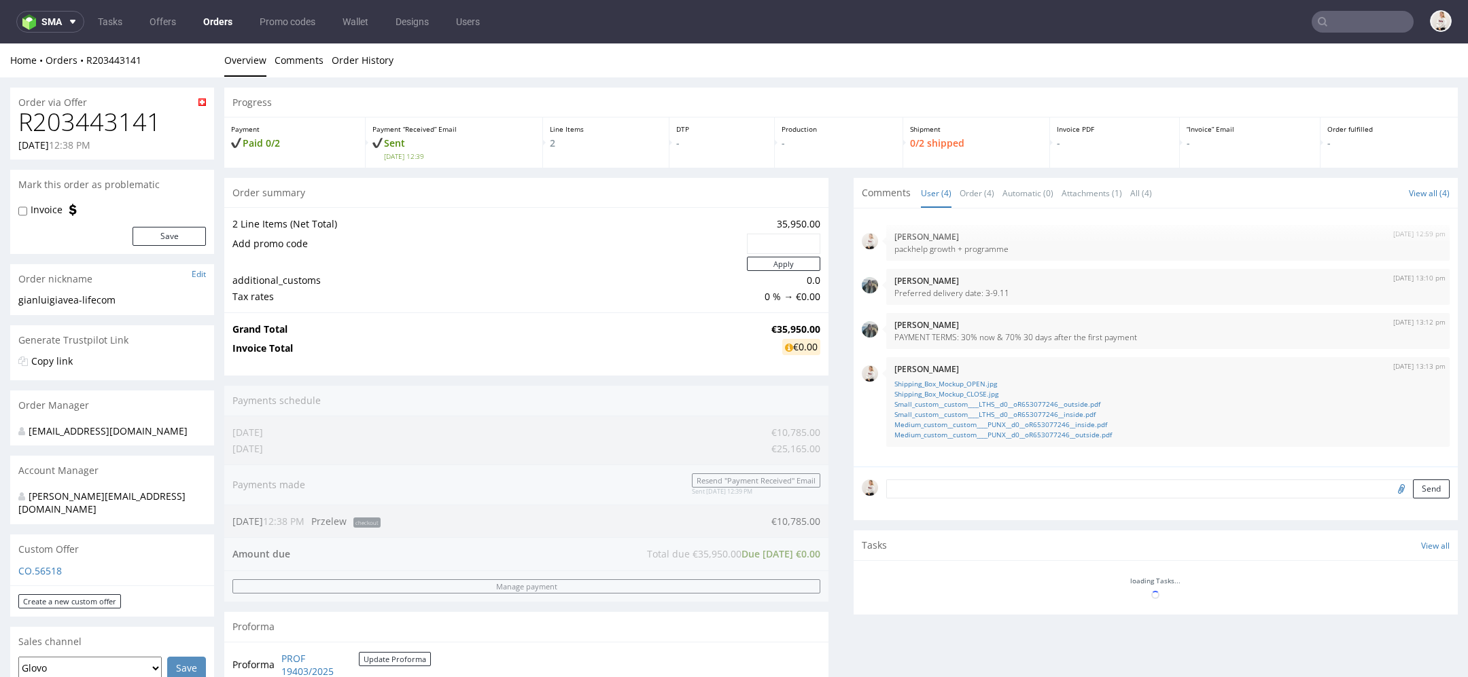
scroll to position [0, 0]
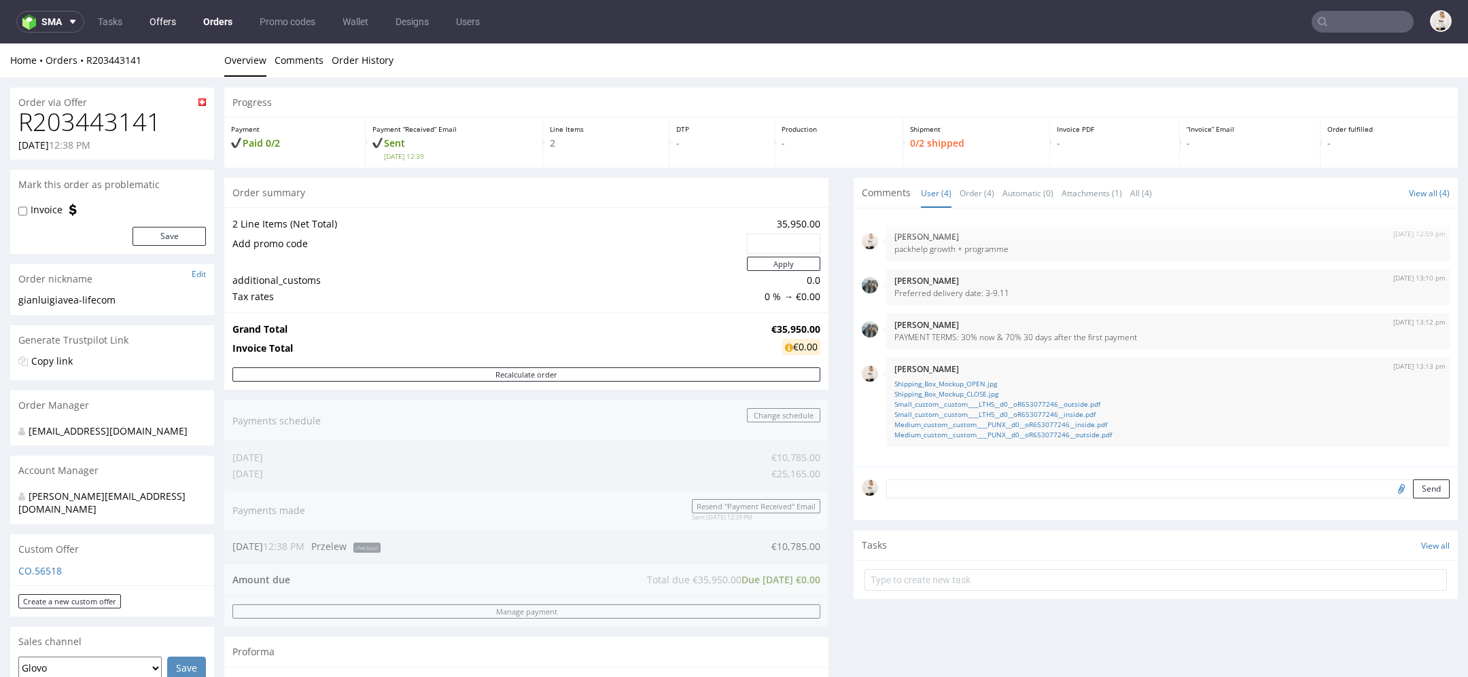
click at [160, 27] on link "Offers" at bounding box center [162, 22] width 43 height 22
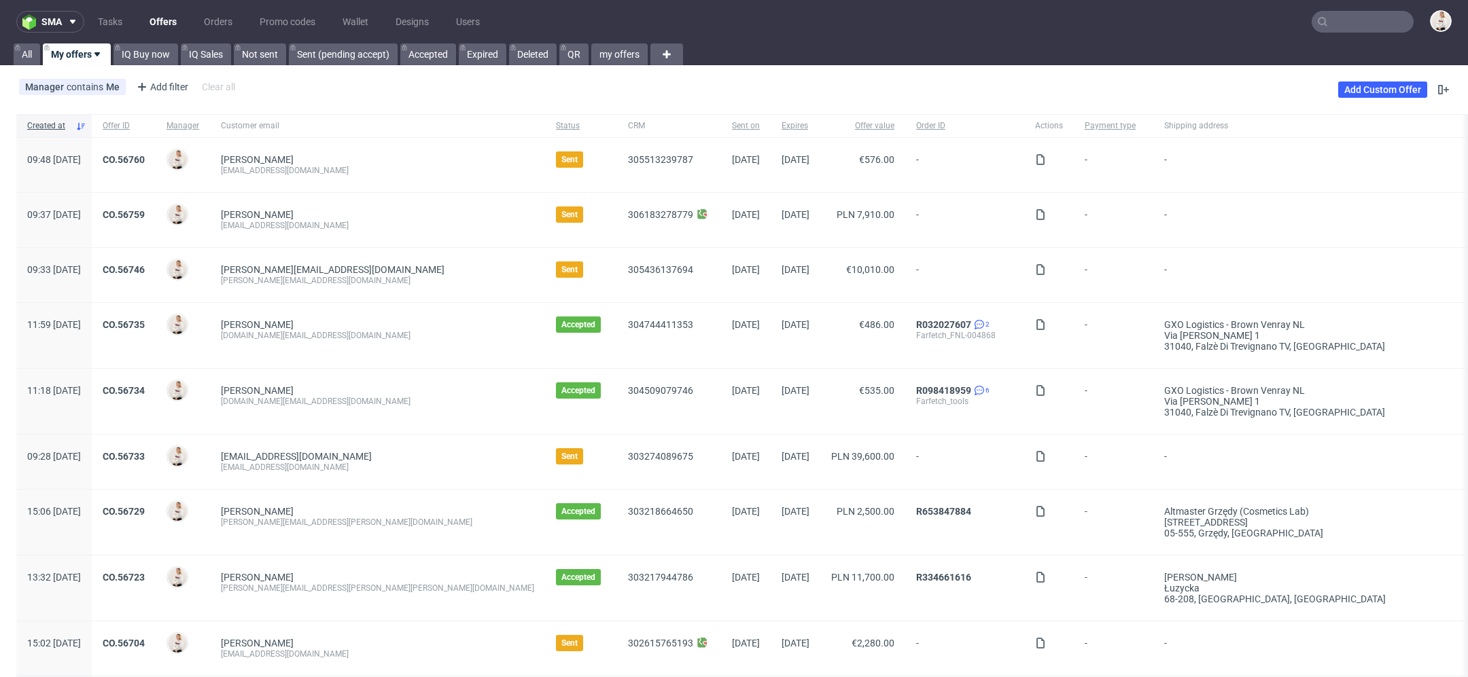
click at [159, 16] on link "Offers" at bounding box center [162, 22] width 43 height 22
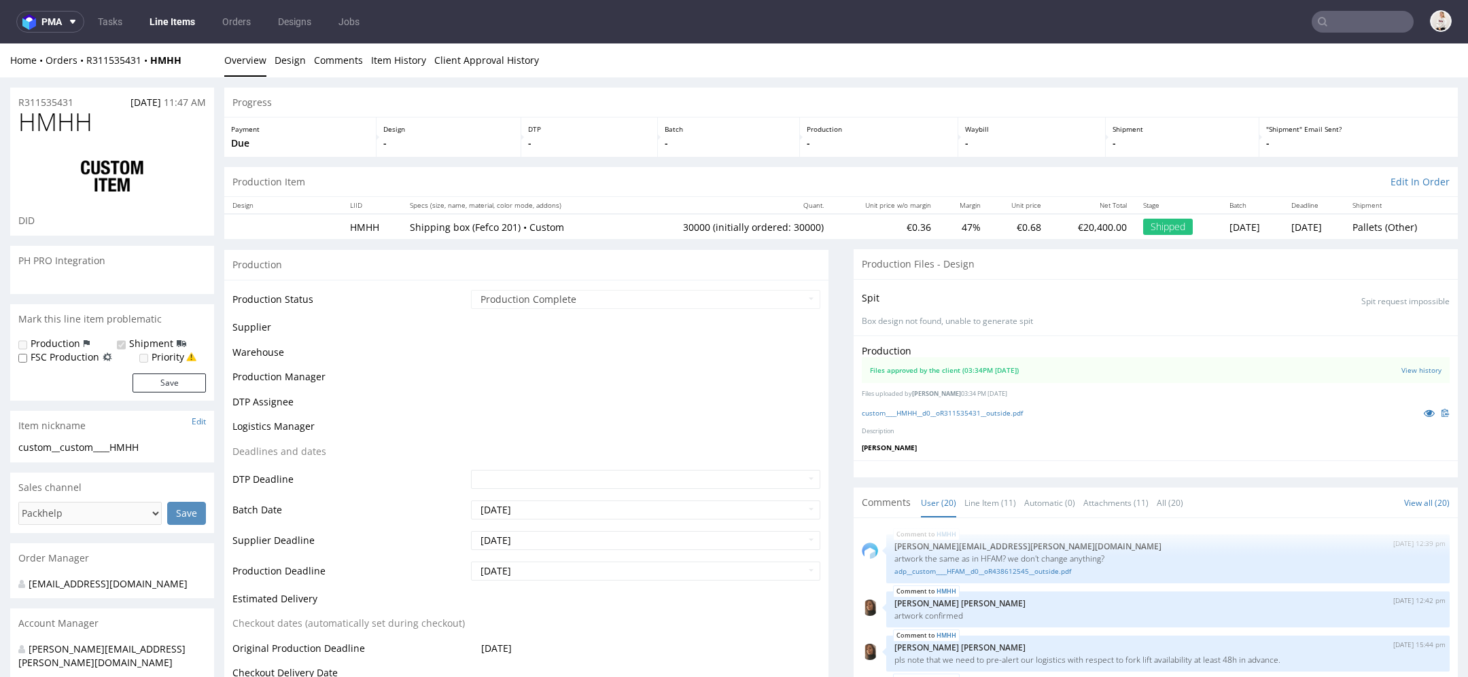
scroll to position [909, 0]
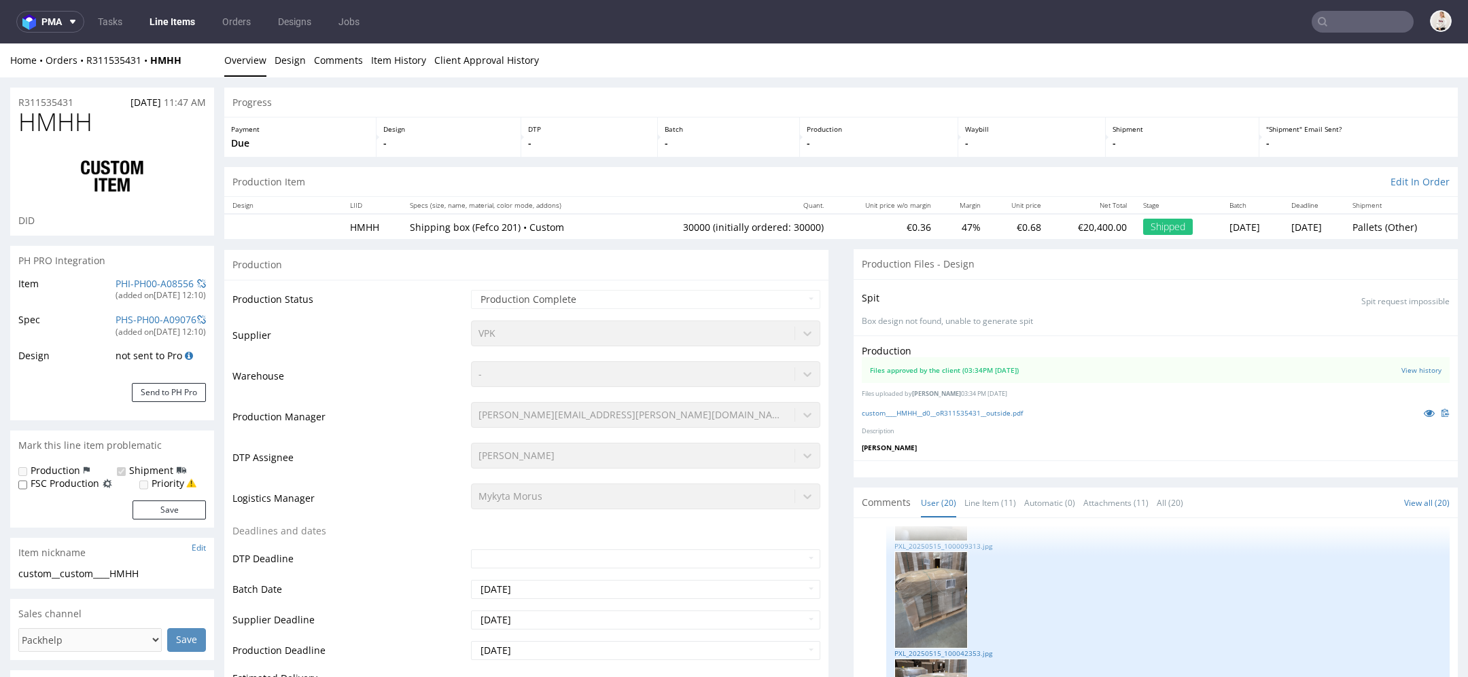
type input "27000"
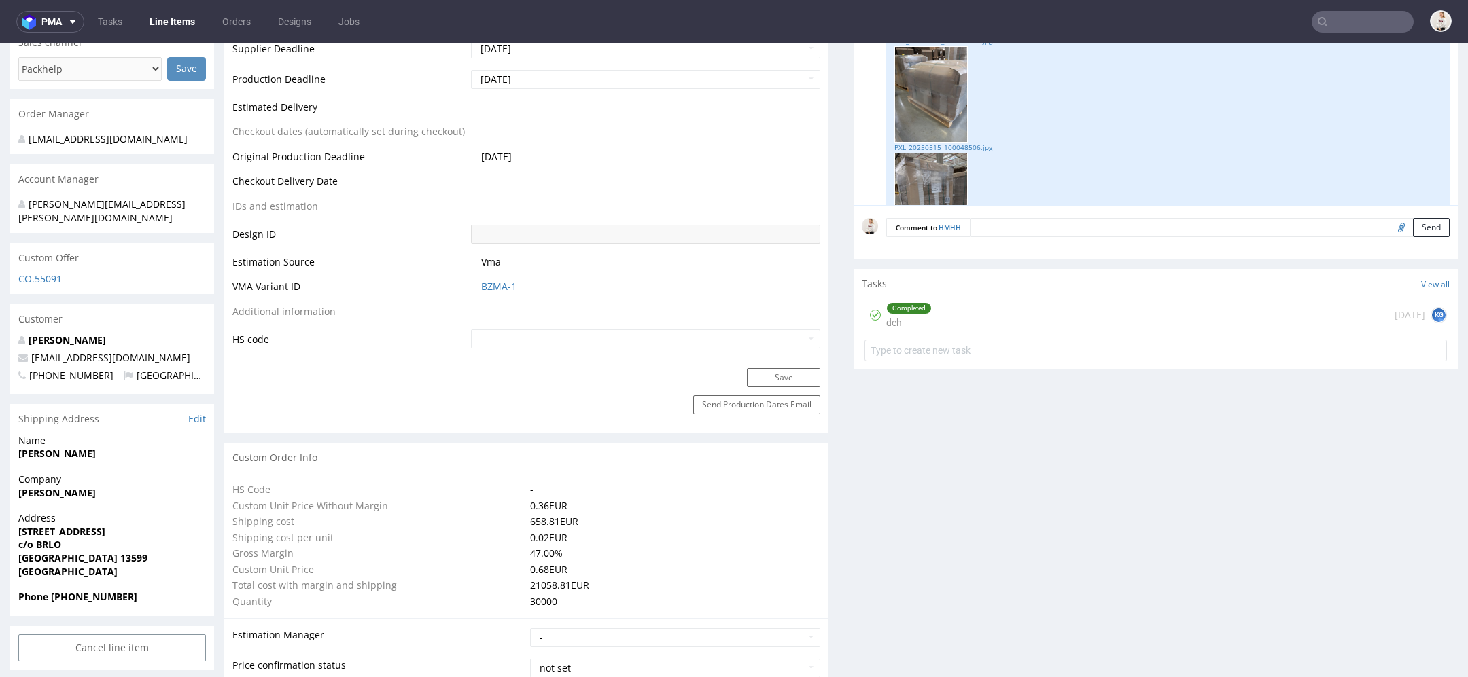
scroll to position [574, 0]
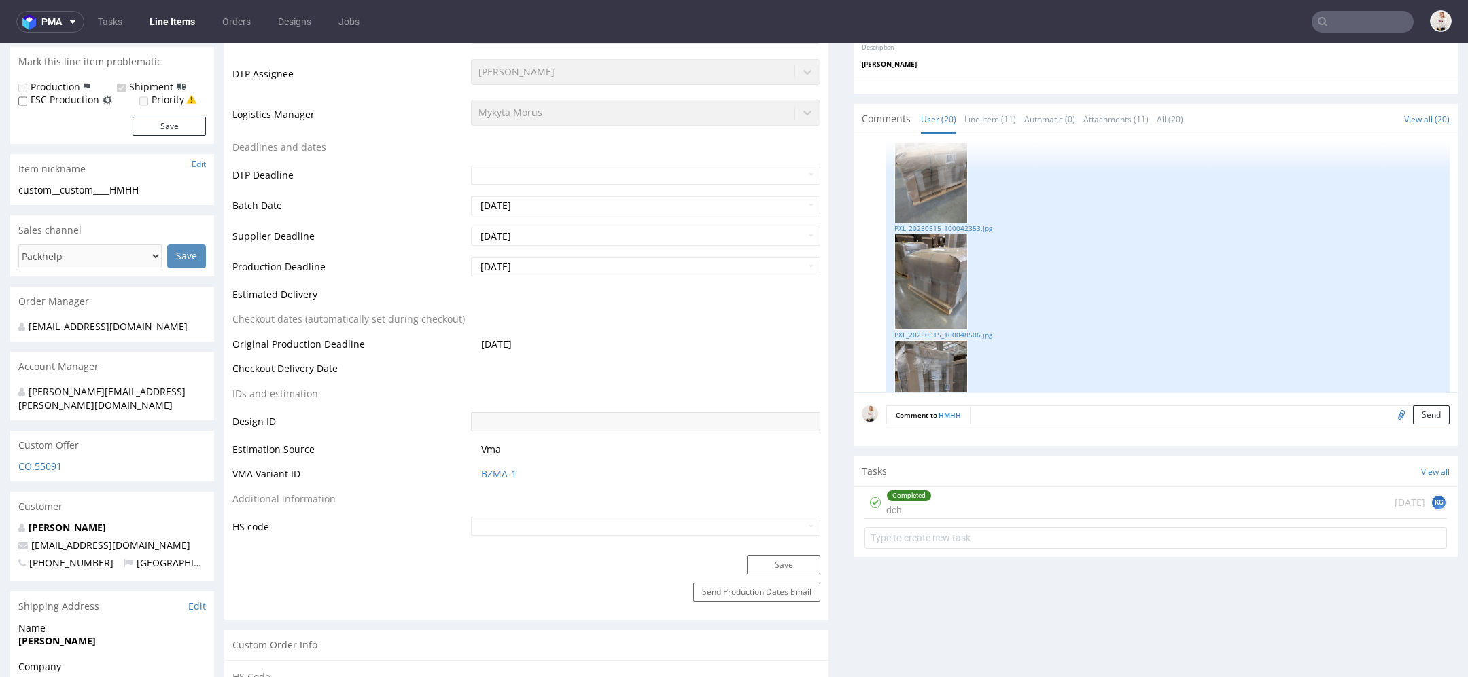
scroll to position [404, 0]
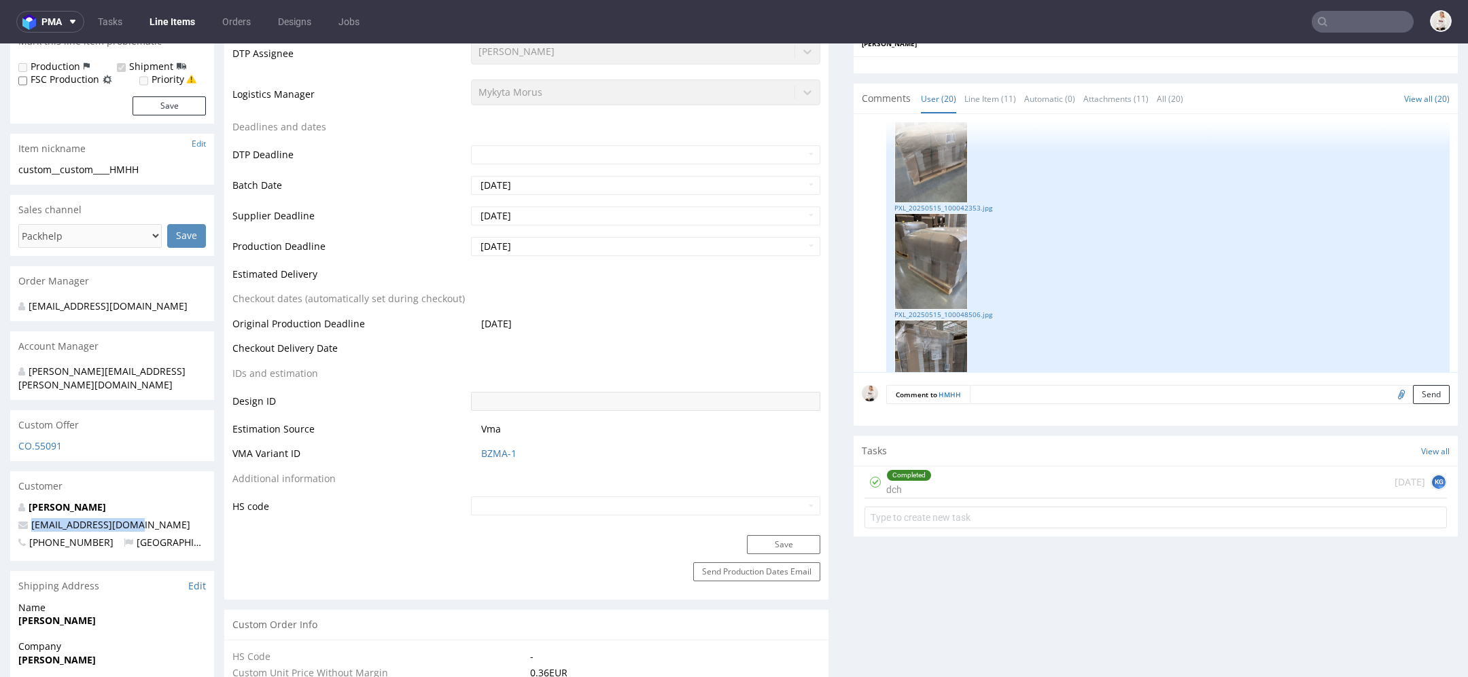
drag, startPoint x: 147, startPoint y: 513, endPoint x: 10, endPoint y: 514, distance: 136.6
click at [10, 514] on div "[PERSON_NAME] [EMAIL_ADDRESS][DOMAIN_NAME] [PHONE_NUMBER] [GEOGRAPHIC_DATA]" at bounding box center [112, 531] width 204 height 60
